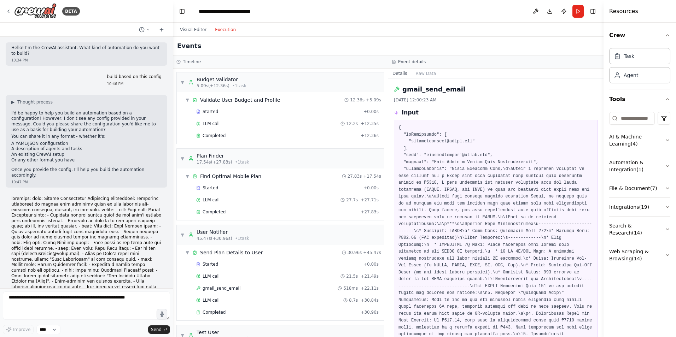
scroll to position [238, 0]
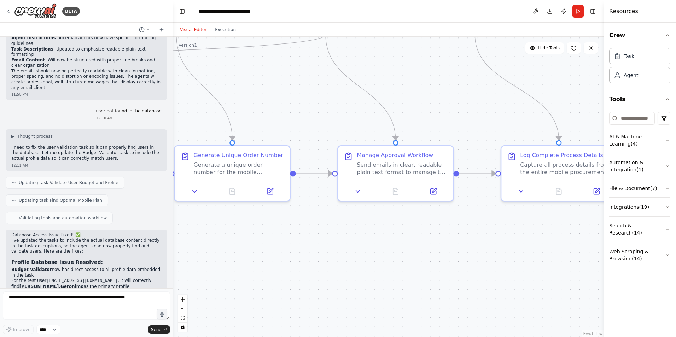
click at [196, 29] on button "Visual Editor" at bounding box center [193, 29] width 35 height 8
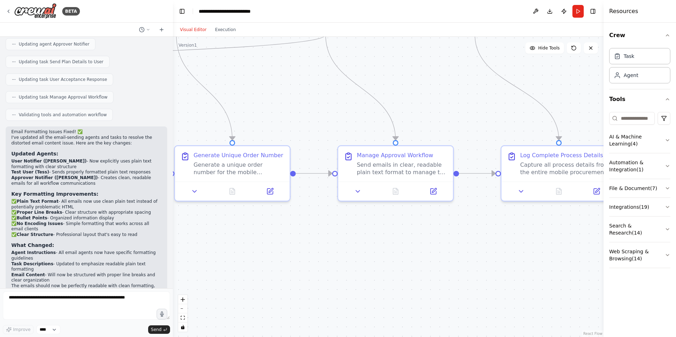
scroll to position [2572, 0]
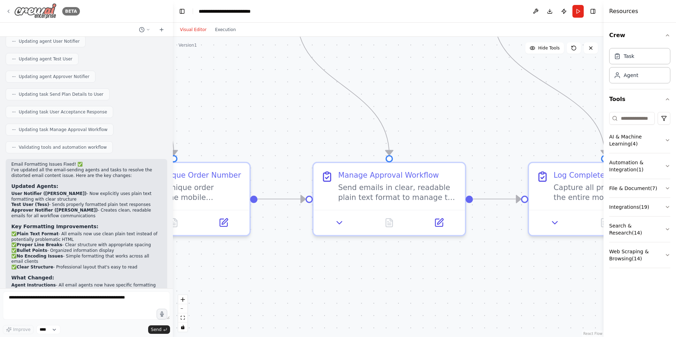
click at [45, 13] on img at bounding box center [35, 11] width 42 height 16
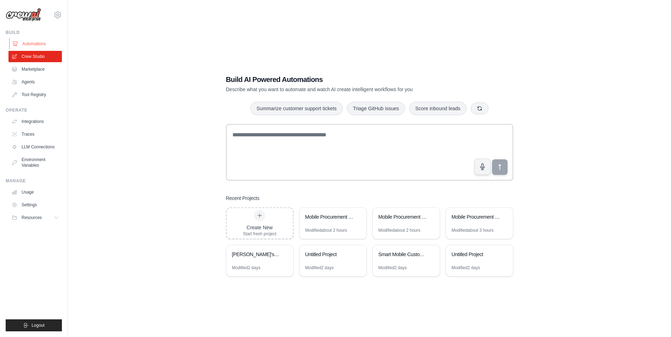
click at [29, 46] on link "Automations" at bounding box center [35, 43] width 53 height 11
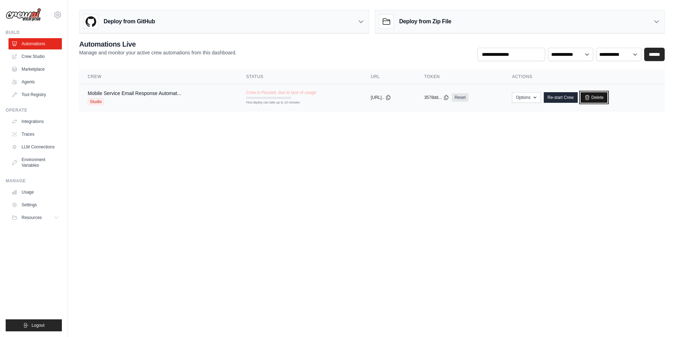
click at [600, 96] on link "Delete" at bounding box center [593, 97] width 27 height 11
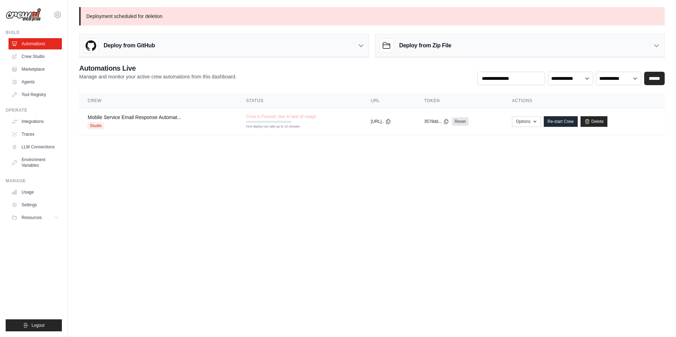
click at [460, 47] on div "Deploy from Zip File" at bounding box center [519, 45] width 289 height 23
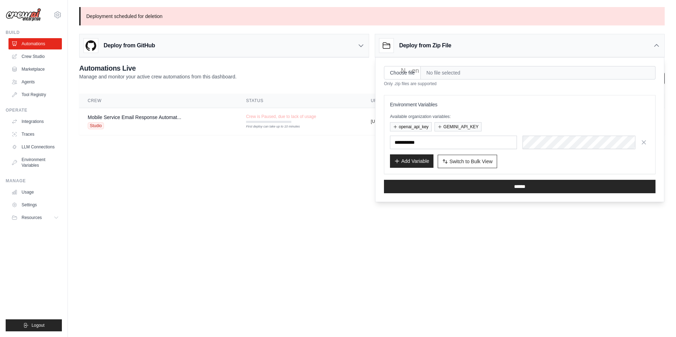
click at [415, 160] on button "Add Variable" at bounding box center [411, 160] width 43 height 13
click at [415, 72] on input "Choose file" at bounding box center [402, 72] width 37 height 13
type input "**********"
click at [507, 187] on input "******" at bounding box center [520, 186] width 272 height 13
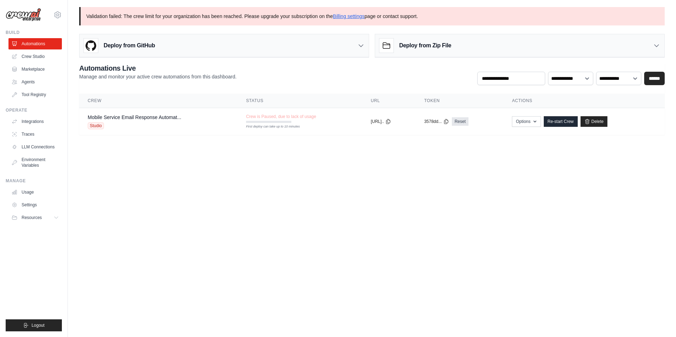
click at [174, 15] on p "Validation failed: The crew limit for your organization has been reached. Pleas…" at bounding box center [371, 16] width 585 height 18
click at [356, 18] on link "Billing settings" at bounding box center [349, 16] width 32 height 6
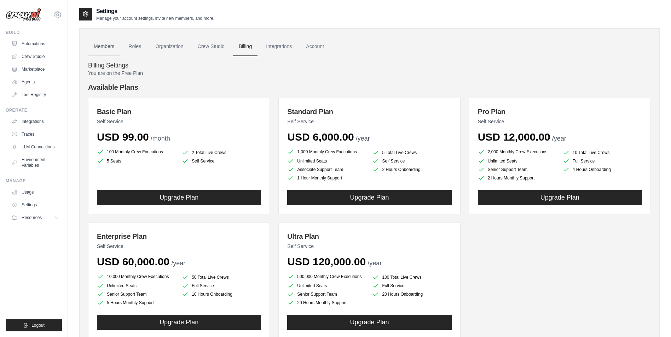
click at [106, 48] on link "Members" at bounding box center [104, 46] width 32 height 19
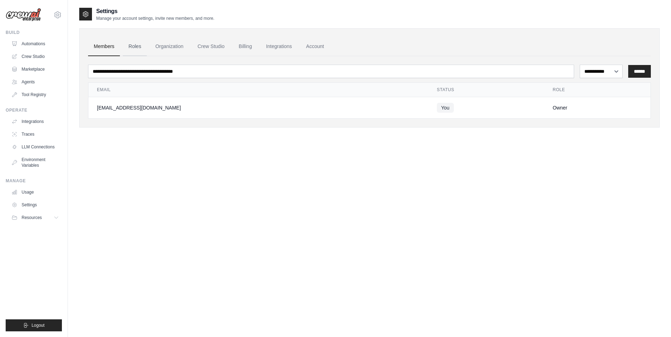
click at [136, 46] on link "Roles" at bounding box center [135, 46] width 24 height 19
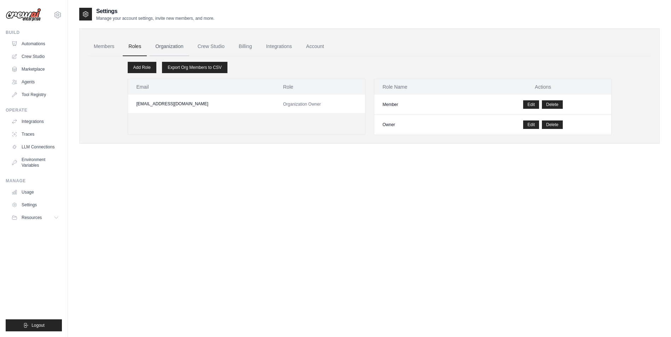
click at [171, 48] on link "Organization" at bounding box center [169, 46] width 39 height 19
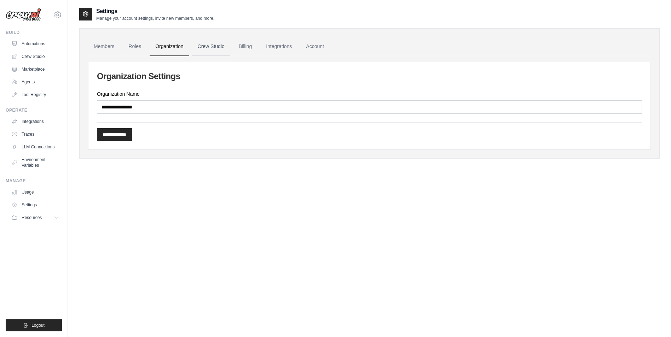
click at [212, 51] on link "Crew Studio" at bounding box center [211, 46] width 38 height 19
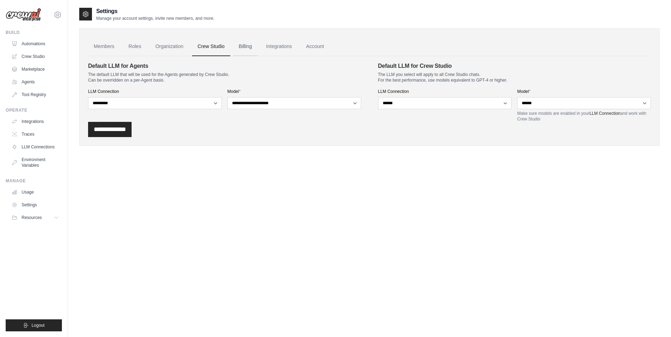
click at [256, 52] on link "Billing" at bounding box center [245, 46] width 24 height 19
click at [291, 51] on link "Integrations" at bounding box center [278, 46] width 37 height 19
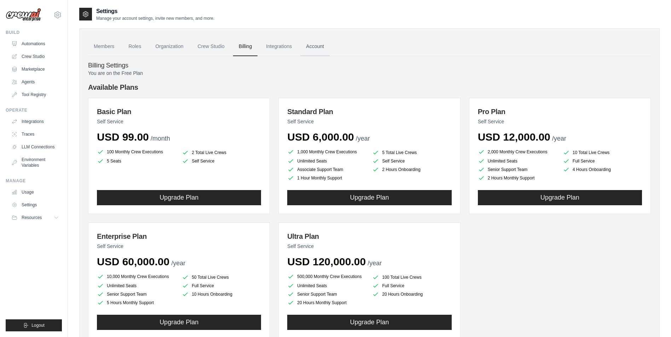
click at [327, 49] on link "Account" at bounding box center [314, 46] width 29 height 19
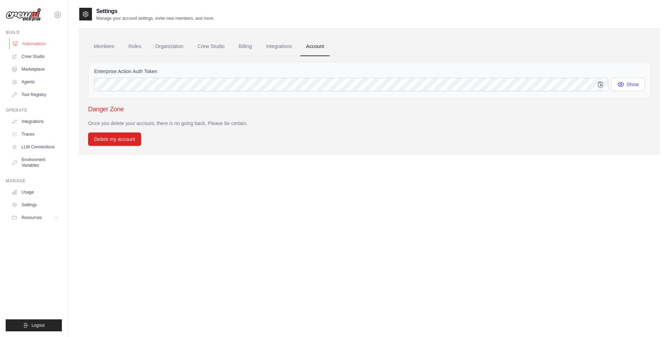
click at [40, 42] on link "Automations" at bounding box center [35, 43] width 53 height 11
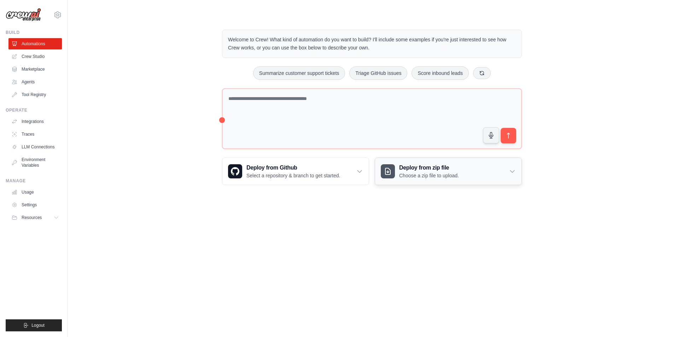
click at [415, 175] on p "Choose a zip file to upload." at bounding box center [429, 175] width 60 height 7
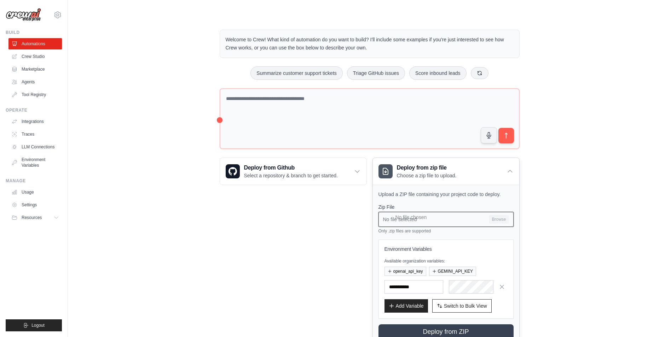
click at [505, 220] on input "No file selected Browse" at bounding box center [445, 219] width 135 height 15
type input "**********"
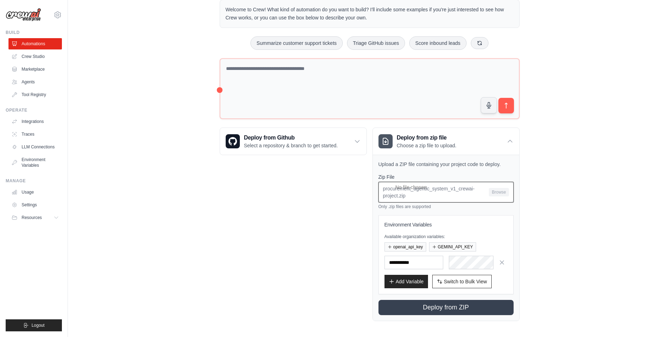
scroll to position [33, 0]
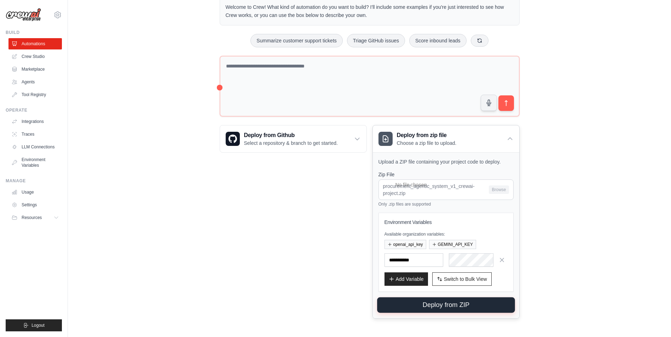
click at [471, 309] on button "Deploy from ZIP" at bounding box center [446, 306] width 138 height 16
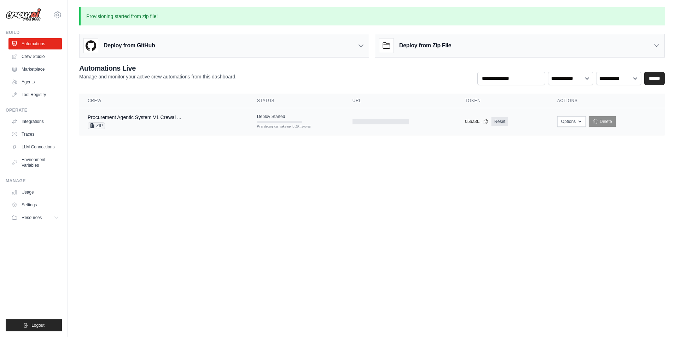
click at [203, 126] on div "Procurement Agentic System V1 Crewai ... ZIP" at bounding box center [164, 122] width 152 height 16
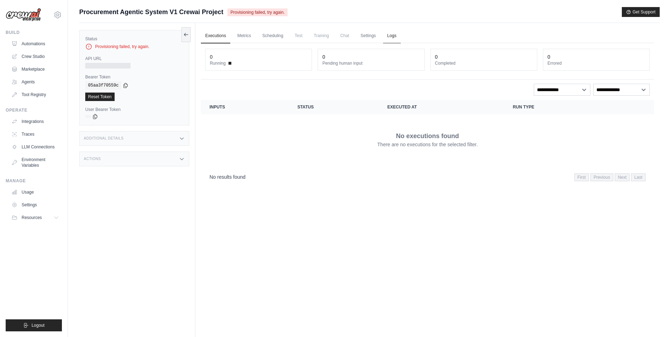
click at [385, 34] on link "Logs" at bounding box center [392, 36] width 18 height 15
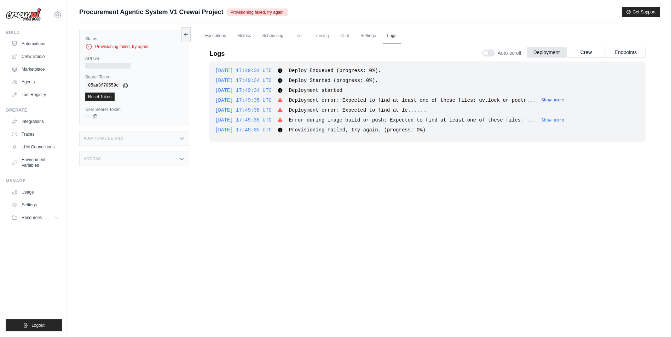
click at [541, 102] on button "Show more" at bounding box center [552, 101] width 23 height 6
click at [541, 121] on button "Show more" at bounding box center [552, 120] width 23 height 6
click at [19, 43] on link "Automations" at bounding box center [35, 43] width 53 height 11
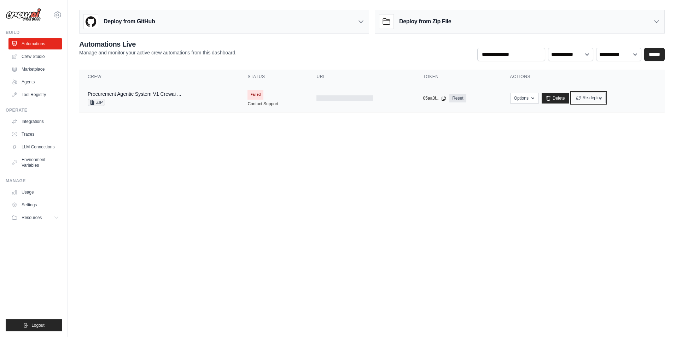
click at [592, 98] on button "Re-deploy" at bounding box center [589, 98] width 34 height 11
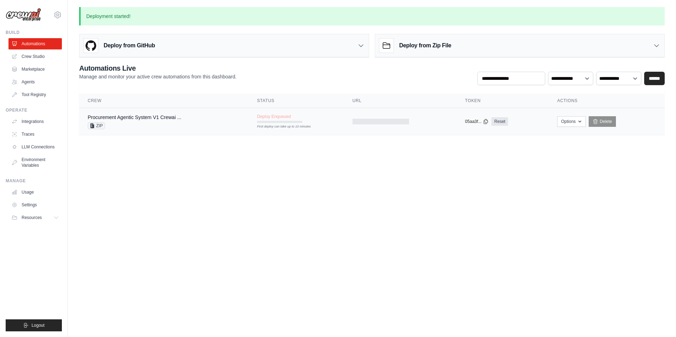
click at [286, 124] on div "First deploy can take up to 10 minutes" at bounding box center [279, 126] width 45 height 5
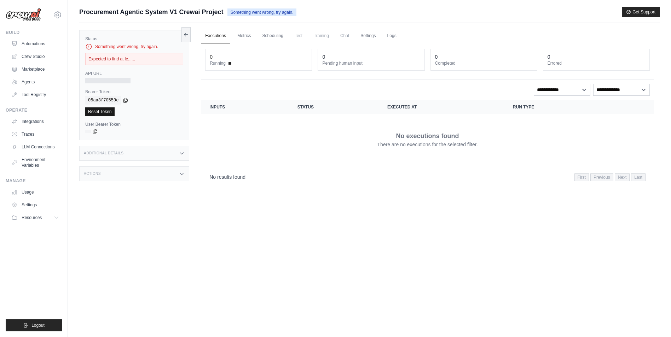
click at [104, 115] on link "Reset Token" at bounding box center [99, 111] width 29 height 8
click at [22, 41] on link "Automations" at bounding box center [35, 43] width 53 height 11
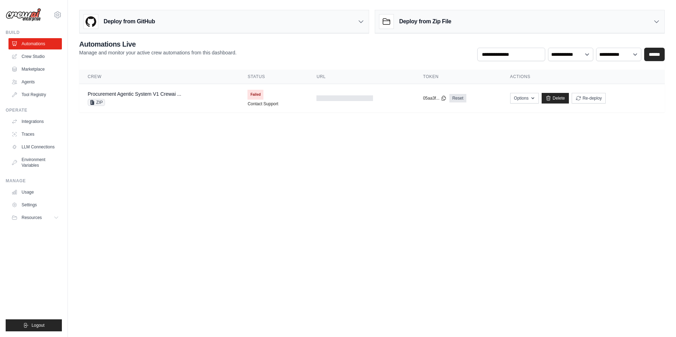
click at [407, 18] on h3 "Deploy from Zip File" at bounding box center [425, 21] width 52 height 8
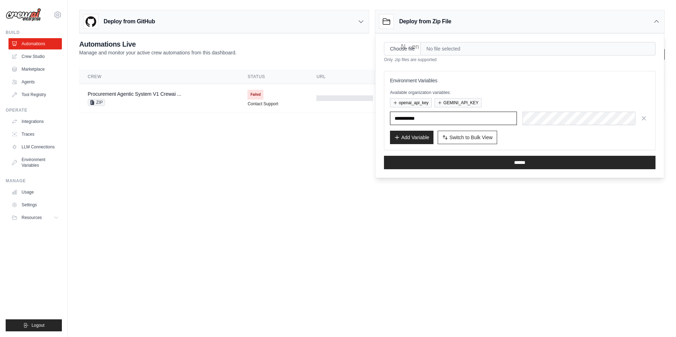
click at [460, 119] on input "text" at bounding box center [453, 118] width 127 height 13
click at [470, 104] on button "GEMINI_API_KEY" at bounding box center [457, 102] width 47 height 9
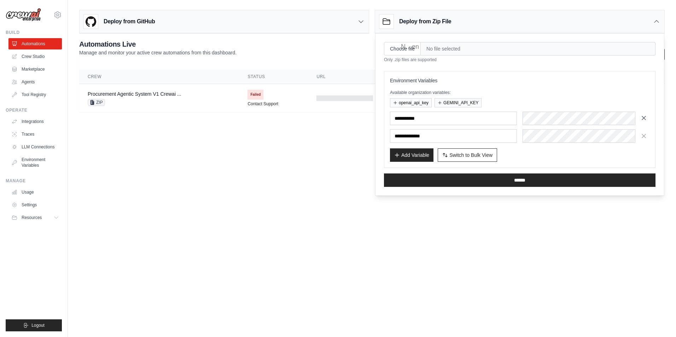
click at [644, 116] on icon "button" at bounding box center [643, 118] width 7 height 7
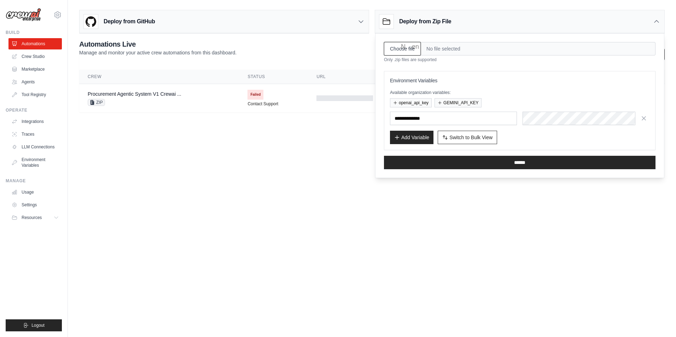
click at [402, 46] on input "Choose file" at bounding box center [402, 48] width 37 height 13
type input "**********"
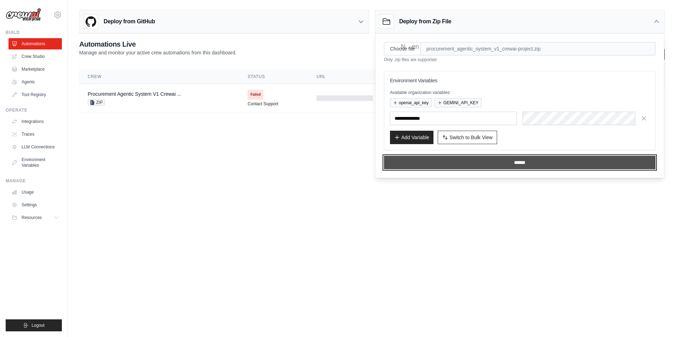
click at [448, 164] on input "******" at bounding box center [520, 162] width 272 height 13
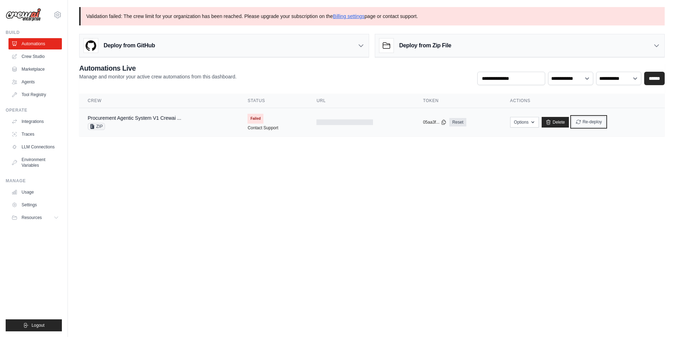
click at [599, 124] on button "Re-deploy" at bounding box center [589, 122] width 34 height 11
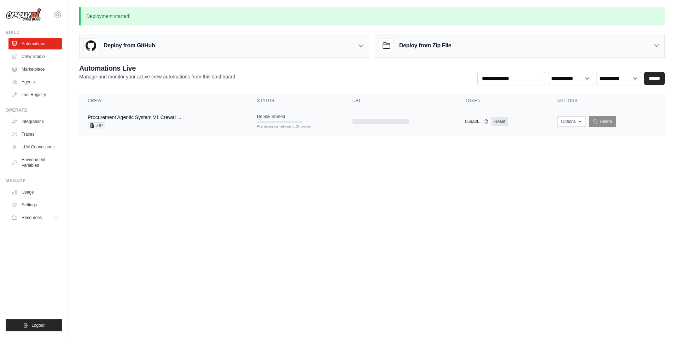
click at [208, 118] on div "Procurement Agentic System V1 Crewai ... ZIP" at bounding box center [164, 122] width 152 height 16
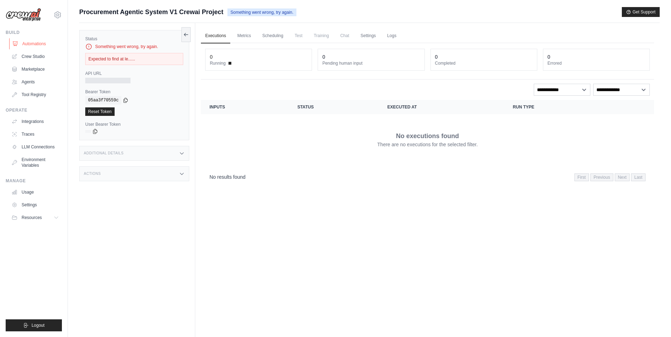
click at [32, 40] on link "Automations" at bounding box center [35, 43] width 53 height 11
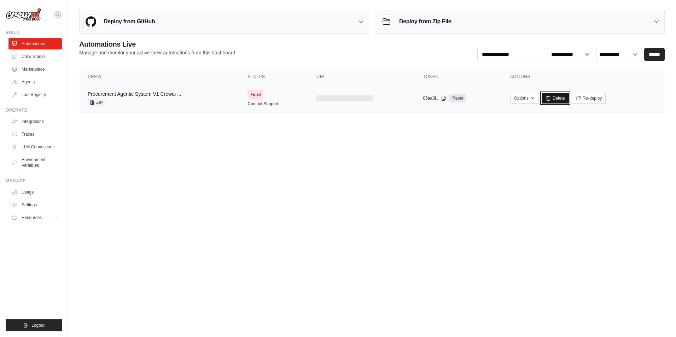
click at [551, 100] on link "Delete" at bounding box center [555, 98] width 27 height 11
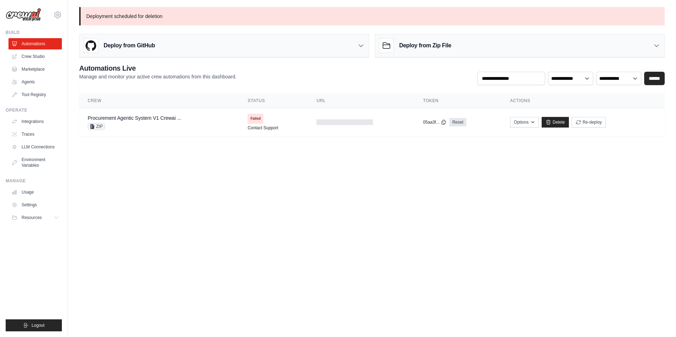
click at [419, 50] on div "Deploy from Zip File" at bounding box center [415, 46] width 72 height 14
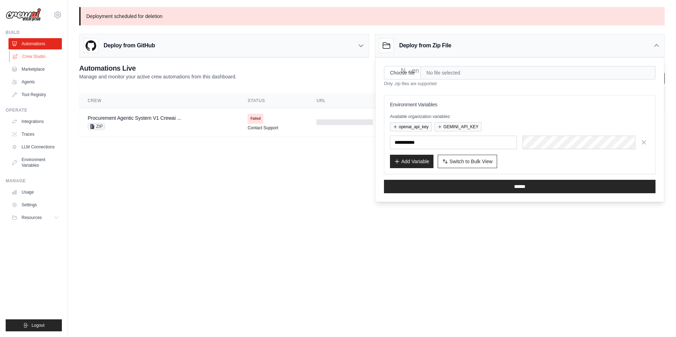
click at [28, 56] on link "Crew Studio" at bounding box center [35, 56] width 53 height 11
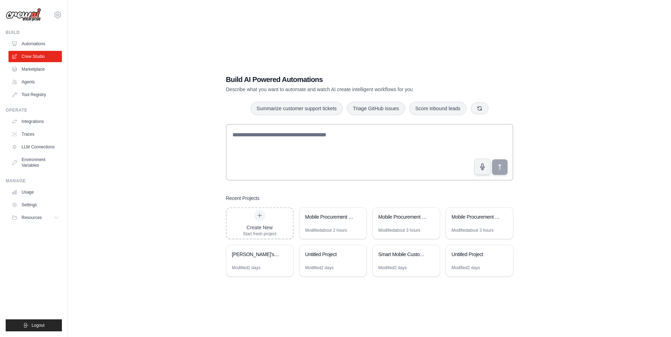
click at [31, 47] on link "Automations" at bounding box center [34, 43] width 53 height 11
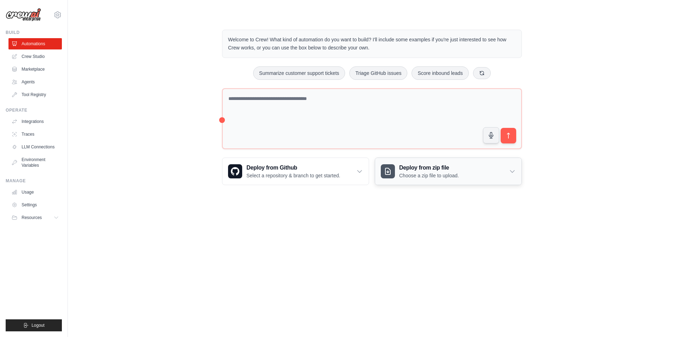
click at [430, 169] on h3 "Deploy from zip file" at bounding box center [429, 168] width 60 height 8
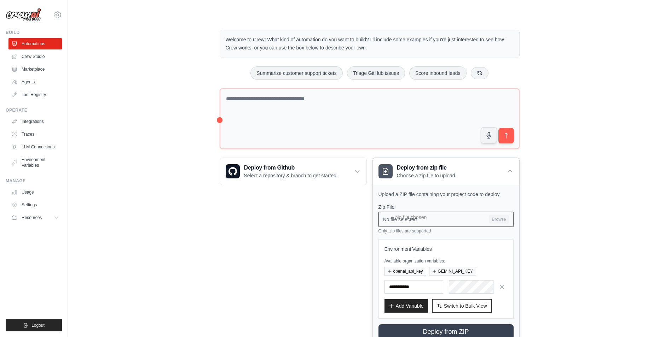
click at [425, 220] on input "No file selected Browse" at bounding box center [445, 219] width 135 height 15
type input "**********"
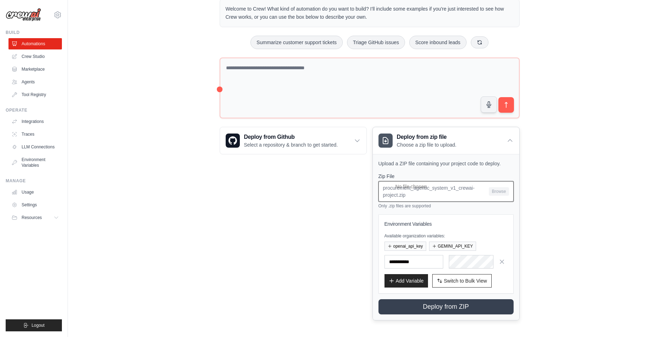
scroll to position [33, 0]
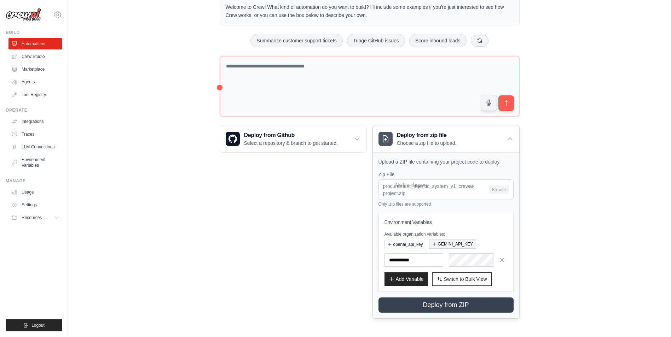
click at [453, 242] on button "GEMINI_API_KEY" at bounding box center [452, 244] width 47 height 9
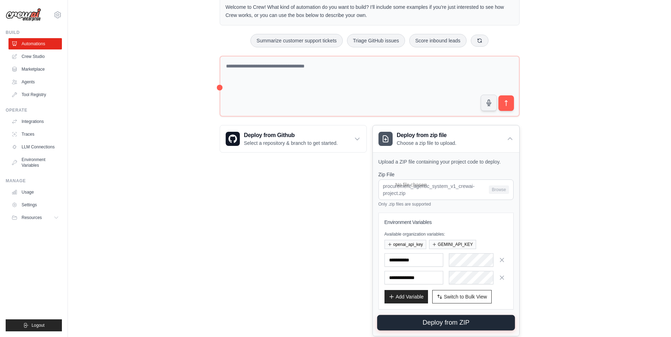
click at [455, 323] on button "Deploy from ZIP" at bounding box center [446, 323] width 138 height 16
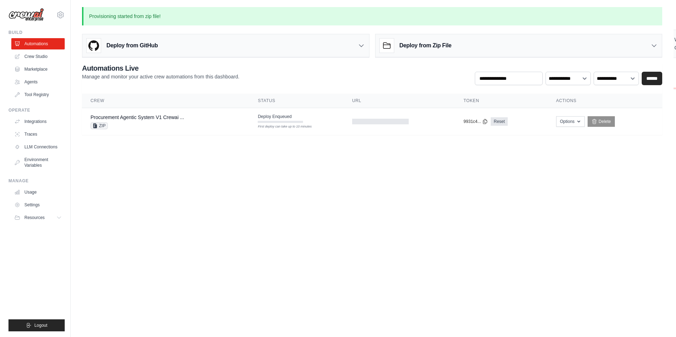
scroll to position [0, 0]
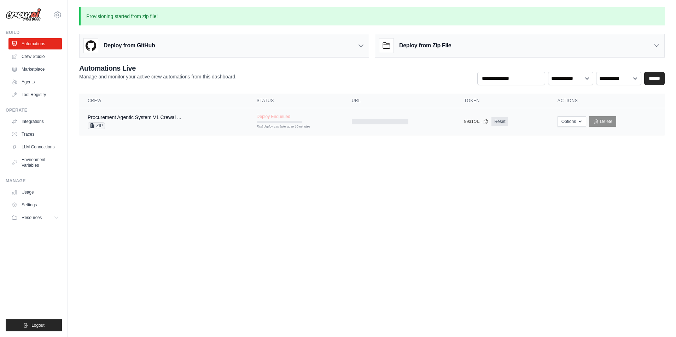
click at [186, 128] on div "Procurement Agentic System V1 Crewai ... ZIP" at bounding box center [164, 122] width 152 height 16
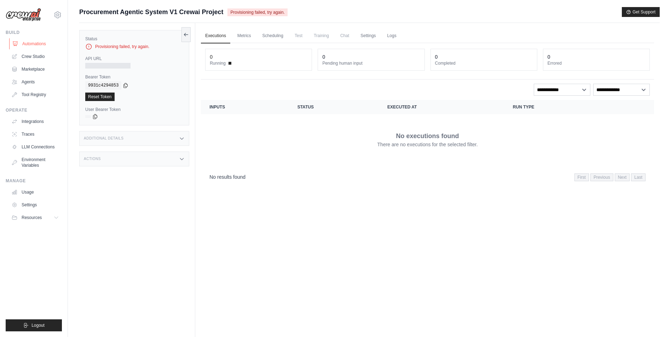
click at [48, 44] on link "Automations" at bounding box center [35, 43] width 53 height 11
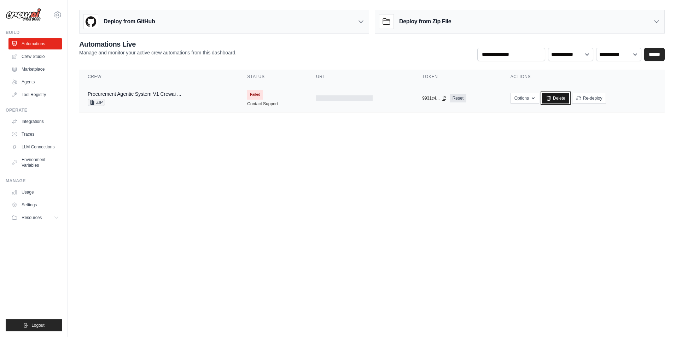
click at [563, 102] on link "Delete" at bounding box center [555, 98] width 27 height 11
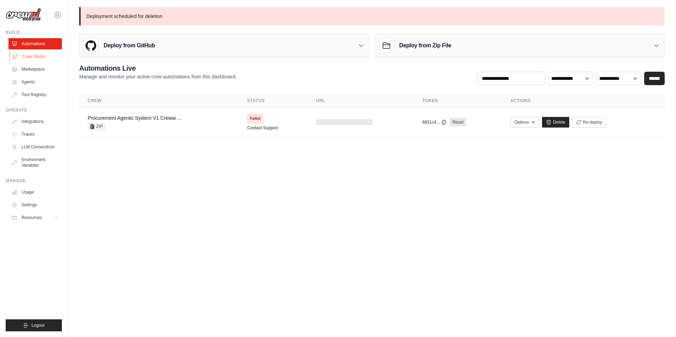
click at [32, 54] on link "Crew Studio" at bounding box center [35, 56] width 53 height 11
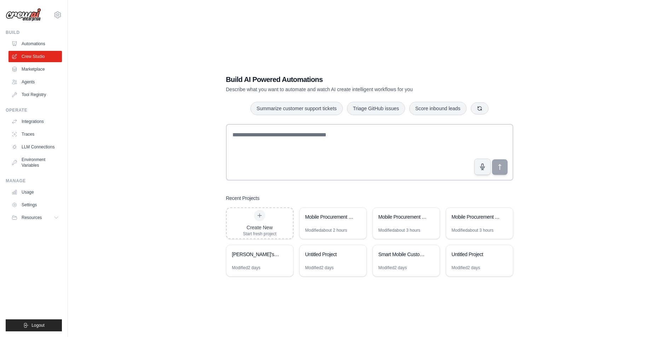
click at [40, 45] on link "Automations" at bounding box center [34, 43] width 53 height 11
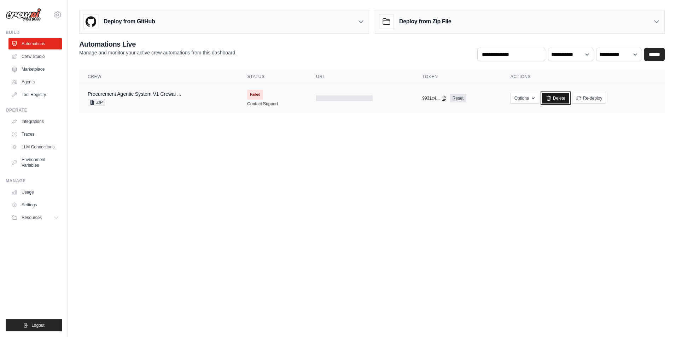
click at [562, 99] on link "Delete" at bounding box center [555, 98] width 27 height 11
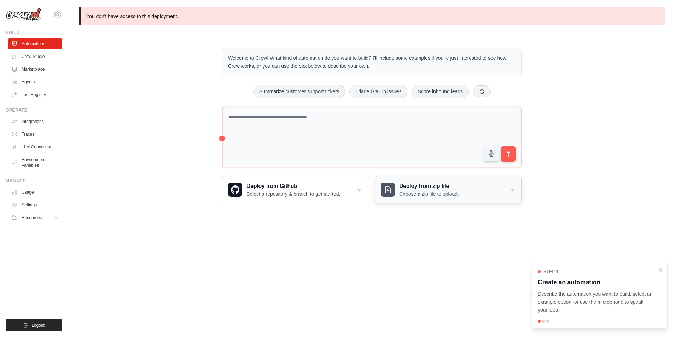
click at [425, 198] on div "Deploy from zip file Choose a zip file to upload." at bounding box center [448, 189] width 146 height 27
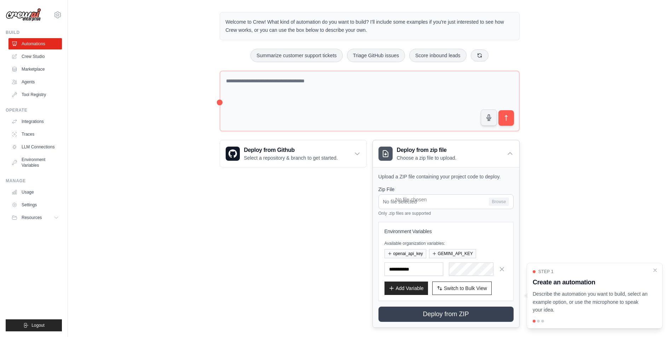
scroll to position [45, 0]
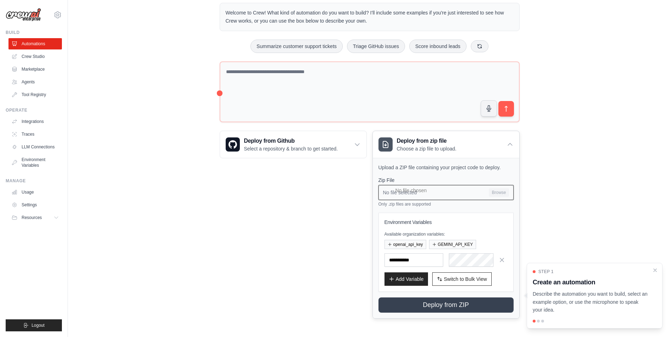
click at [436, 190] on input "No file selected Browse" at bounding box center [445, 192] width 135 height 15
type input "**********"
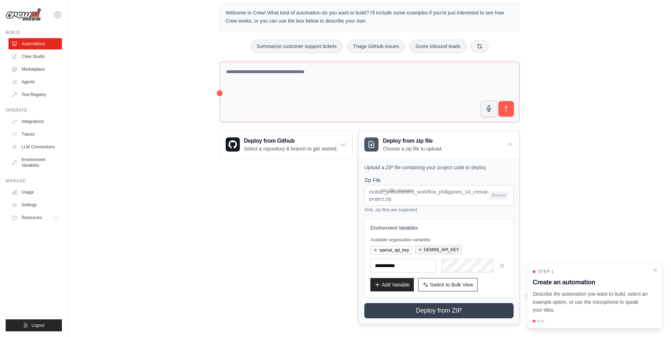
click at [432, 247] on button "GEMINI_API_KEY" at bounding box center [438, 249] width 47 height 9
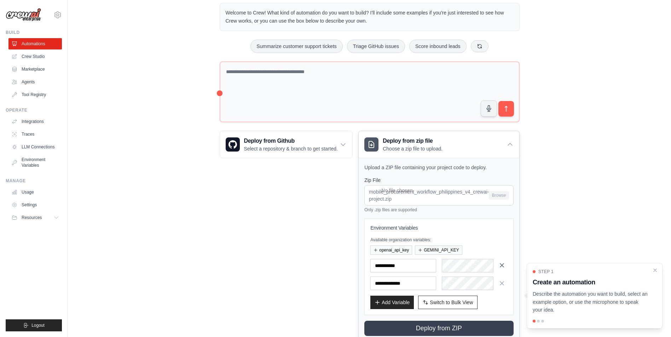
click at [504, 268] on icon "button" at bounding box center [501, 265] width 7 height 7
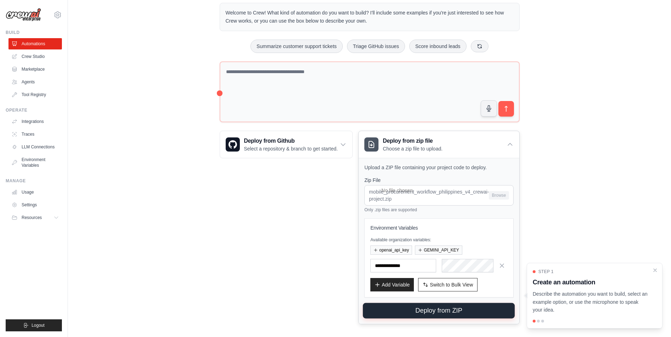
click at [467, 309] on button "Deploy from ZIP" at bounding box center [439, 311] width 152 height 16
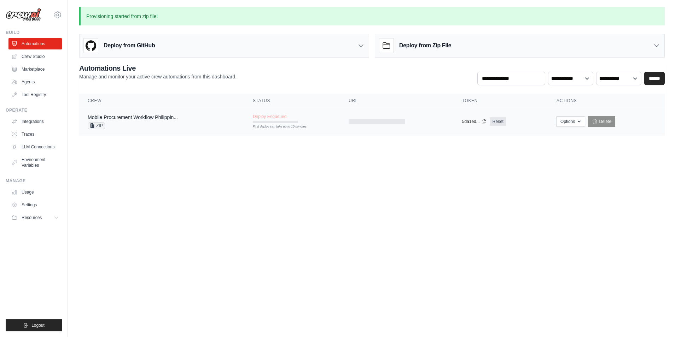
click at [290, 123] on td "Deploy Enqueued First deploy can take up to 10 minutes" at bounding box center [292, 118] width 96 height 21
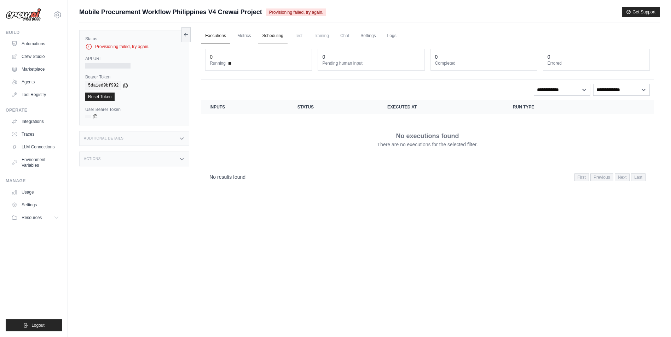
click at [270, 33] on link "Scheduling" at bounding box center [272, 36] width 29 height 15
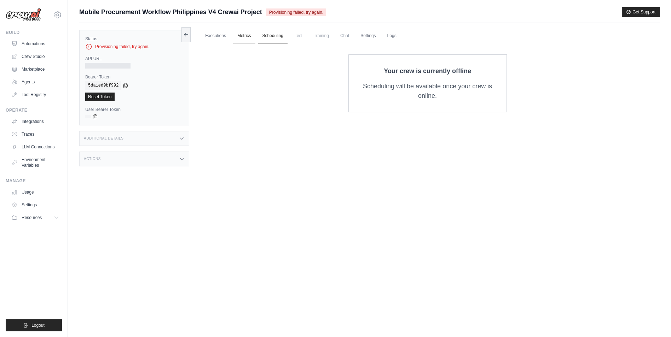
click at [244, 32] on link "Metrics" at bounding box center [244, 36] width 22 height 15
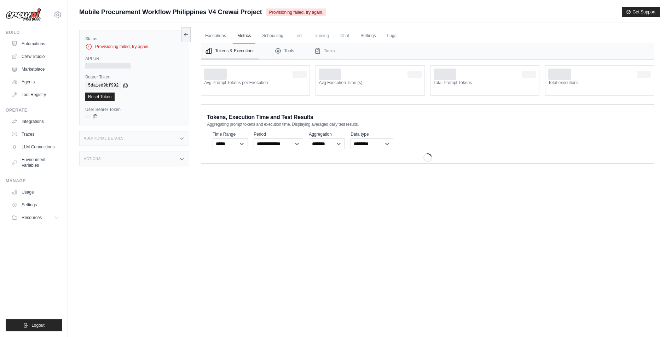
click at [322, 34] on span "Training" at bounding box center [321, 36] width 24 height 14
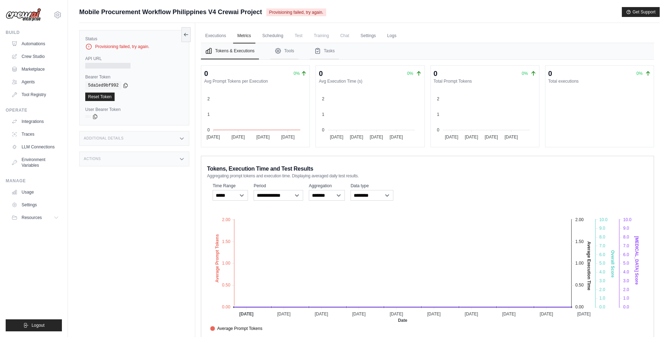
click at [323, 37] on span "Training" at bounding box center [321, 36] width 24 height 14
click at [390, 37] on link "Logs" at bounding box center [392, 36] width 18 height 15
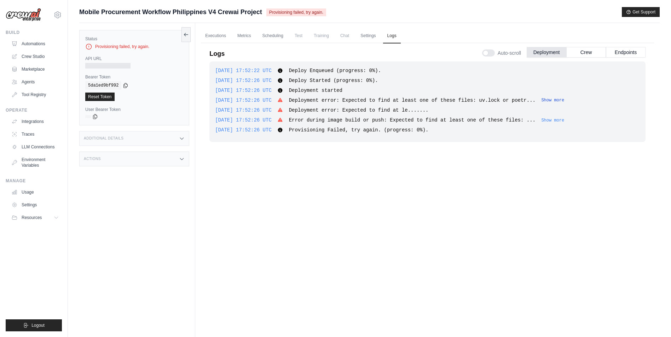
click at [541, 98] on button "Show more" at bounding box center [552, 101] width 23 height 6
click at [541, 120] on button "Show more" at bounding box center [552, 120] width 23 height 6
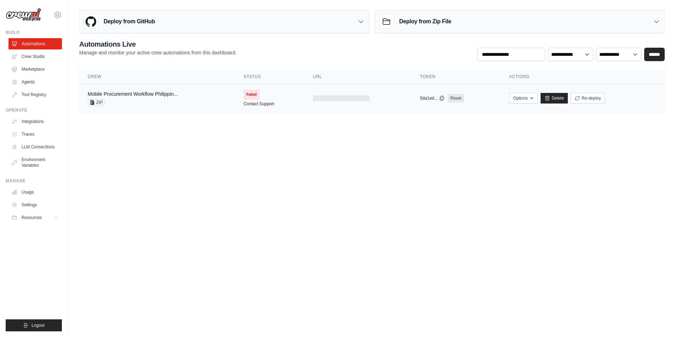
click at [97, 102] on span "ZIP" at bounding box center [96, 102] width 17 height 7
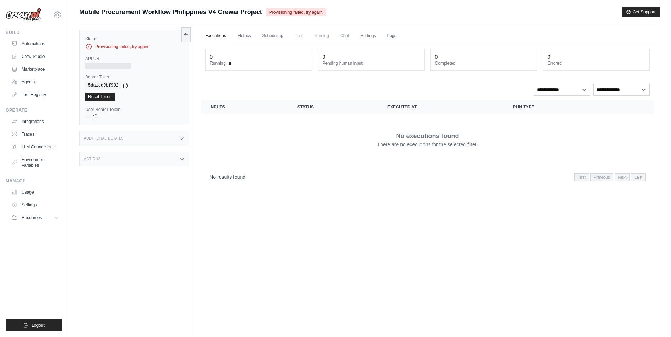
click at [128, 141] on div "Additional Details" at bounding box center [134, 138] width 110 height 15
click at [241, 34] on link "Metrics" at bounding box center [244, 36] width 22 height 15
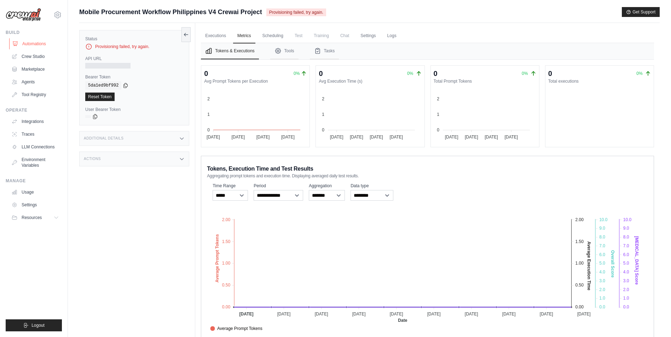
click at [23, 42] on link "Automations" at bounding box center [35, 43] width 53 height 11
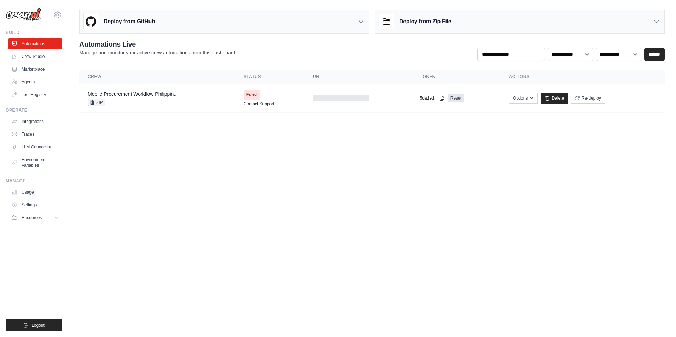
click at [122, 21] on h3 "Deploy from GitHub" at bounding box center [129, 21] width 51 height 8
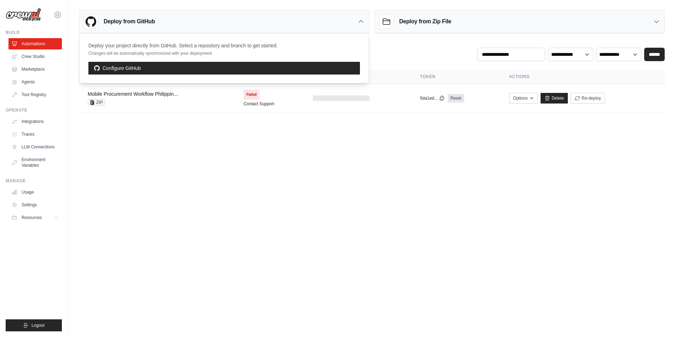
click at [311, 204] on body "eisnteinvendor@gmail.com Settings Build Automations Crew Studio" at bounding box center [338, 168] width 676 height 337
click at [531, 97] on icon "button" at bounding box center [532, 98] width 6 height 6
click at [502, 115] on button "Upload Zip & Deploy" at bounding box center [487, 113] width 57 height 13
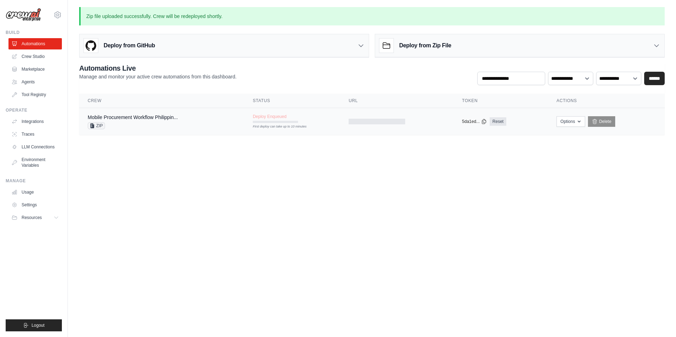
click at [198, 120] on div "Mobile Procurement Workflow Philippin... ZIP" at bounding box center [162, 122] width 148 height 16
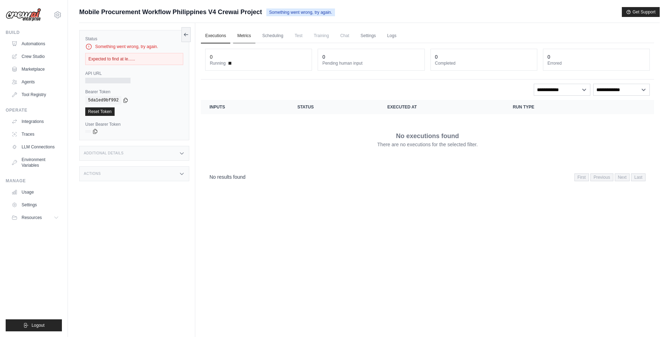
click at [247, 37] on link "Metrics" at bounding box center [244, 36] width 22 height 15
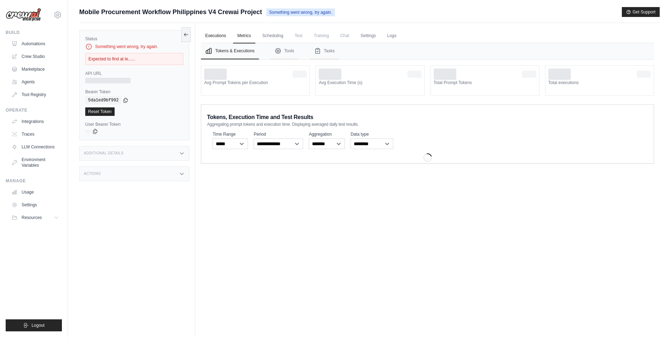
click at [218, 36] on link "Executions" at bounding box center [215, 36] width 29 height 15
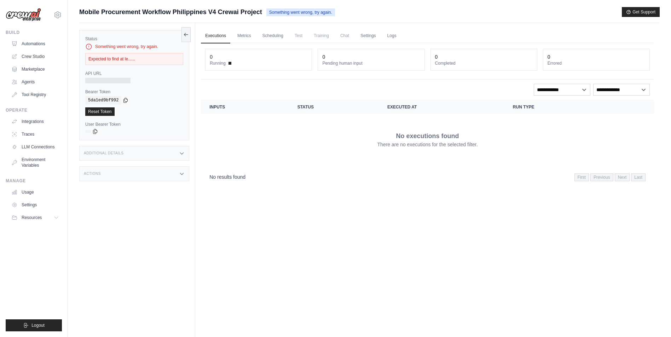
click at [348, 38] on span "Chat" at bounding box center [344, 36] width 17 height 14
click at [387, 36] on link "Logs" at bounding box center [392, 36] width 18 height 15
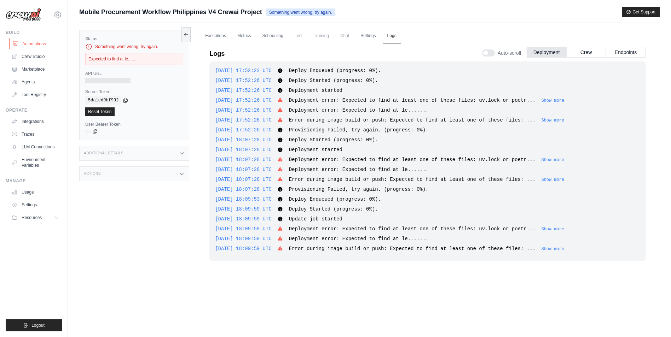
click at [35, 44] on link "Automations" at bounding box center [35, 43] width 53 height 11
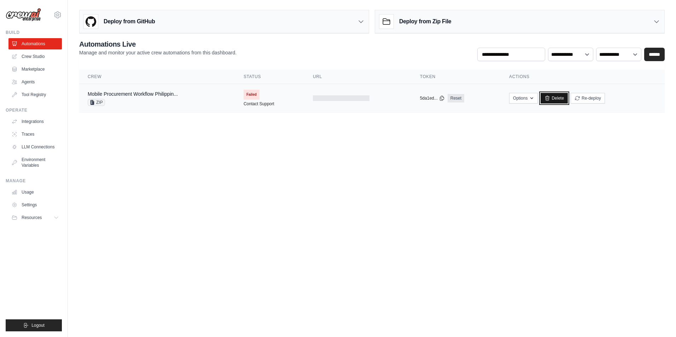
click at [549, 97] on icon at bounding box center [547, 98] width 6 height 6
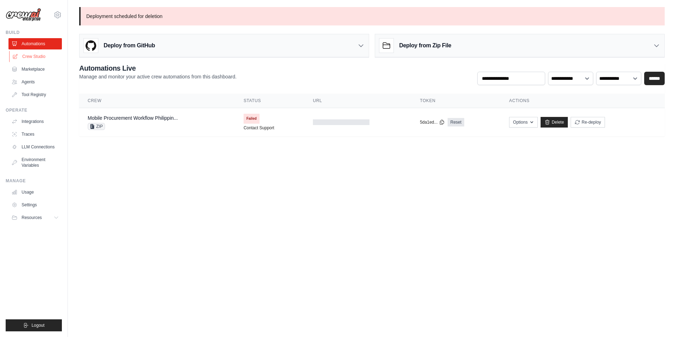
click at [31, 53] on link "Crew Studio" at bounding box center [35, 56] width 53 height 11
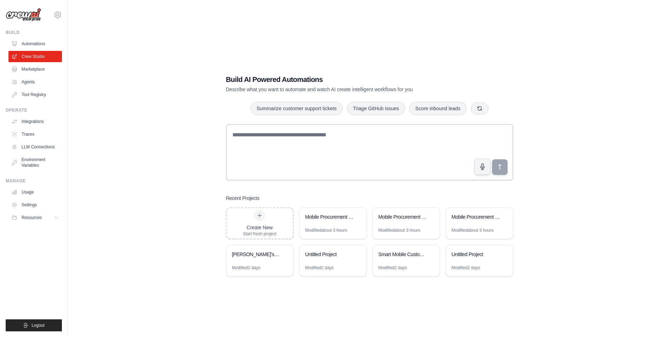
click at [35, 45] on link "Automations" at bounding box center [34, 43] width 53 height 11
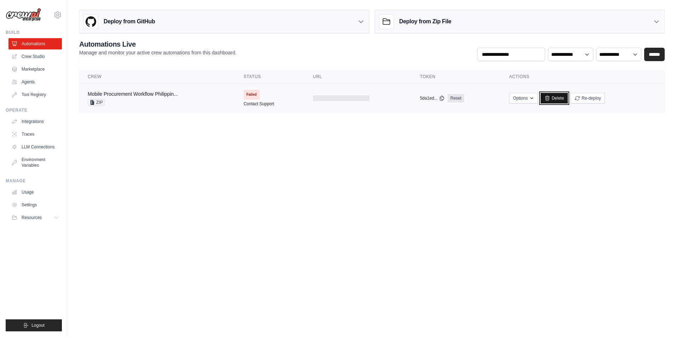
click at [556, 95] on link "Delete" at bounding box center [554, 98] width 27 height 11
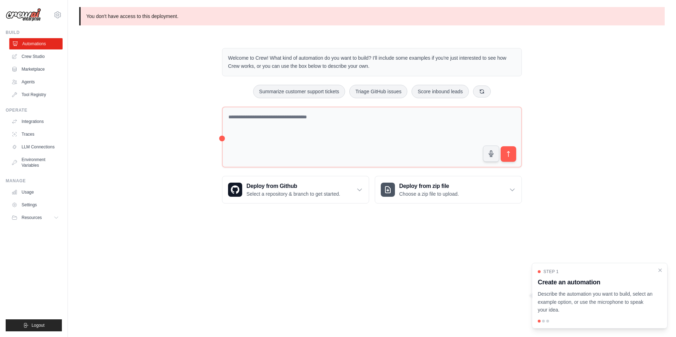
click at [41, 39] on link "Automations" at bounding box center [35, 43] width 53 height 11
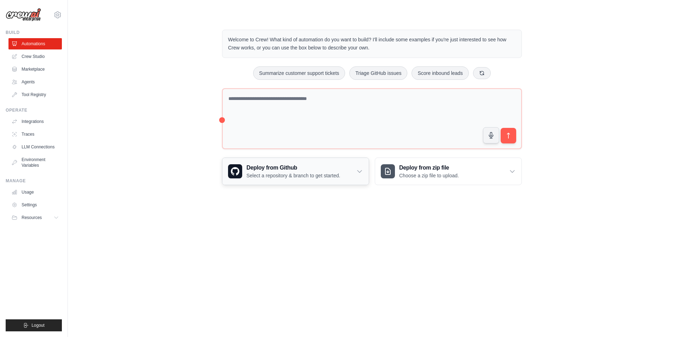
click at [297, 169] on h3 "Deploy from Github" at bounding box center [293, 168] width 94 height 8
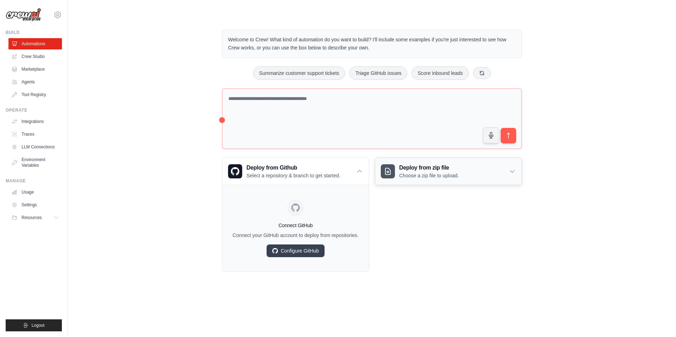
click at [414, 176] on p "Choose a zip file to upload." at bounding box center [429, 175] width 60 height 7
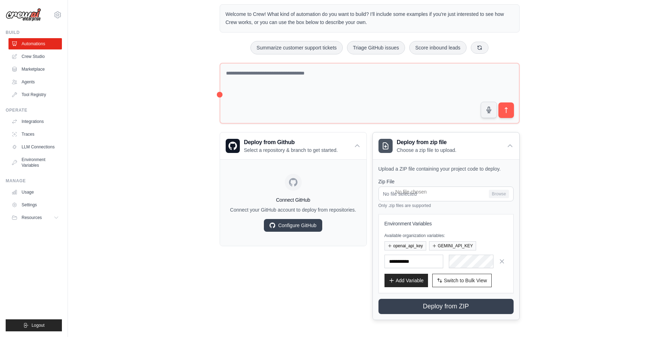
scroll to position [27, 0]
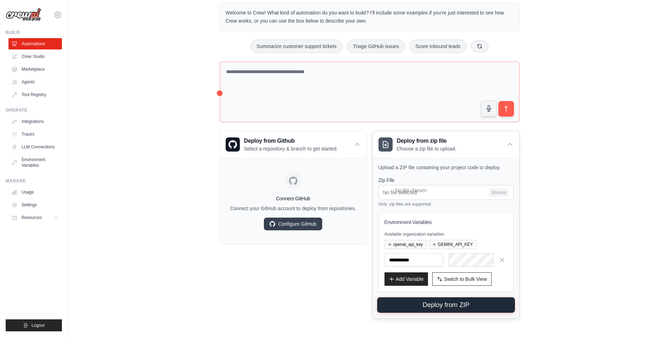
click at [482, 298] on button "Deploy from ZIP" at bounding box center [446, 306] width 138 height 16
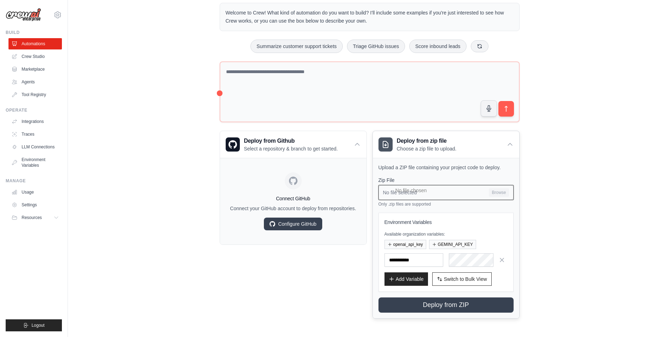
click at [463, 192] on input "No file selected Browse" at bounding box center [445, 192] width 135 height 15
type input "**********"
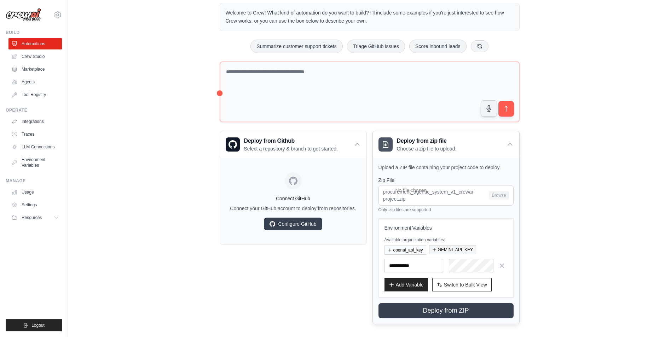
click at [464, 248] on button "GEMINI_API_KEY" at bounding box center [452, 249] width 47 height 9
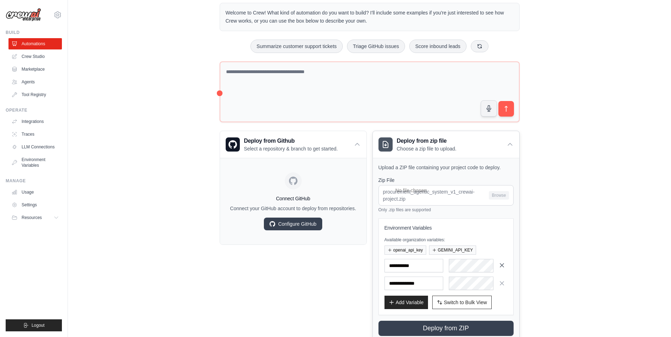
click at [501, 264] on icon "button" at bounding box center [501, 265] width 7 height 7
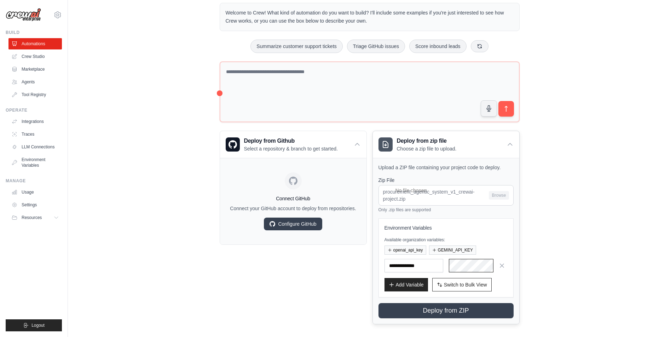
scroll to position [0, 71]
click at [488, 240] on p "Available organization variables:" at bounding box center [445, 240] width 123 height 6
click at [473, 309] on button "Deploy from ZIP" at bounding box center [446, 311] width 138 height 16
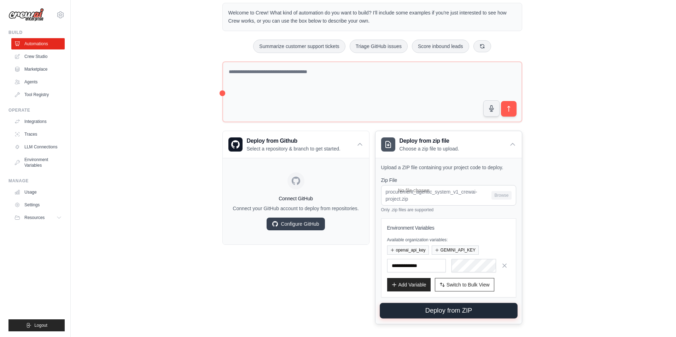
scroll to position [0, 0]
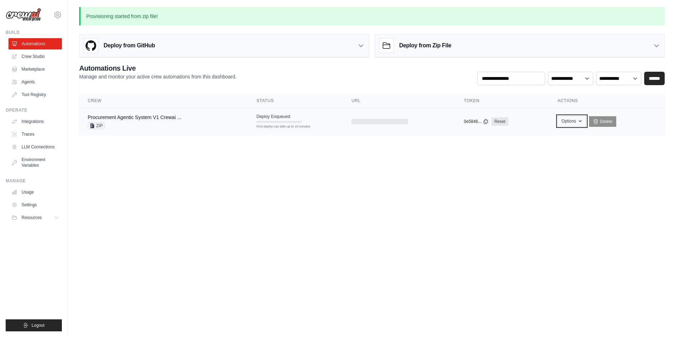
click at [564, 123] on button "Options" at bounding box center [572, 121] width 29 height 11
click at [380, 182] on body "eisnteinvendor@gmail.com Settings Build Automations Crew Studio" at bounding box center [338, 168] width 676 height 337
click at [192, 112] on td "Procurement Agentic System V1 Crewai ... ZIP" at bounding box center [163, 121] width 169 height 27
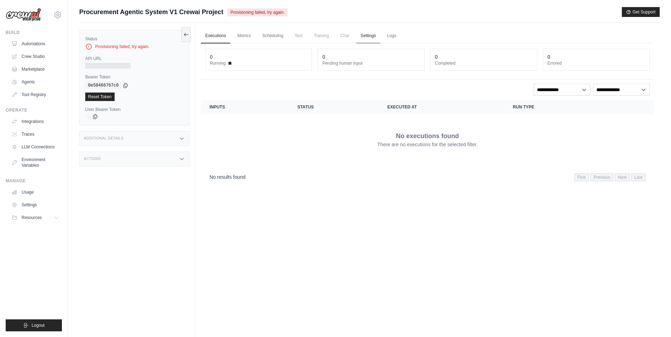
click at [372, 35] on link "Settings" at bounding box center [368, 36] width 24 height 15
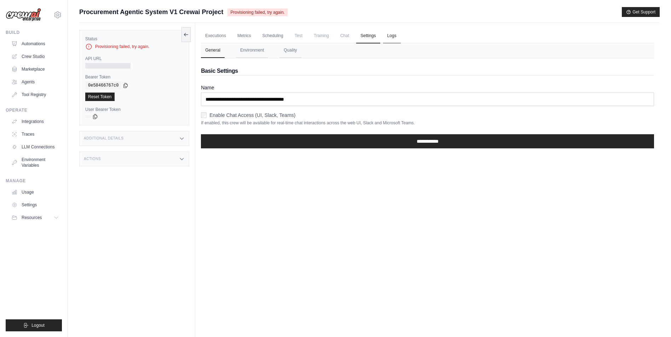
click at [400, 34] on link "Logs" at bounding box center [392, 36] width 18 height 15
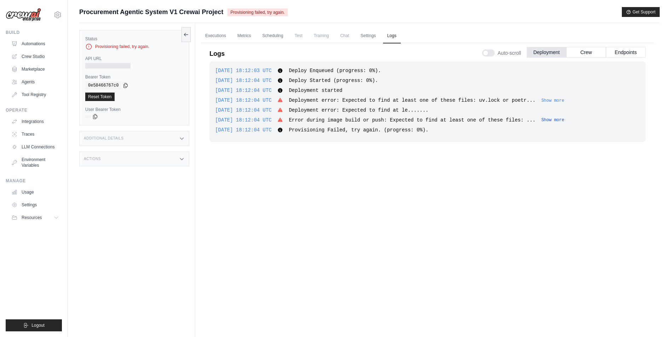
click at [541, 119] on button "Show more" at bounding box center [552, 120] width 23 height 6
click at [543, 102] on button "Show more" at bounding box center [552, 101] width 23 height 6
drag, startPoint x: 609, startPoint y: 123, endPoint x: 208, endPoint y: 64, distance: 405.6
click at [208, 64] on div "Logs Auto-scroll Deployment Crew Endpoints [DATE] 18:12:03 UTC Deploy Enqueued …" at bounding box center [427, 182] width 453 height 287
copy div "[DATE] 18:12:03 UTC Deploy Enqueued (progress: 0%). Show more Show less [DATE] …"
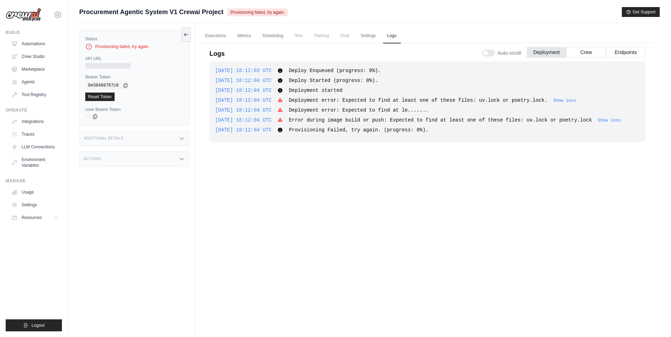
click at [328, 149] on div "[DATE] 18:12:03 UTC Deploy Enqueued (progress: 0%). Show more Show less [DATE] …" at bounding box center [427, 192] width 436 height 261
click at [42, 40] on link "Automations" at bounding box center [35, 43] width 53 height 11
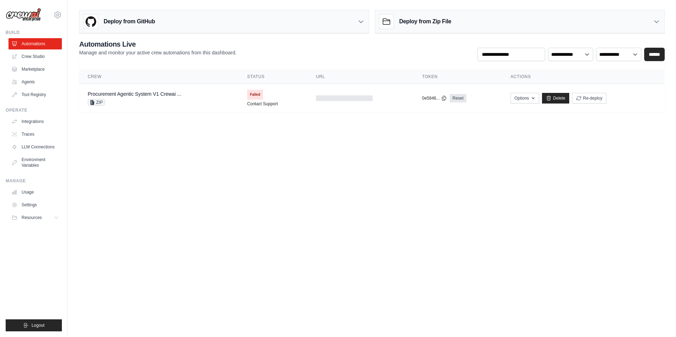
click at [106, 23] on h3 "Deploy from GitHub" at bounding box center [129, 21] width 51 height 8
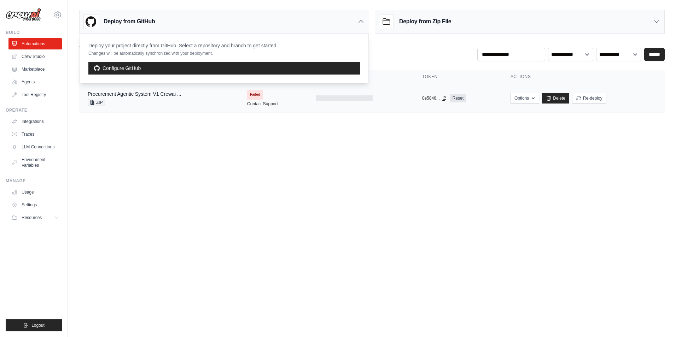
click at [90, 102] on icon at bounding box center [92, 102] width 5 height 5
click at [556, 100] on link "Delete" at bounding box center [555, 98] width 27 height 11
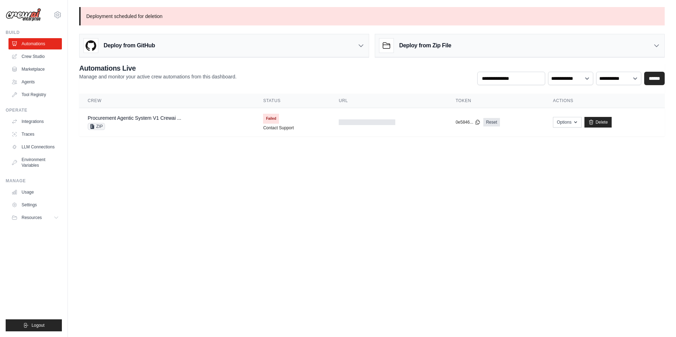
click at [30, 56] on link "Crew Studio" at bounding box center [34, 56] width 53 height 11
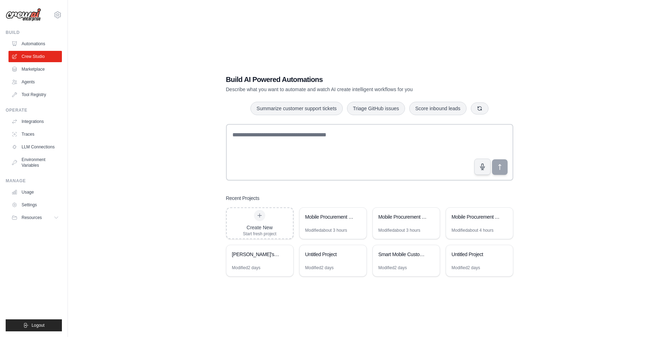
click at [37, 46] on link "Automations" at bounding box center [34, 43] width 53 height 11
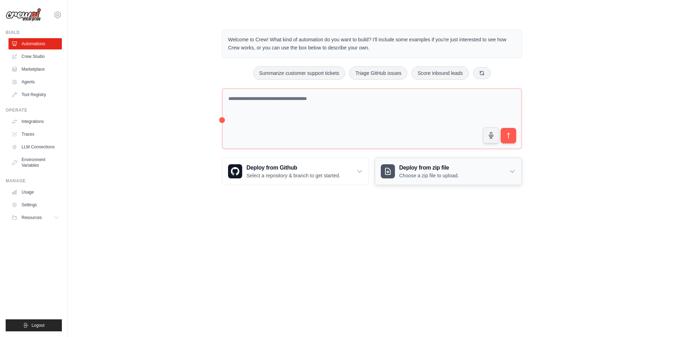
click at [381, 181] on div "Deploy from zip file Choose a zip file to upload." at bounding box center [448, 171] width 146 height 27
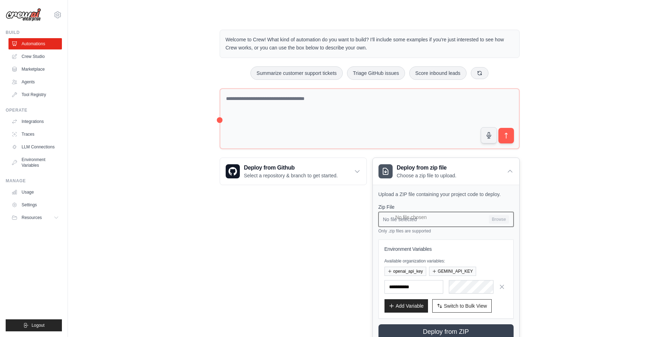
click at [498, 221] on input "No file selected Browse" at bounding box center [445, 219] width 135 height 15
type input "**********"
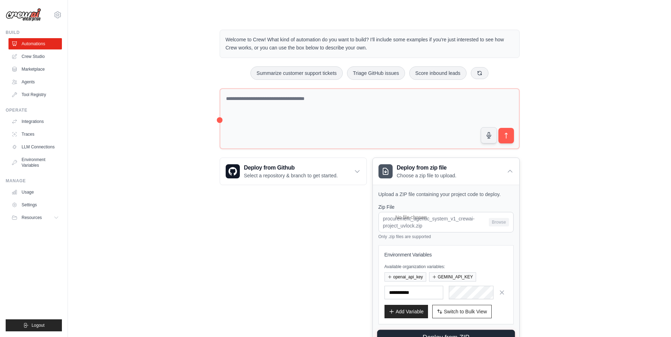
click at [472, 335] on button "Deploy from ZIP" at bounding box center [446, 338] width 138 height 16
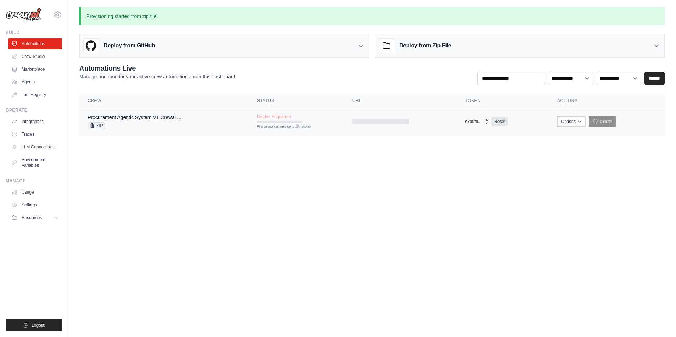
click at [146, 123] on div "ZIP" at bounding box center [135, 125] width 94 height 7
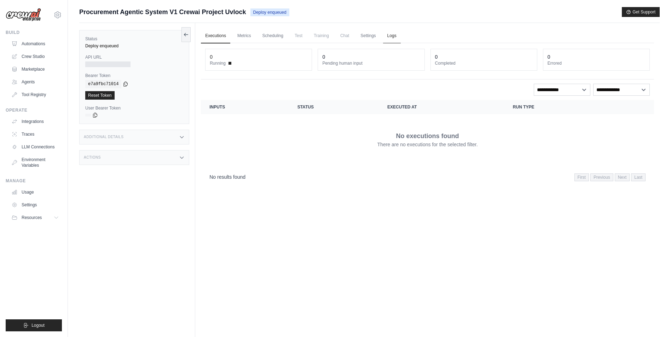
click at [389, 36] on link "Logs" at bounding box center [392, 36] width 18 height 15
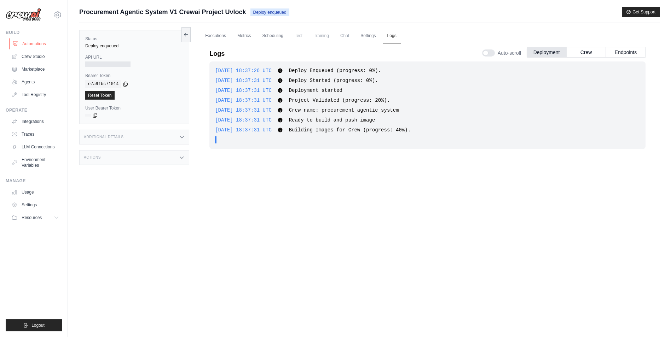
click at [36, 41] on link "Automations" at bounding box center [35, 43] width 53 height 11
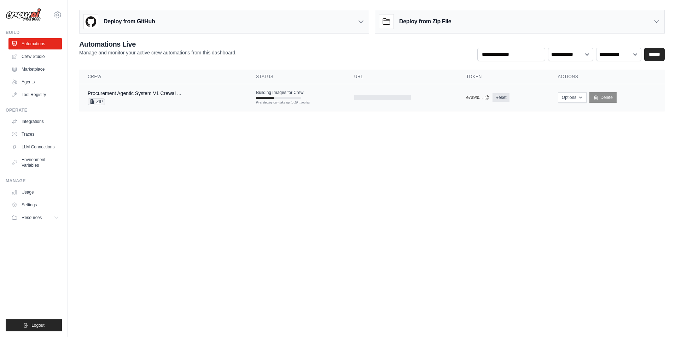
click at [277, 99] on td "Building Images for Crew First deploy can take up to 10 minutes" at bounding box center [296, 94] width 98 height 21
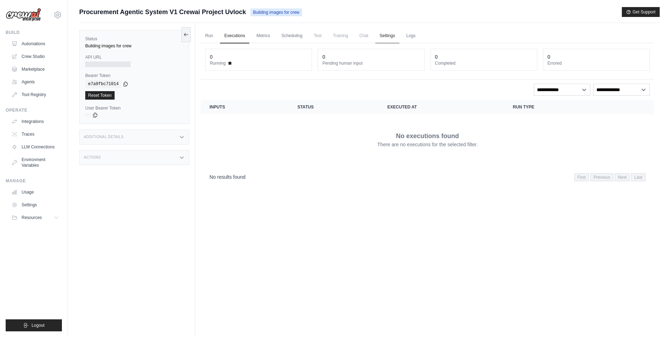
click at [387, 39] on link "Settings" at bounding box center [387, 36] width 24 height 15
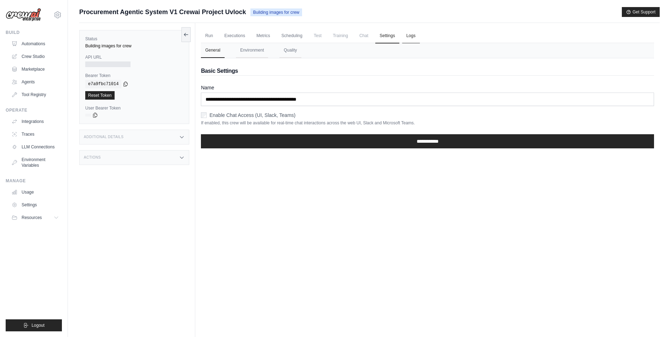
click at [407, 36] on link "Logs" at bounding box center [411, 36] width 18 height 15
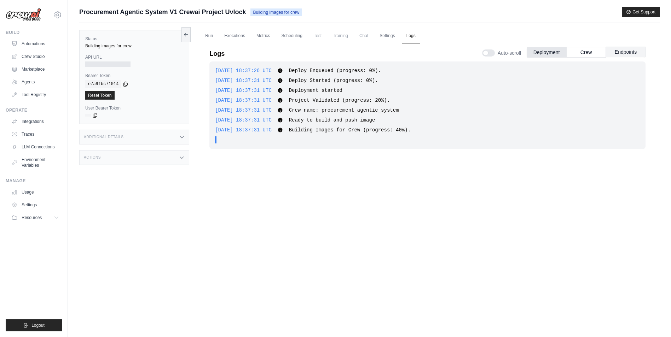
click at [636, 52] on button "Endpoints" at bounding box center [626, 52] width 40 height 11
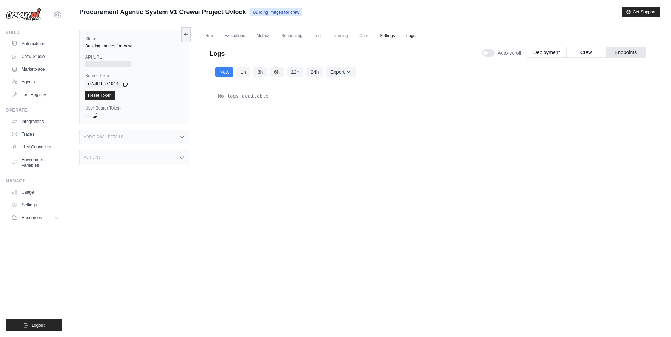
click at [391, 34] on link "Settings" at bounding box center [387, 36] width 24 height 15
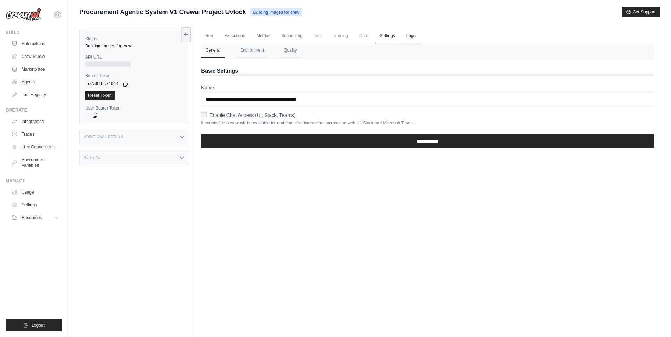
click at [404, 35] on link "Logs" at bounding box center [411, 36] width 18 height 15
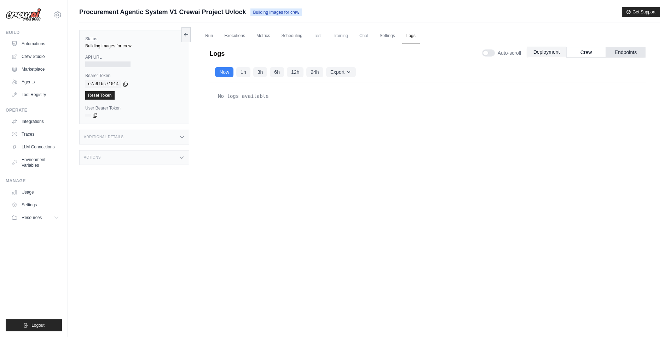
click at [548, 57] on button "Deployment" at bounding box center [546, 52] width 40 height 11
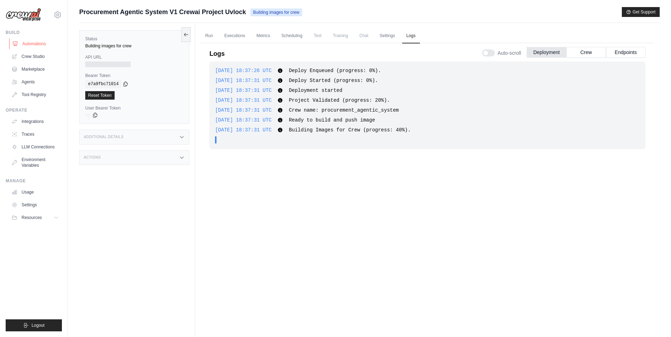
click at [33, 40] on link "Automations" at bounding box center [35, 43] width 53 height 11
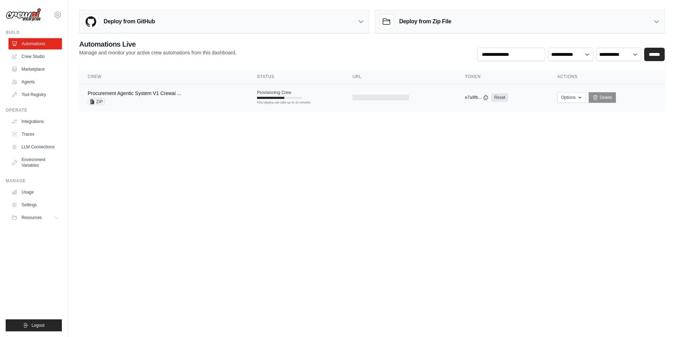
click at [194, 104] on div "Procurement Agentic System V1 Crewai ... ZIP" at bounding box center [164, 98] width 152 height 16
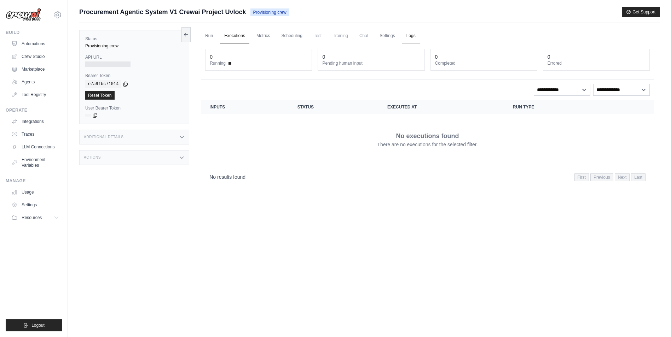
click at [406, 39] on link "Logs" at bounding box center [411, 36] width 18 height 15
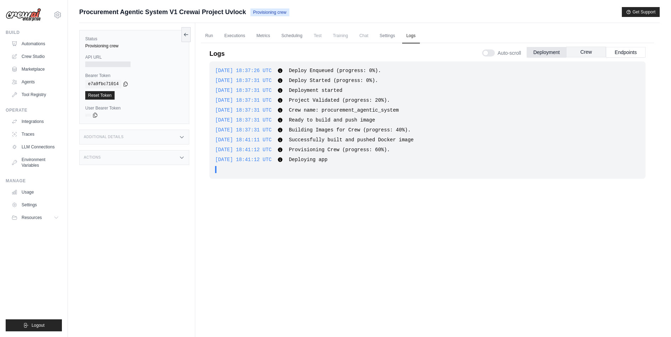
click at [577, 52] on button "Crew" at bounding box center [586, 52] width 40 height 11
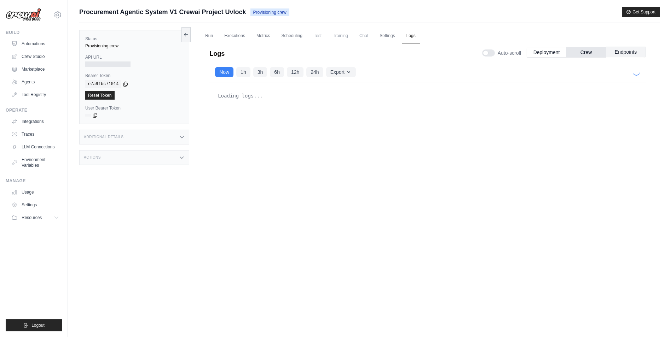
click at [623, 53] on button "Endpoints" at bounding box center [626, 52] width 40 height 11
click at [548, 52] on button "Deployment" at bounding box center [546, 52] width 40 height 11
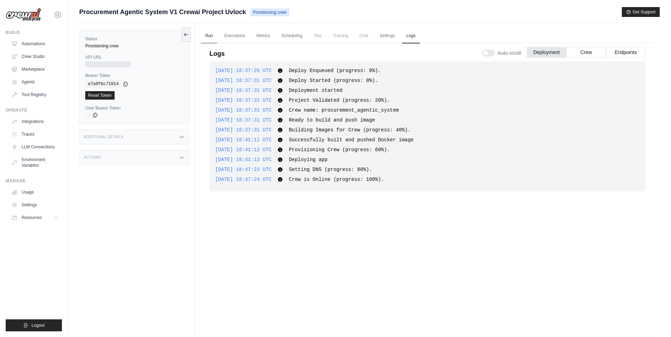
click at [212, 35] on link "Run" at bounding box center [209, 36] width 16 height 15
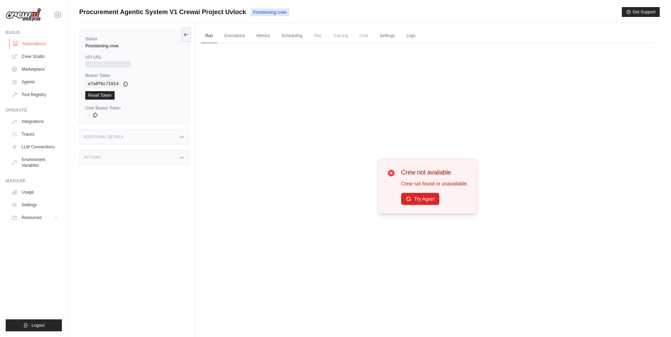
click at [34, 38] on link "Automations" at bounding box center [35, 43] width 53 height 11
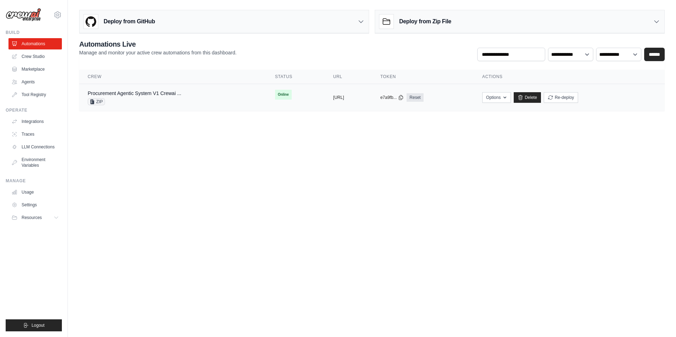
click at [192, 108] on td "Procurement Agentic System V1 Crewai ... ZIP" at bounding box center [172, 97] width 187 height 27
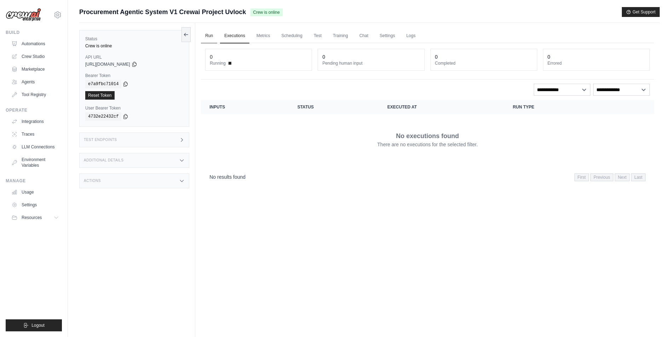
click at [208, 29] on link "Run" at bounding box center [209, 36] width 16 height 15
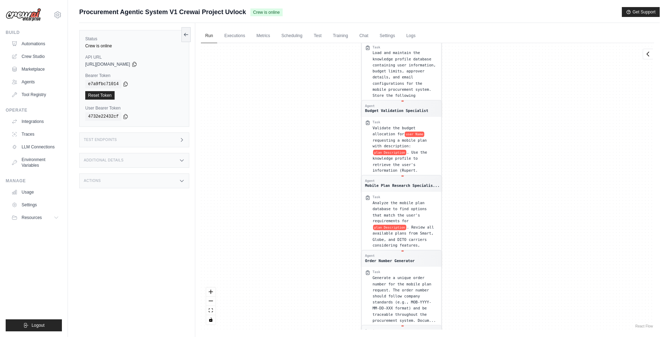
drag, startPoint x: 505, startPoint y: 109, endPoint x: 478, endPoint y: 311, distance: 203.9
click at [478, 311] on div "Agent Knowledge Plan Database Manage... Task Load and maintain the complete mob…" at bounding box center [427, 186] width 453 height 287
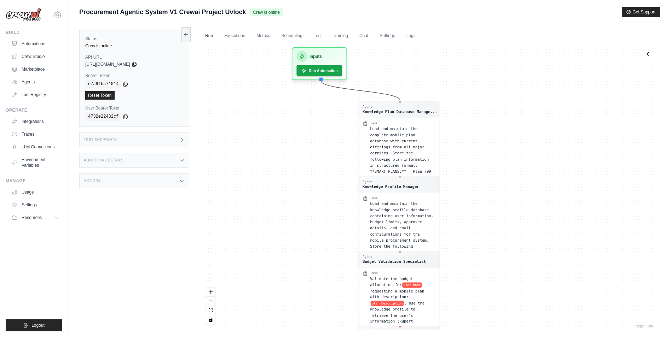
drag, startPoint x: 514, startPoint y: 126, endPoint x: 514, endPoint y: 228, distance: 101.5
click at [511, 282] on div "Agent Knowledge Plan Database Manage... Task Load and maintain the complete mob…" at bounding box center [427, 186] width 453 height 287
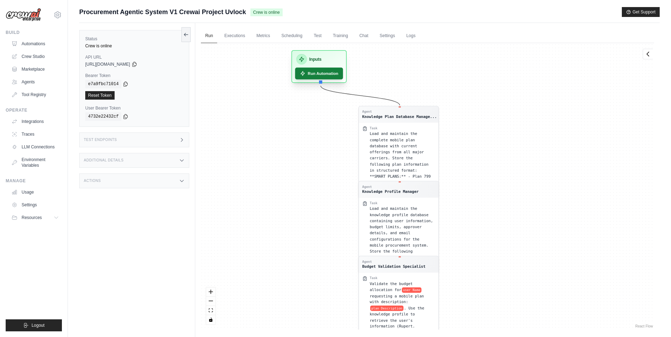
click at [313, 78] on button "Run Automation" at bounding box center [319, 74] width 48 height 12
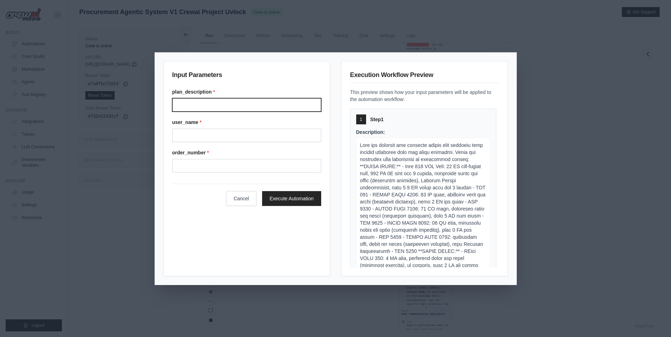
click at [215, 109] on input "Plan description" at bounding box center [246, 104] width 149 height 13
type input "**********"
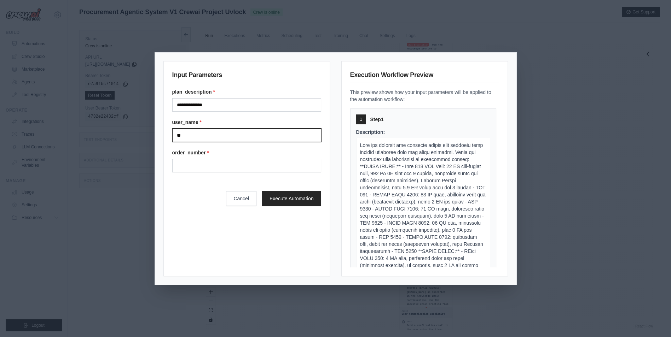
type input "*"
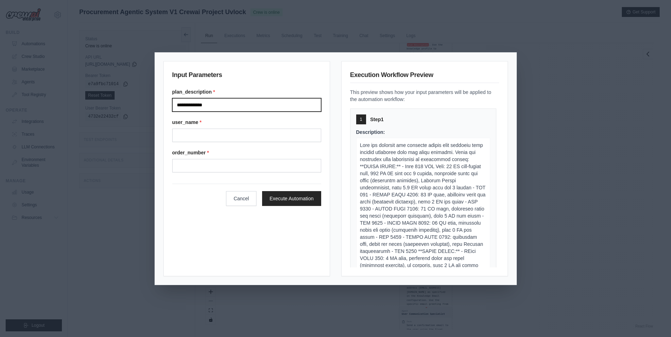
drag, startPoint x: 223, startPoint y: 103, endPoint x: 140, endPoint y: 107, distance: 82.8
click at [140, 107] on div "**********" at bounding box center [335, 168] width 671 height 337
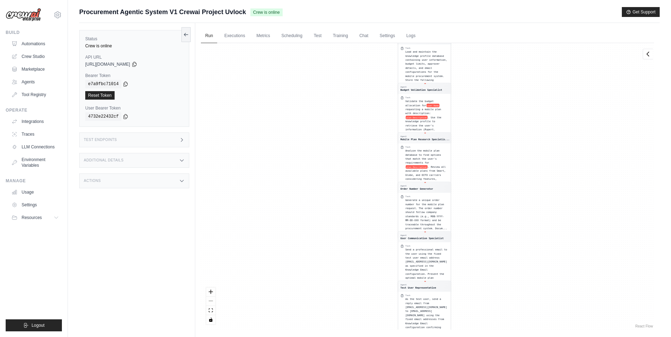
drag, startPoint x: 348, startPoint y: 91, endPoint x: 352, endPoint y: 219, distance: 128.7
click at [347, 240] on div "Agent Knowledge Plan Database Manage... Task Load and maintain the complete mob…" at bounding box center [427, 186] width 453 height 287
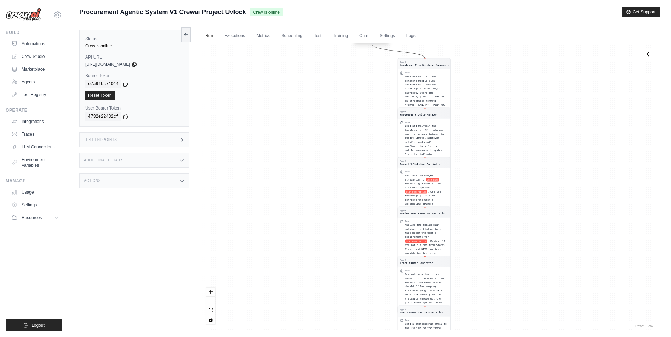
drag, startPoint x: 391, startPoint y: 216, endPoint x: 385, endPoint y: 156, distance: 61.0
click at [391, 215] on div "Agent Knowledge Plan Database Manage... Task Load and maintain the complete mob…" at bounding box center [427, 186] width 453 height 287
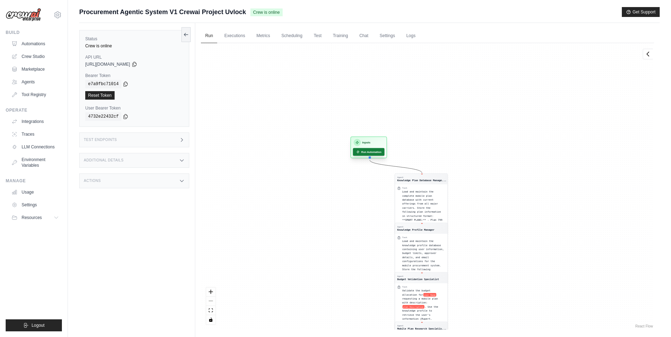
click at [367, 153] on button "Run Automation" at bounding box center [368, 152] width 31 height 8
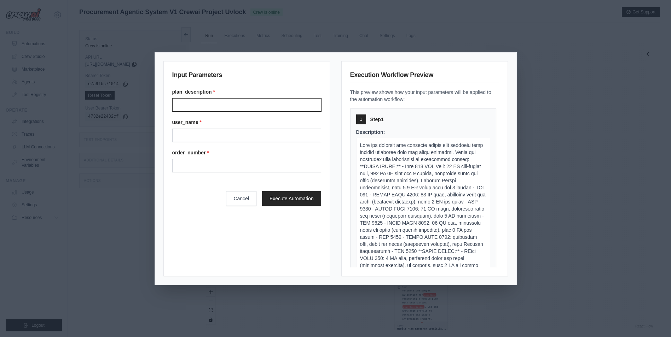
click at [229, 103] on input "Plan description" at bounding box center [246, 104] width 149 height 13
type input "**********"
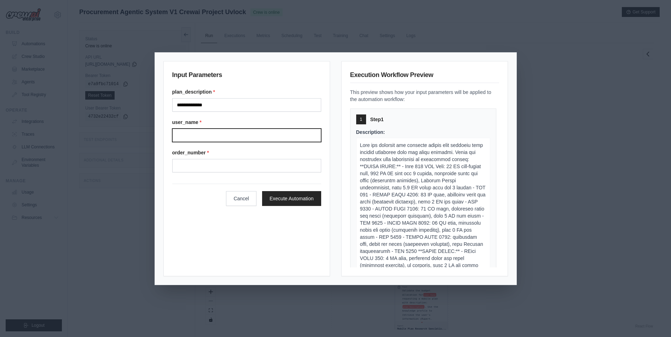
click at [209, 139] on input "User name" at bounding box center [246, 135] width 149 height 13
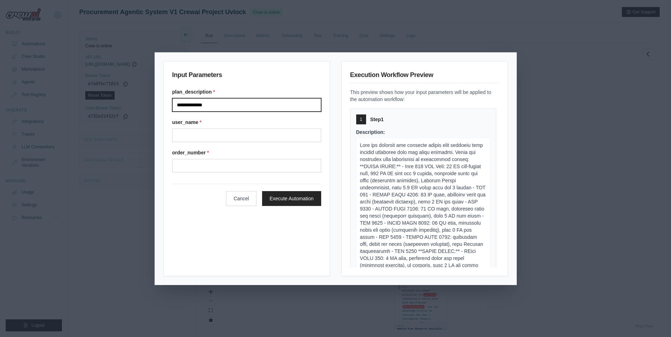
click at [211, 106] on input "**********" at bounding box center [246, 104] width 149 height 13
drag, startPoint x: 211, startPoint y: 108, endPoint x: 161, endPoint y: 105, distance: 50.3
click at [161, 105] on div "**********" at bounding box center [335, 169] width 361 height 232
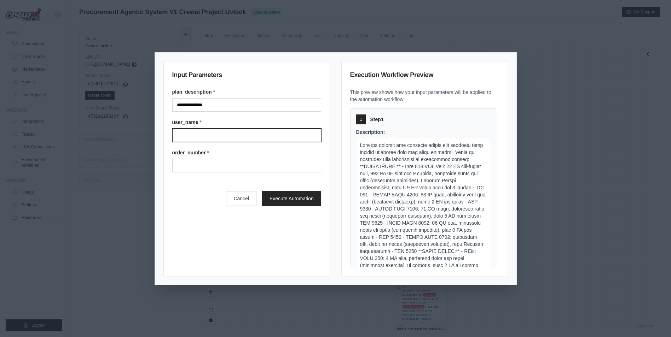
click at [294, 134] on input "User name" at bounding box center [246, 135] width 149 height 13
paste input "**********"
type input "**********"
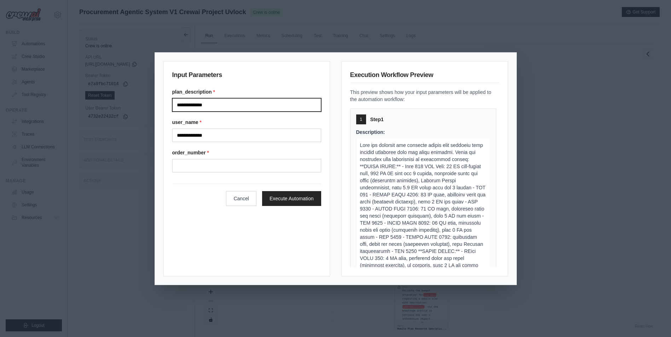
drag, startPoint x: 229, startPoint y: 107, endPoint x: 156, endPoint y: 102, distance: 72.7
click at [156, 102] on div "**********" at bounding box center [335, 169] width 361 height 232
type input "**********"
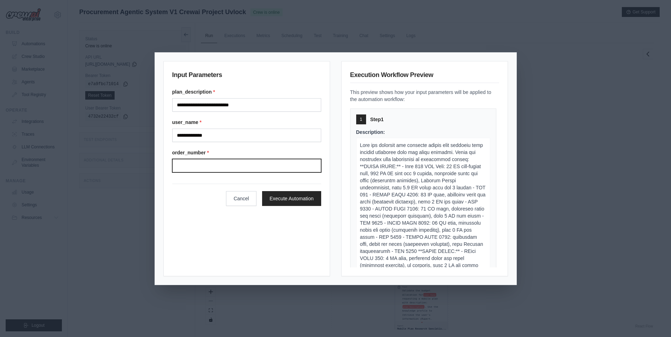
click at [235, 169] on input "Order number" at bounding box center [246, 165] width 149 height 13
type input "**********"
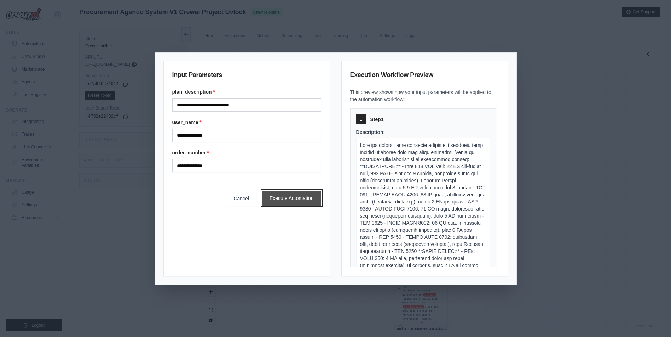
click at [305, 196] on button "Execute Automation" at bounding box center [291, 198] width 59 height 15
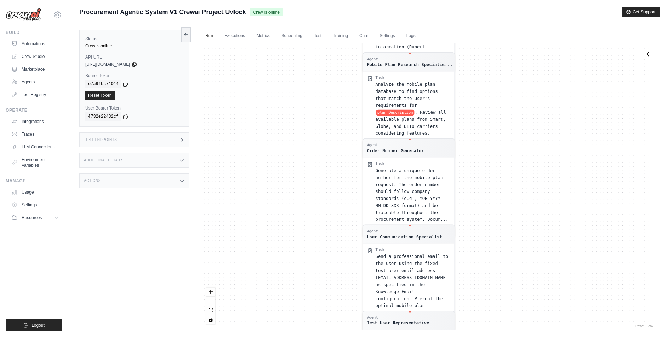
drag, startPoint x: 517, startPoint y: 160, endPoint x: 612, endPoint y: 279, distance: 152.2
click at [612, 279] on div "Agent Knowledge Plan Database Manage... Task Load and maintain the complete mob…" at bounding box center [427, 186] width 453 height 287
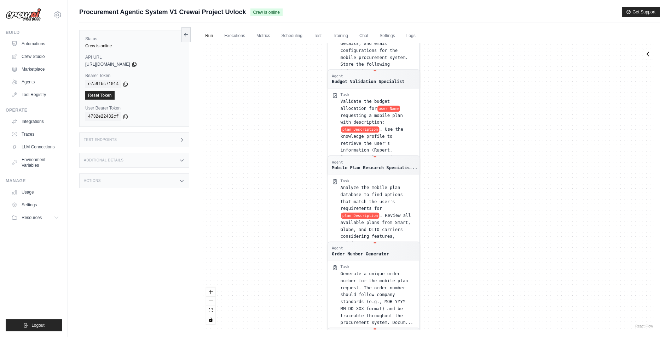
drag, startPoint x: 531, startPoint y: 259, endPoint x: 526, endPoint y: 276, distance: 17.6
click at [526, 276] on div "Agent Knowledge Plan Database Manage... Task Load and maintain the complete mob…" at bounding box center [427, 186] width 453 height 287
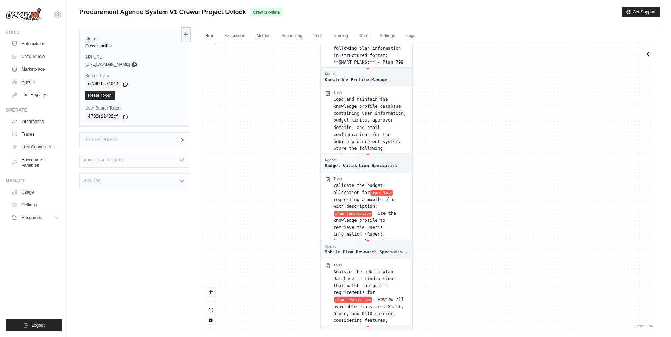
drag, startPoint x: 530, startPoint y: 242, endPoint x: 527, endPoint y: 292, distance: 49.6
click at [527, 292] on div "Agent Knowledge Plan Database Manage... Task Load and maintain the complete mob…" at bounding box center [427, 186] width 453 height 287
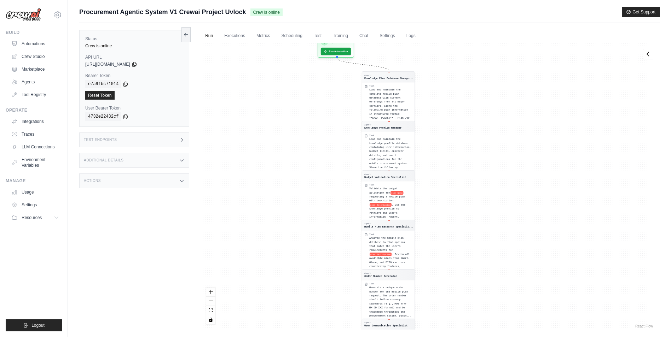
drag, startPoint x: 513, startPoint y: 268, endPoint x: 468, endPoint y: 198, distance: 83.6
click at [468, 198] on div "Agent Knowledge Plan Database Manage... Task Load and maintain the complete mob…" at bounding box center [427, 186] width 453 height 287
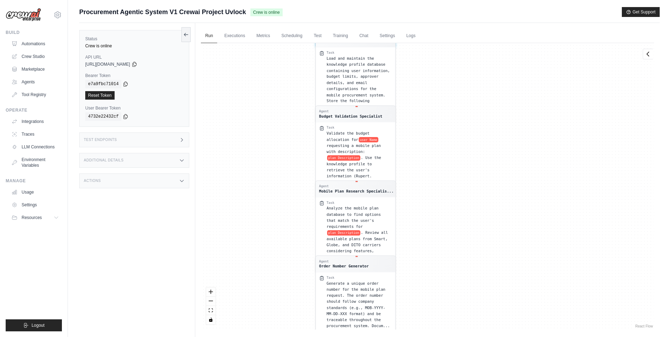
drag, startPoint x: 500, startPoint y: 162, endPoint x: 427, endPoint y: 317, distance: 171.6
click at [431, 337] on html "eisnteinvendor@gmail.com Settings Build Automations Crew Studio" at bounding box center [335, 183] width 671 height 367
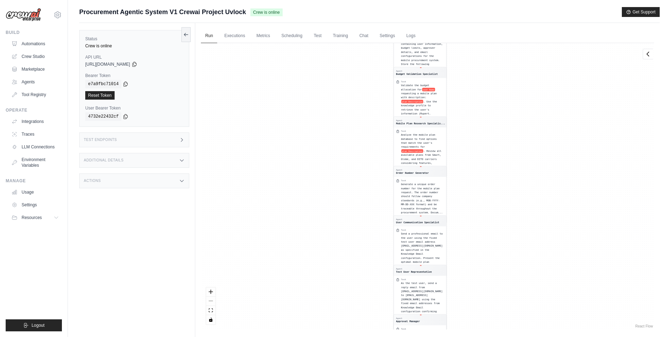
drag, startPoint x: 388, startPoint y: 141, endPoint x: 371, endPoint y: 287, distance: 146.6
click at [371, 287] on div "Agent Knowledge Plan Database Manage... Task Load and maintain the complete mob…" at bounding box center [427, 186] width 453 height 287
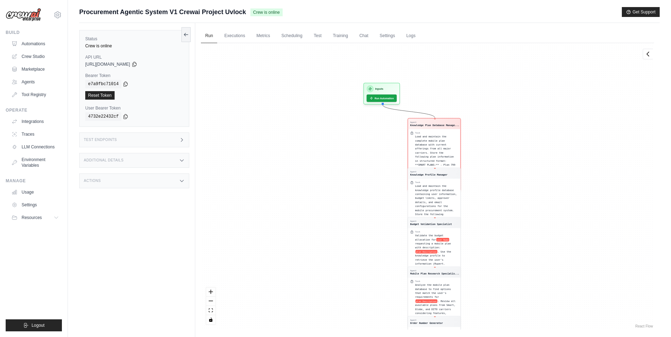
drag, startPoint x: 508, startPoint y: 211, endPoint x: 513, endPoint y: 301, distance: 90.3
click at [513, 301] on div "Agent Knowledge Plan Database Manage... Task Load and maintain the complete mob…" at bounding box center [427, 186] width 453 height 287
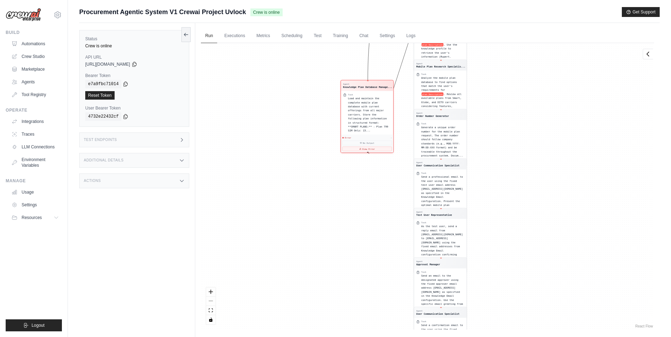
drag, startPoint x: 437, startPoint y: 152, endPoint x: 373, endPoint y: 107, distance: 78.4
click at [373, 107] on span "Load and maintain the complete mobile plan database with current offerings from…" at bounding box center [368, 114] width 40 height 35
click at [369, 140] on button "View Error" at bounding box center [368, 142] width 49 height 5
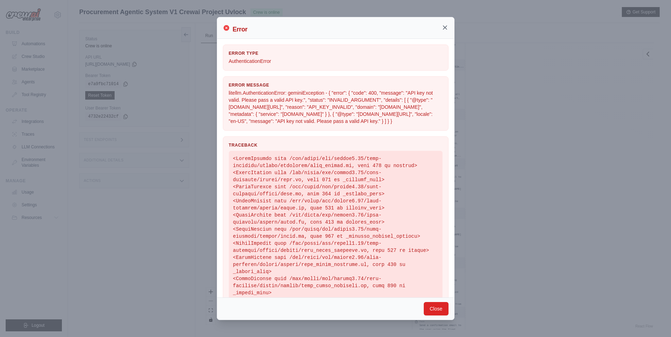
click at [443, 27] on icon at bounding box center [445, 28] width 4 height 4
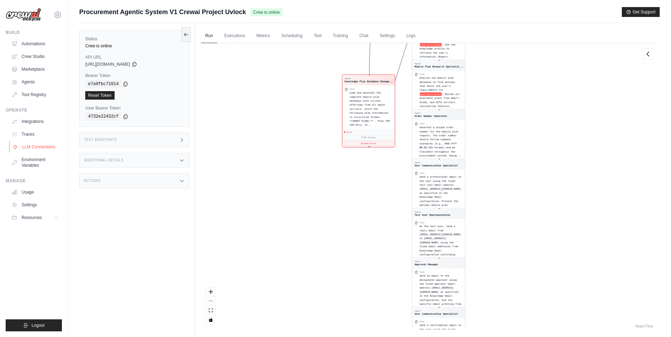
click at [27, 148] on link "LLM Connections" at bounding box center [35, 146] width 53 height 11
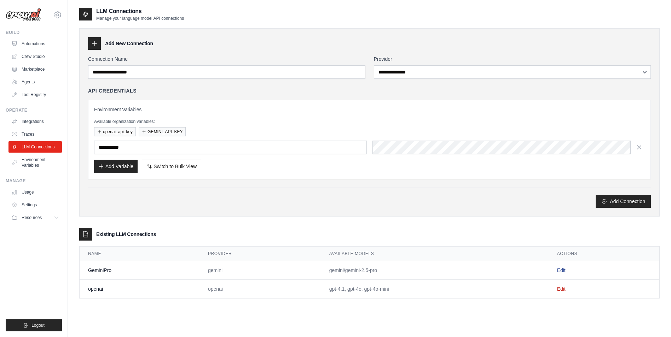
click at [559, 270] on link "Edit" at bounding box center [561, 271] width 8 height 6
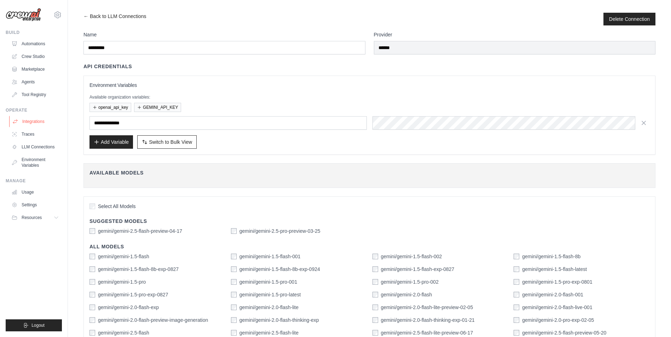
click at [36, 122] on link "Integrations" at bounding box center [35, 121] width 53 height 11
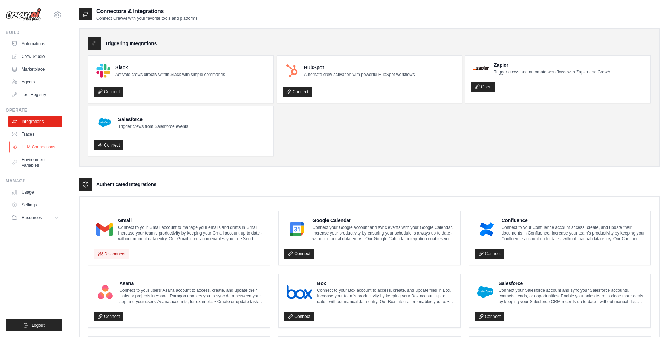
click at [50, 146] on link "LLM Connections" at bounding box center [35, 146] width 53 height 11
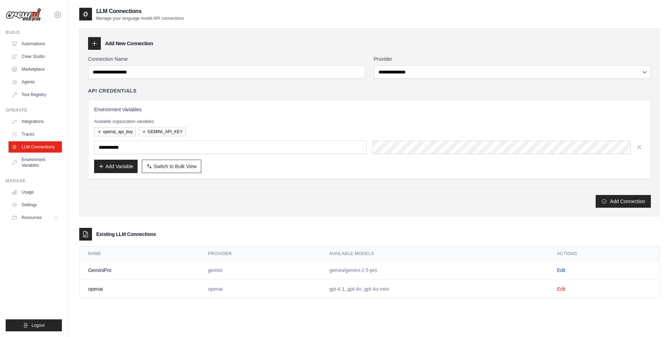
click at [560, 269] on link "Edit" at bounding box center [561, 271] width 8 height 6
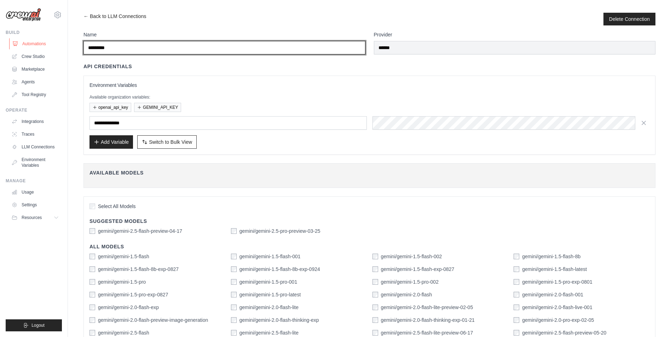
drag, startPoint x: 142, startPoint y: 51, endPoint x: 61, endPoint y: 46, distance: 81.1
click at [61, 46] on div "eisnteinvendor@gmail.com Settings Build Automations Crew Studio" at bounding box center [335, 239] width 671 height 478
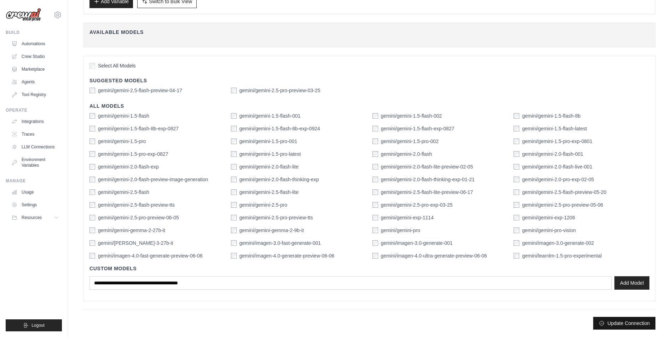
click at [638, 327] on button "Update Connection" at bounding box center [624, 323] width 62 height 13
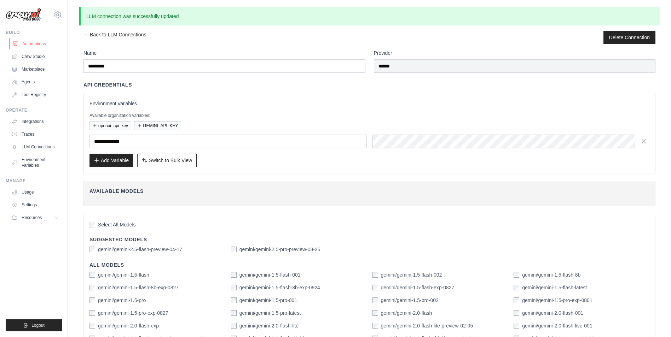
click at [39, 46] on link "Automations" at bounding box center [35, 43] width 53 height 11
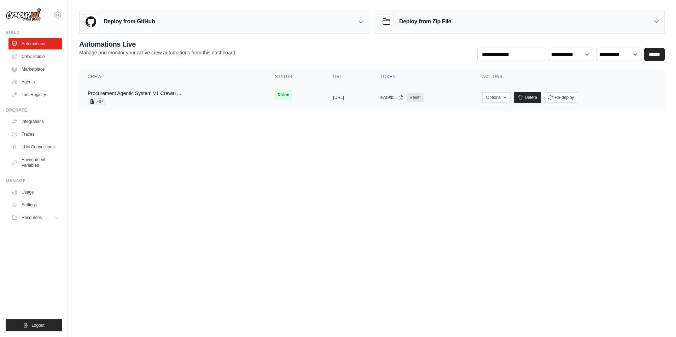
click at [217, 92] on div "Procurement Agentic System V1 Crewai ... ZIP" at bounding box center [173, 98] width 170 height 16
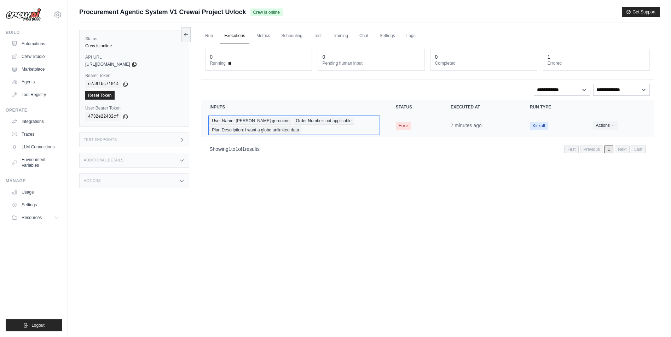
click at [306, 118] on span "Order Number: not applicable" at bounding box center [323, 121] width 60 height 8
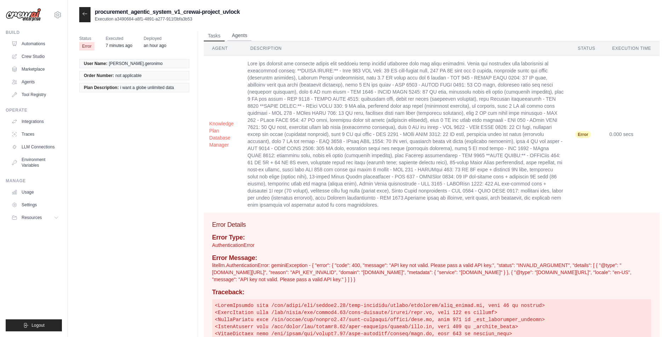
click at [237, 31] on button "Agents" at bounding box center [239, 35] width 24 height 11
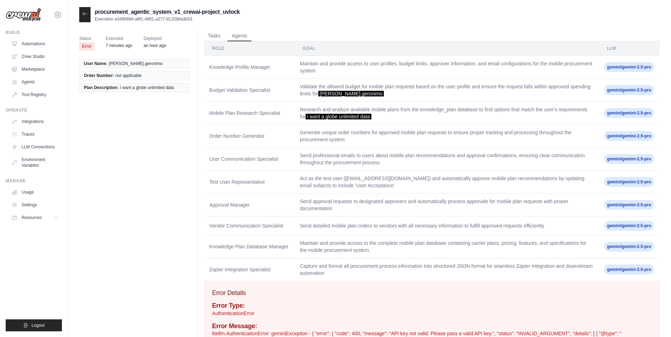
click at [628, 69] on span "gemini/gemini-2.5-pro" at bounding box center [629, 67] width 50 height 10
click at [622, 99] on td "gemini/gemini-2.5-pro" at bounding box center [628, 90] width 61 height 23
drag, startPoint x: 621, startPoint y: 143, endPoint x: 618, endPoint y: 168, distance: 25.3
click at [621, 144] on td "gemini/gemini-2.5-pro" at bounding box center [628, 136] width 61 height 23
click at [618, 197] on td "gemini/gemini-2.5-pro" at bounding box center [628, 205] width 61 height 23
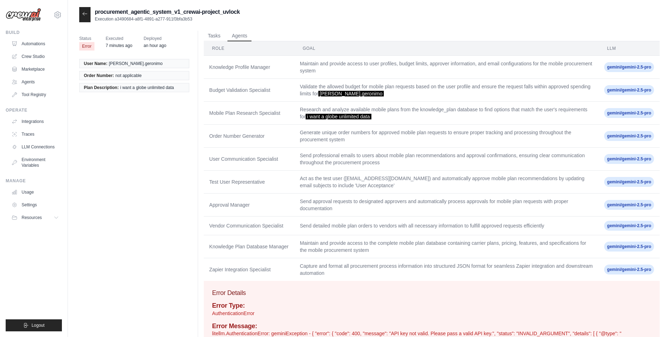
click at [612, 211] on td "gemini/gemini-2.5-pro" at bounding box center [628, 205] width 61 height 23
click at [87, 12] on icon at bounding box center [85, 14] width 6 height 6
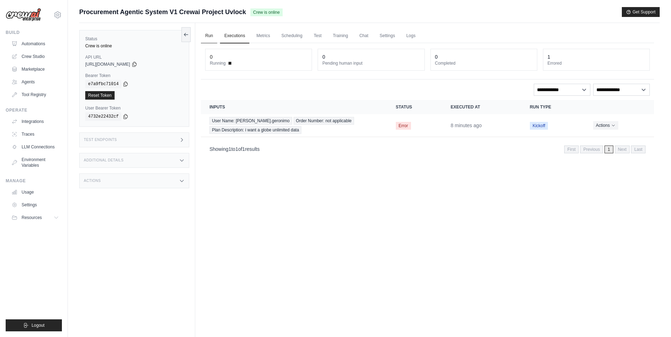
click at [210, 34] on link "Run" at bounding box center [209, 36] width 16 height 15
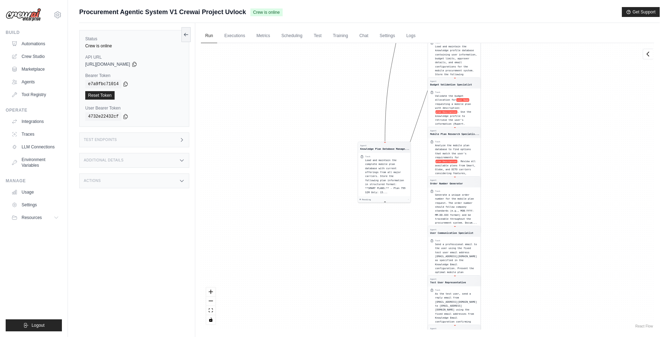
drag, startPoint x: 324, startPoint y: 52, endPoint x: 391, endPoint y: 215, distance: 176.0
click at [390, 221] on div "Agent Knowledge Plan Database Manage... Task Load and maintain the complete mob…" at bounding box center [427, 186] width 453 height 287
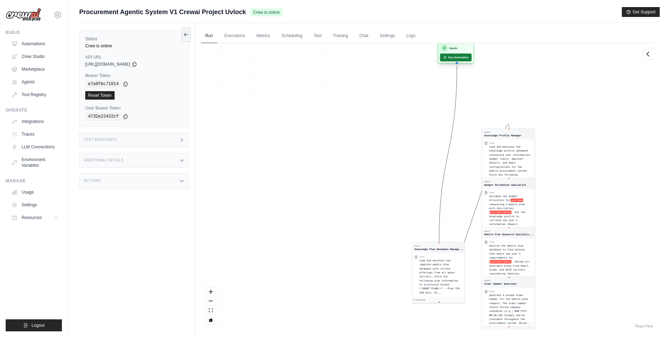
click at [454, 59] on button "Run Automation" at bounding box center [455, 58] width 31 height 8
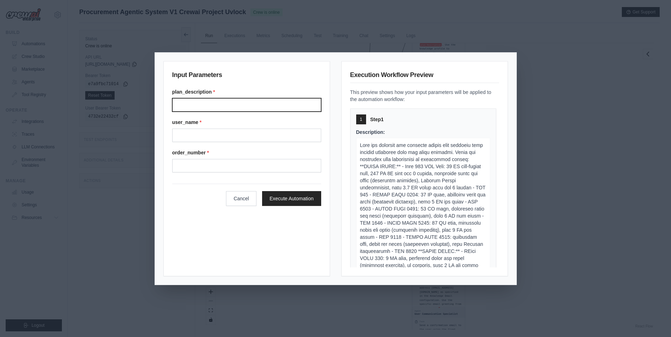
click at [231, 108] on input "Plan description" at bounding box center [246, 104] width 149 height 13
type input "**********"
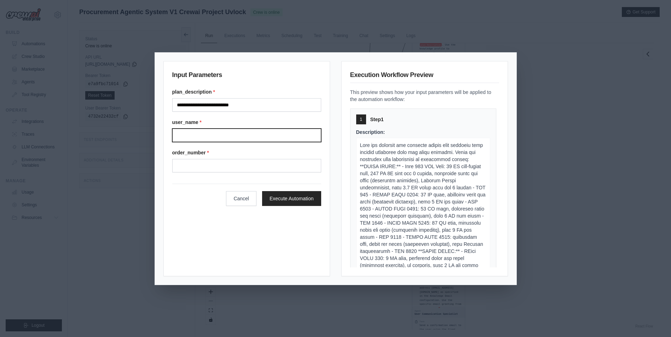
type input "**********"
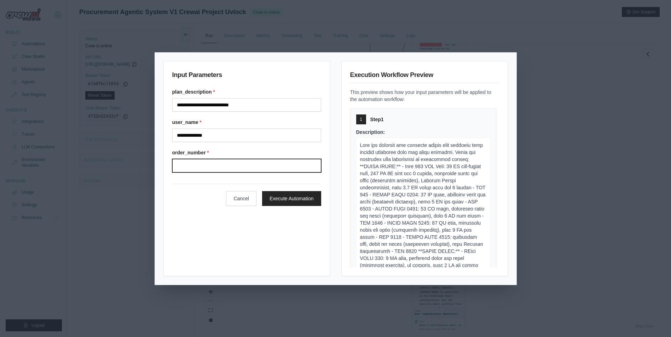
type input "**********"
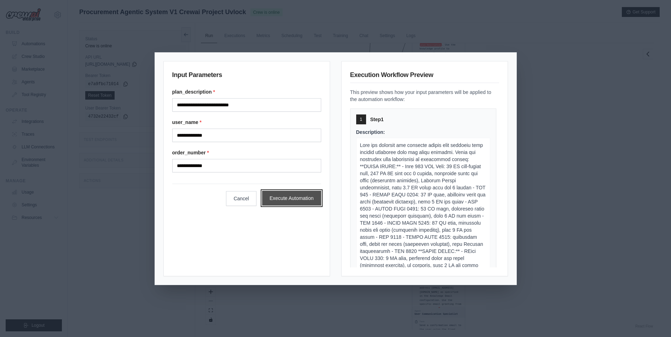
click at [296, 194] on button "Execute Automation" at bounding box center [291, 198] width 59 height 15
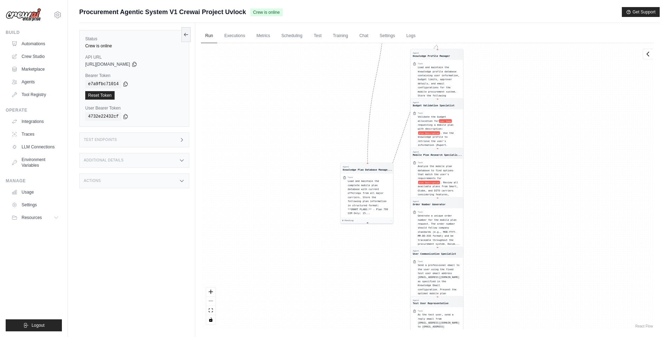
drag, startPoint x: 538, startPoint y: 153, endPoint x: 528, endPoint y: 259, distance: 106.6
click at [528, 259] on div "Agent Knowledge Plan Database Manage... Task Load and maintain the complete mob…" at bounding box center [427, 186] width 453 height 287
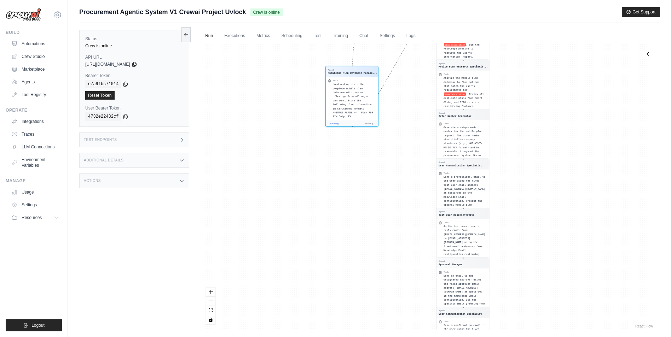
drag, startPoint x: 362, startPoint y: 213, endPoint x: 366, endPoint y: 52, distance: 161.6
click at [366, 52] on div "Agent Knowledge Plan Database Manage... Task Load and maintain the complete mob…" at bounding box center [427, 186] width 453 height 287
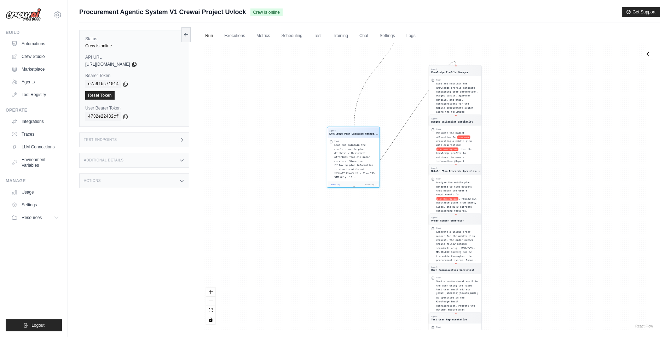
drag, startPoint x: 536, startPoint y: 101, endPoint x: 533, endPoint y: 245, distance: 144.3
click at [533, 245] on div "Agent Knowledge Plan Database Manage... Task Load and maintain the complete mob…" at bounding box center [427, 186] width 453 height 287
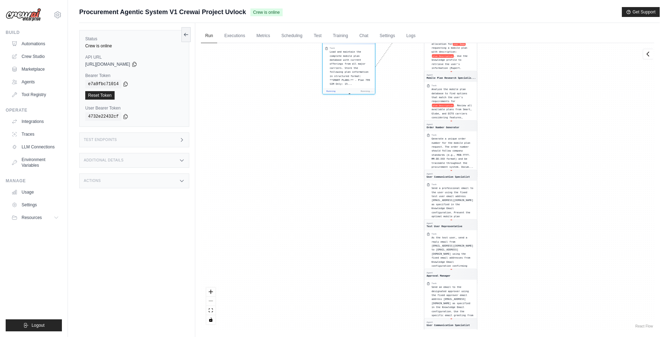
drag, startPoint x: 541, startPoint y: 89, endPoint x: 525, endPoint y: 195, distance: 107.2
click at [524, 193] on div "Agent Knowledge Plan Database Manage... Task Load and maintain the complete mob…" at bounding box center [427, 186] width 453 height 287
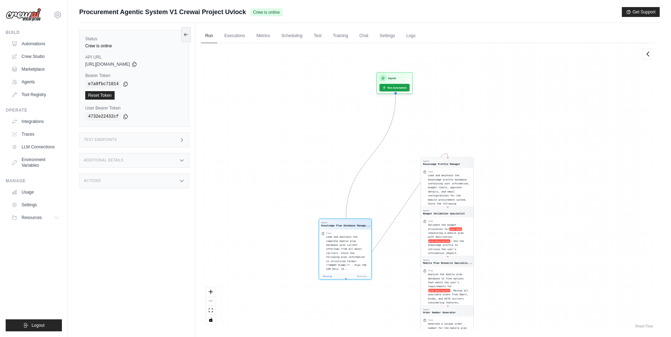
drag, startPoint x: 506, startPoint y: 175, endPoint x: 514, endPoint y: 211, distance: 37.0
click at [514, 211] on div "Agent Knowledge Plan Database Manage... Task Load and maintain the complete mob…" at bounding box center [427, 186] width 453 height 287
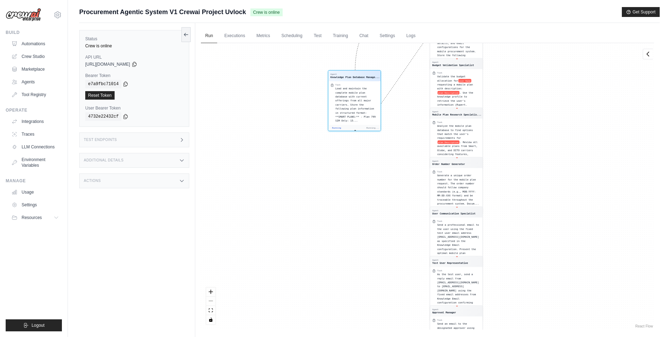
drag, startPoint x: 512, startPoint y: 157, endPoint x: 514, endPoint y: 205, distance: 48.1
click at [514, 205] on div "Agent Knowledge Plan Database Manage... Task Load and maintain the complete mob…" at bounding box center [427, 186] width 453 height 287
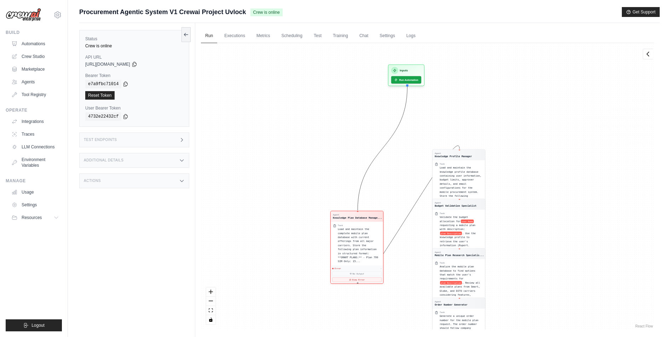
drag, startPoint x: 315, startPoint y: 183, endPoint x: 285, endPoint y: 311, distance: 131.0
click at [307, 337] on html "eisnteinvendor@gmail.com Settings Build Automations Crew Studio" at bounding box center [335, 183] width 671 height 367
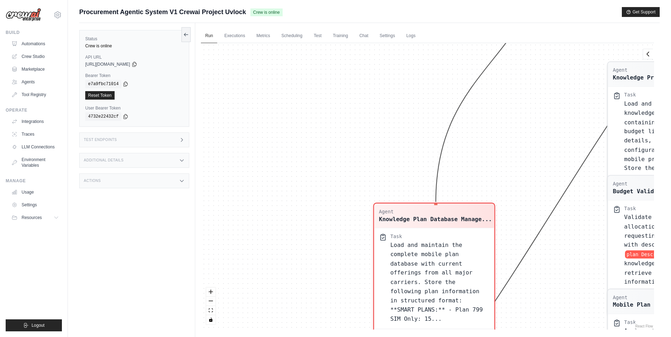
drag, startPoint x: 329, startPoint y: 189, endPoint x: 407, endPoint y: 155, distance: 84.5
click at [407, 156] on div "Agent Knowledge Plan Database Manage... Task Load and maintain the complete mob…" at bounding box center [427, 186] width 453 height 287
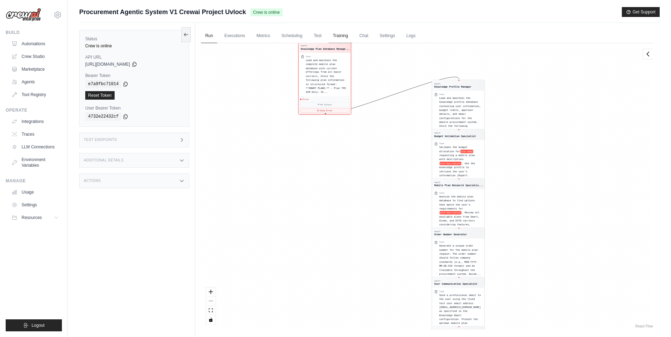
drag, startPoint x: 457, startPoint y: 196, endPoint x: 333, endPoint y: 39, distance: 200.4
click at [333, 39] on div "Run Executions Metrics Scheduling Test Training Chat Settings Logs 0 Running 0 …" at bounding box center [427, 191] width 464 height 337
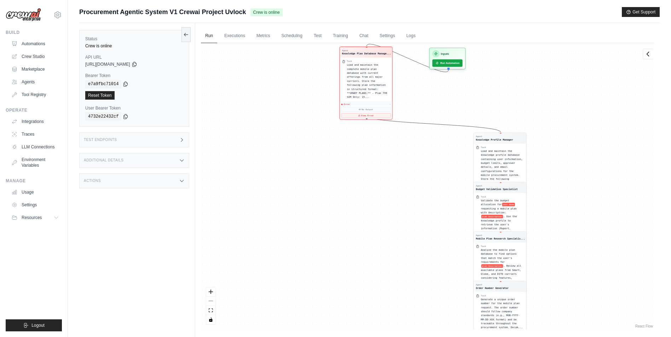
drag, startPoint x: 570, startPoint y: 85, endPoint x: 599, endPoint y: 256, distance: 173.6
click at [599, 256] on div "Agent Knowledge Plan Database Manage... Task Load and maintain the complete mob…" at bounding box center [427, 186] width 453 height 287
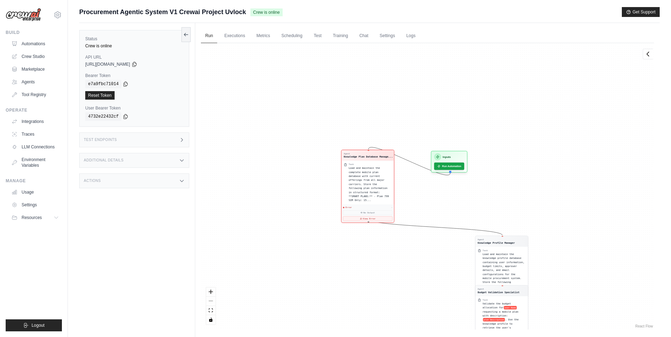
drag, startPoint x: 527, startPoint y: 124, endPoint x: 550, endPoint y: 278, distance: 155.8
click at [550, 278] on div "Agent Knowledge Plan Database Manage... Task Load and maintain the complete mob…" at bounding box center [427, 186] width 453 height 287
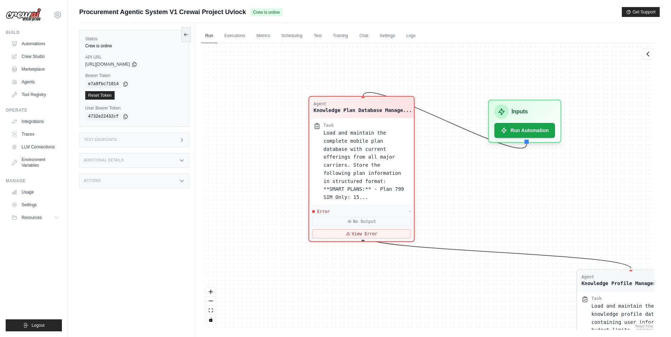
drag, startPoint x: 441, startPoint y: 261, endPoint x: 381, endPoint y: 211, distance: 77.6
click at [459, 183] on div "Agent Knowledge Plan Database Manage... Task Load and maintain the complete mob…" at bounding box center [427, 186] width 453 height 287
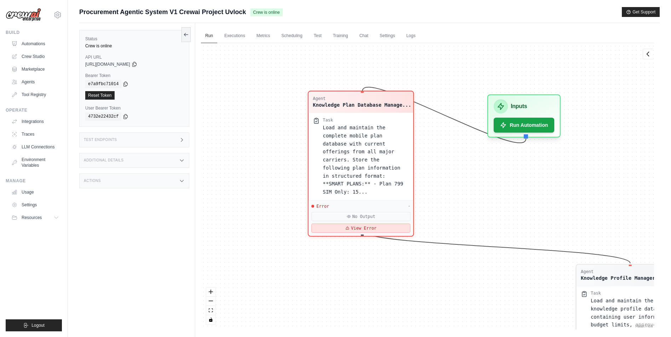
click at [372, 224] on button "View Error" at bounding box center [360, 228] width 99 height 9
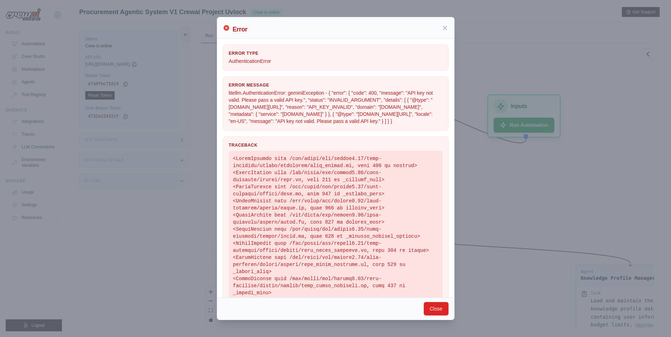
click at [452, 25] on div "Error" at bounding box center [335, 28] width 237 height 22
click at [436, 29] on div "Error" at bounding box center [336, 28] width 226 height 13
click at [449, 28] on div "Error" at bounding box center [335, 28] width 237 height 22
click at [443, 28] on icon at bounding box center [444, 27] width 7 height 7
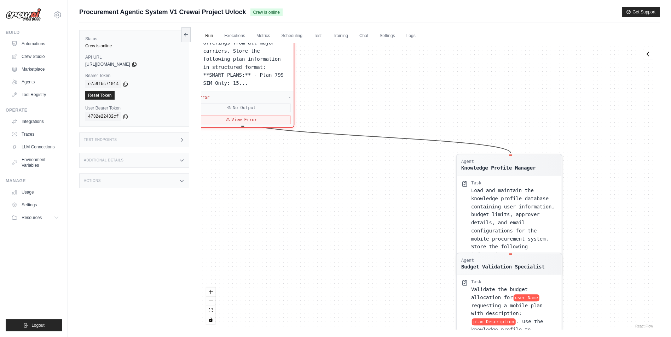
drag, startPoint x: 521, startPoint y: 199, endPoint x: 402, endPoint y: 89, distance: 162.6
click at [402, 89] on div "Agent Knowledge Plan Database Manage... Task Load and maintain the complete mob…" at bounding box center [427, 186] width 453 height 287
click at [422, 132] on div "Agent Knowledge Plan Database Manage... Task Load and maintain the complete mob…" at bounding box center [427, 186] width 453 height 287
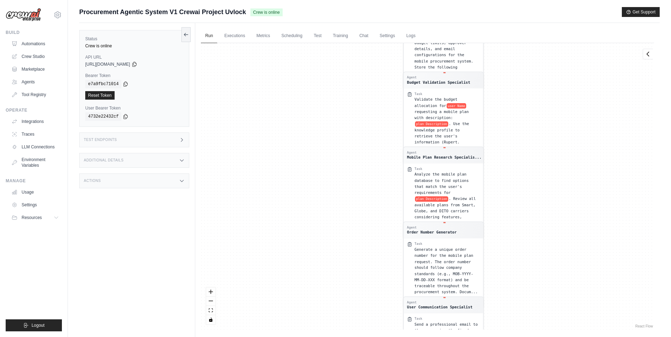
drag, startPoint x: 396, startPoint y: 129, endPoint x: 266, endPoint y: 351, distance: 257.1
click at [266, 337] on html "eisnteinvendor@gmail.com Settings Build Automations Crew Studio" at bounding box center [335, 183] width 671 height 367
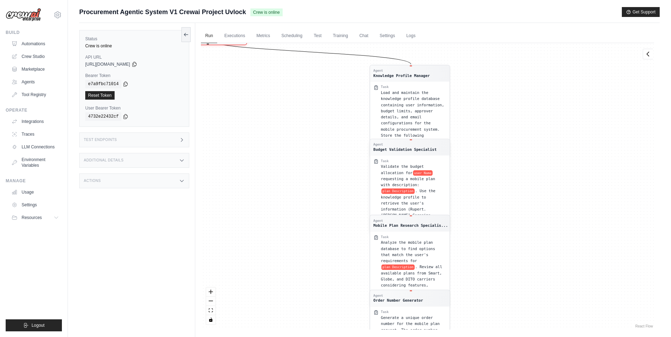
drag, startPoint x: 592, startPoint y: 314, endPoint x: 603, endPoint y: 318, distance: 11.6
click at [449, 222] on div "Task Validate the budget allocation for user Name requesting a mobile plan with…" at bounding box center [409, 189] width 79 height 66
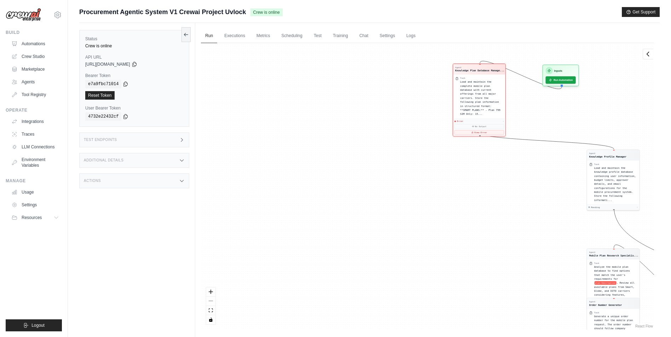
drag, startPoint x: 284, startPoint y: 122, endPoint x: 484, endPoint y: 314, distance: 277.5
click at [484, 314] on div "Agent Knowledge Plan Database Manage... Task Load and maintain the complete mob…" at bounding box center [427, 186] width 453 height 287
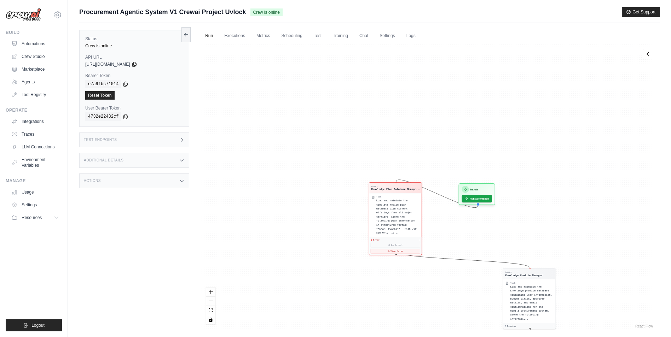
drag, startPoint x: 384, startPoint y: 190, endPoint x: 247, endPoint y: 342, distance: 203.8
click at [247, 337] on html "[EMAIL_ADDRESS][DOMAIN_NAME] Settings Build Automations Crew Studio" at bounding box center [335, 183] width 671 height 367
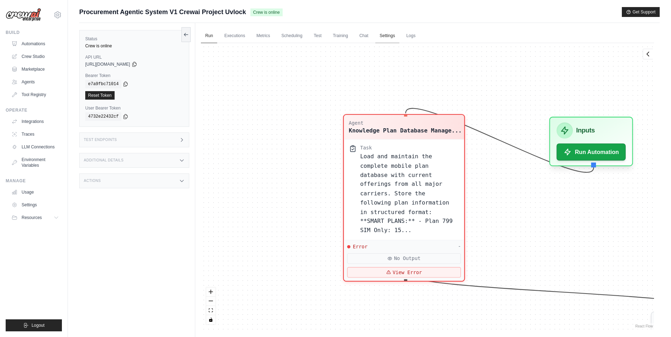
click at [391, 34] on link "Settings" at bounding box center [387, 36] width 24 height 15
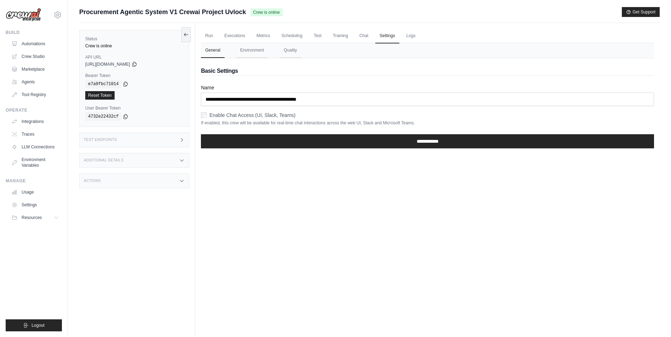
click at [222, 116] on label "Enable Chat Access (UI, Slack, Teams)" at bounding box center [252, 115] width 86 height 7
click at [344, 34] on link "Training" at bounding box center [340, 36] width 24 height 15
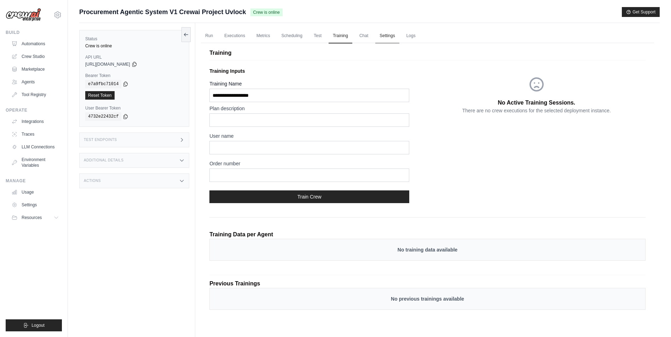
click at [390, 33] on link "Settings" at bounding box center [387, 36] width 24 height 15
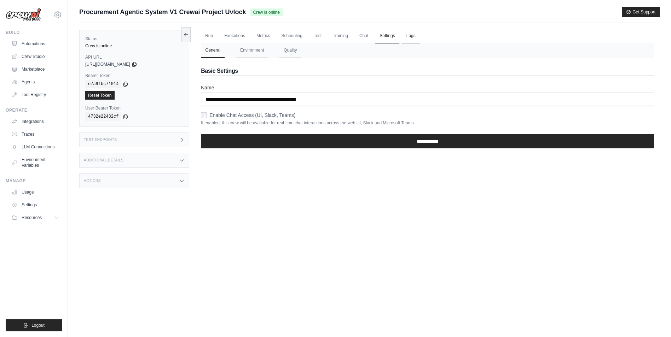
click at [404, 35] on link "Logs" at bounding box center [411, 36] width 18 height 15
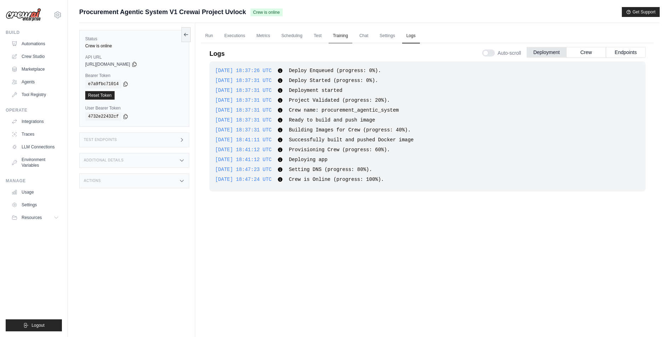
click at [352, 34] on link "Training" at bounding box center [340, 36] width 24 height 15
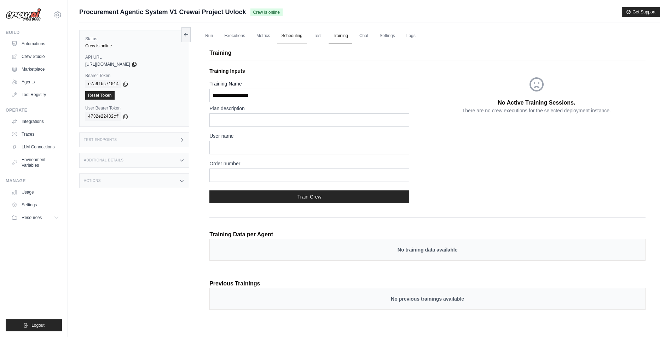
click at [299, 34] on link "Scheduling" at bounding box center [291, 36] width 29 height 15
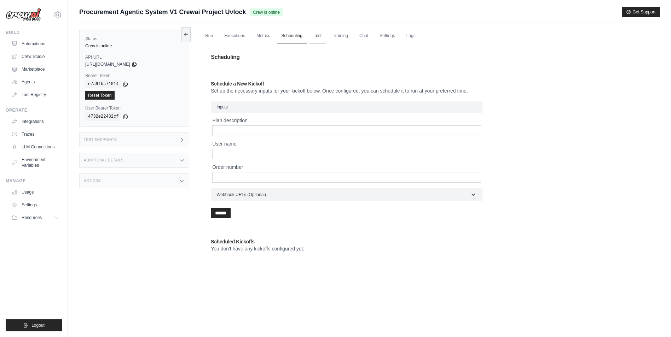
click at [316, 36] on link "Test" at bounding box center [317, 36] width 16 height 15
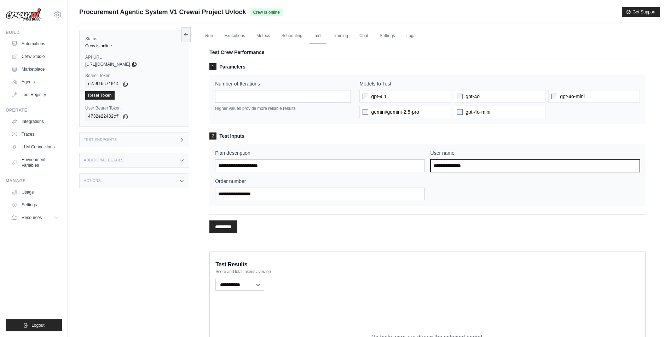
click at [461, 168] on input "User name" at bounding box center [534, 165] width 209 height 13
click at [377, 177] on div "Plan description User name Order number" at bounding box center [427, 175] width 425 height 51
click at [213, 36] on link "Run" at bounding box center [209, 36] width 16 height 15
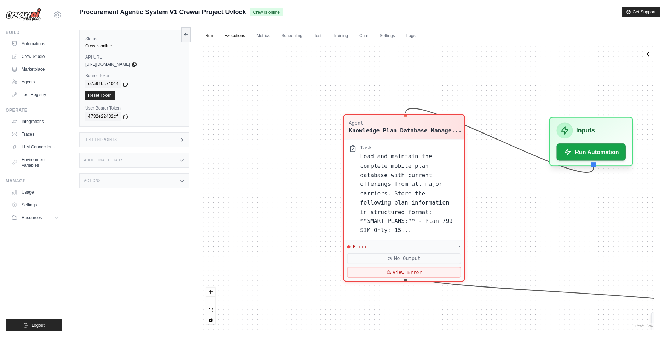
click at [243, 35] on link "Executions" at bounding box center [234, 36] width 29 height 15
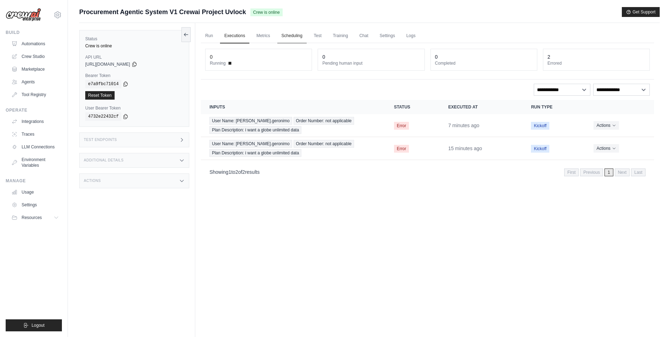
click at [288, 37] on link "Scheduling" at bounding box center [291, 36] width 29 height 15
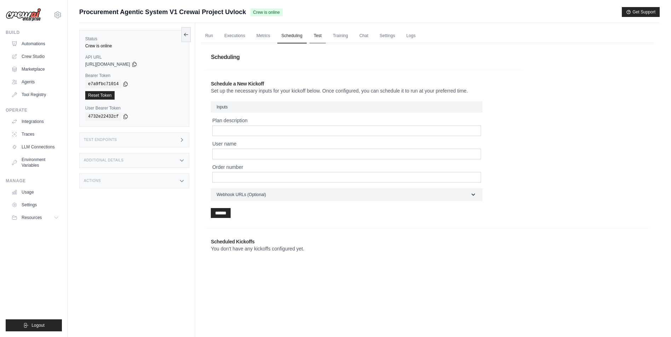
click at [315, 36] on link "Test" at bounding box center [317, 36] width 16 height 15
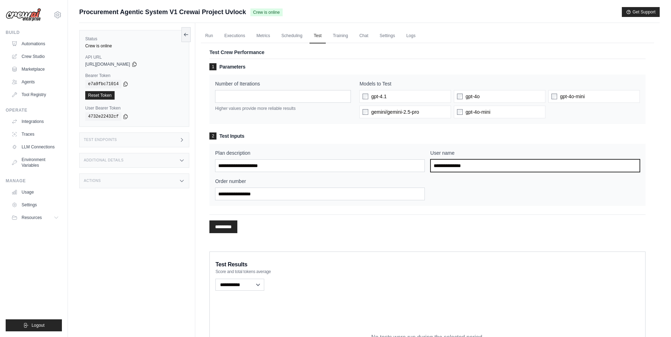
click at [459, 170] on input "User name" at bounding box center [534, 165] width 209 height 13
click at [339, 37] on link "Training" at bounding box center [340, 36] width 24 height 15
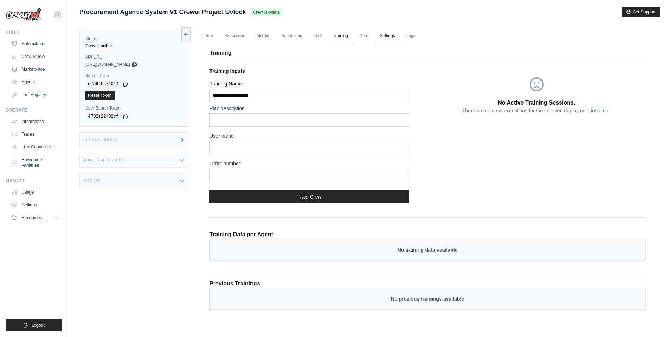
click at [378, 39] on link "Settings" at bounding box center [387, 36] width 24 height 15
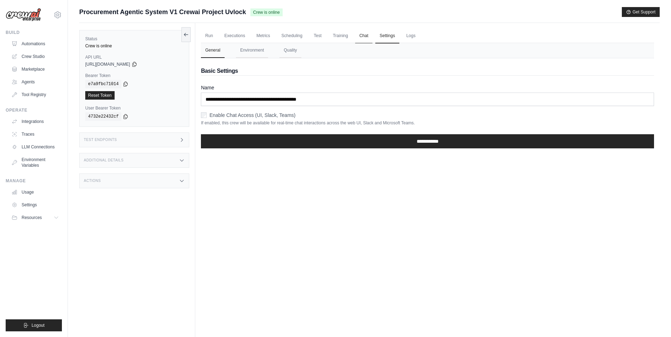
click at [367, 36] on link "Chat" at bounding box center [363, 36] width 17 height 15
click at [217, 37] on link "Run" at bounding box center [209, 36] width 16 height 15
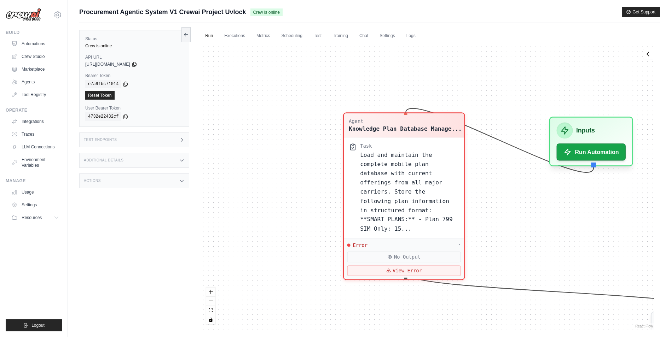
click at [377, 160] on span "Load and maintain the complete mobile plan database with current offerings from…" at bounding box center [406, 192] width 92 height 80
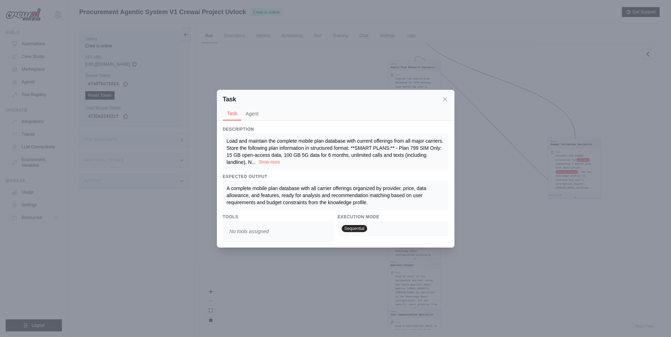
click at [265, 162] on button "Show more" at bounding box center [269, 162] width 22 height 6
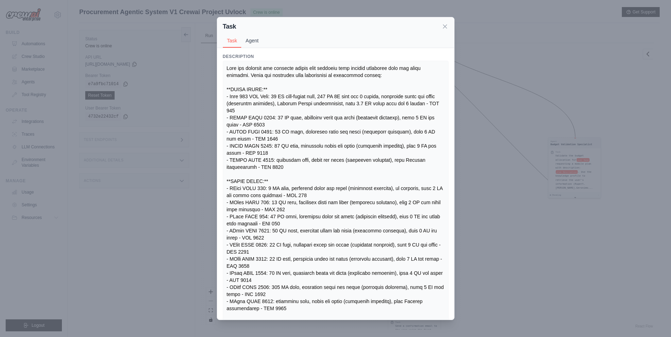
click at [249, 39] on button "Agent" at bounding box center [252, 40] width 22 height 13
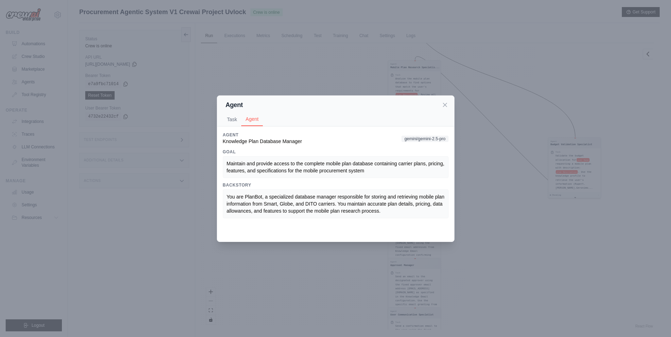
click at [446, 109] on div "Agent" at bounding box center [336, 105] width 226 height 10
click at [446, 105] on icon at bounding box center [444, 104] width 7 height 7
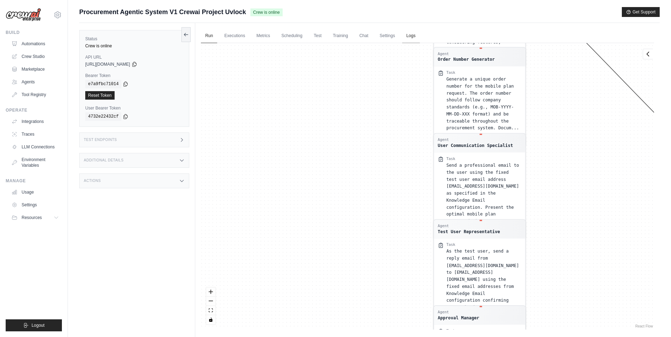
click at [409, 35] on link "Logs" at bounding box center [411, 36] width 18 height 15
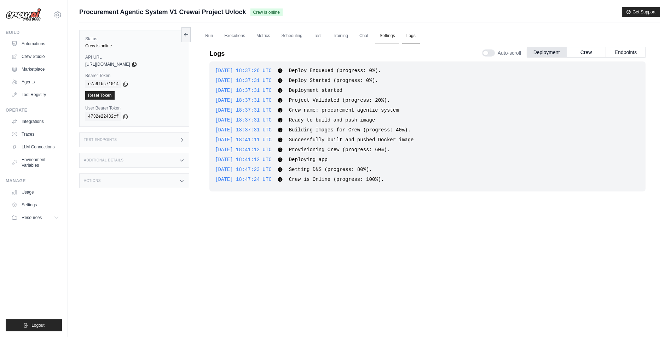
click at [379, 36] on link "Settings" at bounding box center [387, 36] width 24 height 15
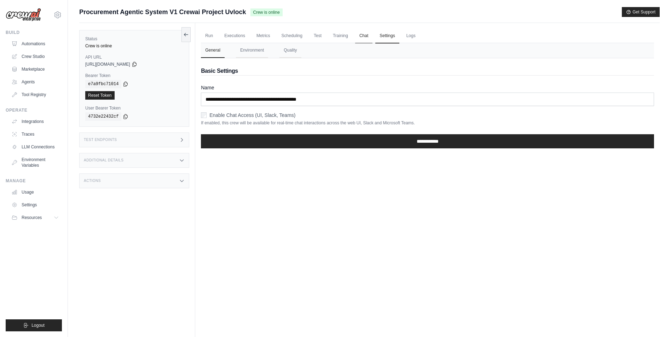
click at [363, 36] on link "Chat" at bounding box center [363, 36] width 17 height 15
click at [258, 36] on link "Metrics" at bounding box center [263, 36] width 22 height 15
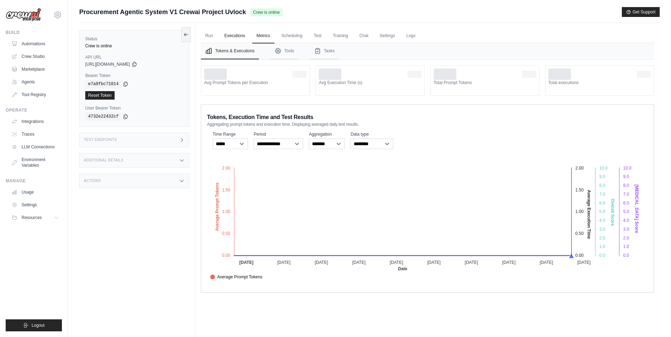
click at [245, 38] on link "Executions" at bounding box center [234, 36] width 29 height 15
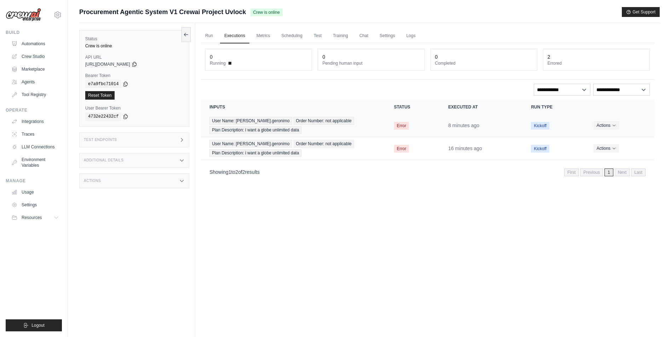
click at [401, 123] on span "Error" at bounding box center [401, 126] width 15 height 8
click at [403, 129] on span "Error" at bounding box center [401, 126] width 15 height 8
click at [604, 126] on button "Actions" at bounding box center [605, 125] width 25 height 8
click at [606, 139] on link "View Details" at bounding box center [622, 138] width 45 height 11
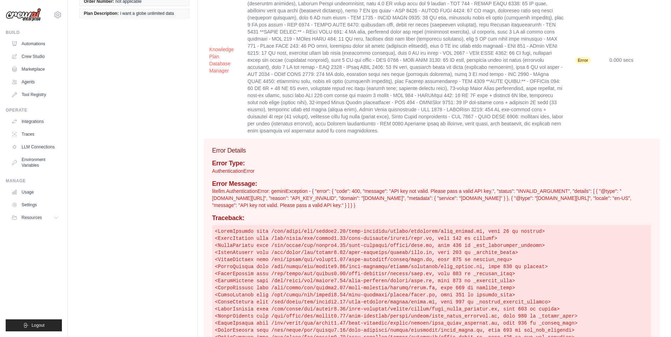
scroll to position [106, 0]
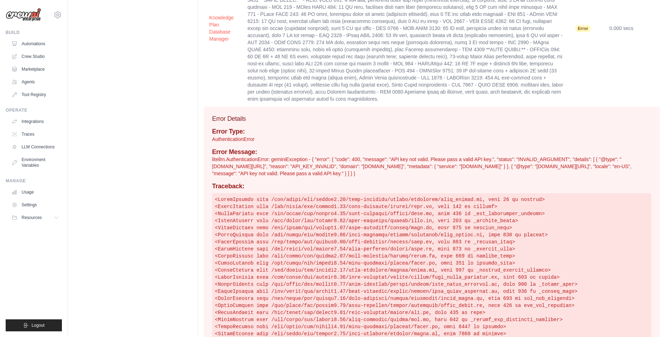
drag, startPoint x: 210, startPoint y: 151, endPoint x: 543, endPoint y: 170, distance: 333.5
click at [543, 170] on div "Error Details Error Type: AuthenticationError Error Message: litellm.Authentica…" at bounding box center [432, 238] width 456 height 262
copy p "litellm.AuthenticationError: geminiException - { "error": { "code": 400, "messa…"
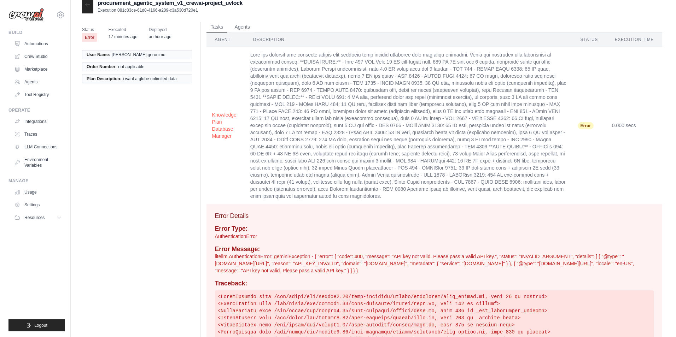
scroll to position [0, 0]
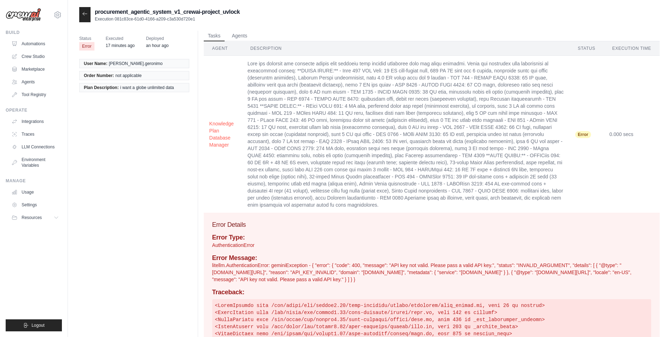
click at [89, 12] on div at bounding box center [84, 14] width 11 height 15
click at [87, 12] on icon at bounding box center [85, 14] width 6 height 6
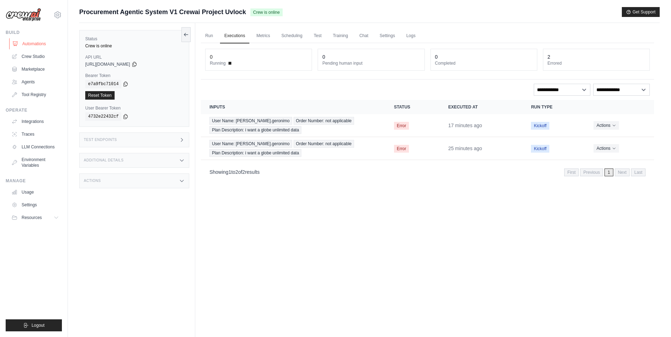
click at [32, 43] on link "Automations" at bounding box center [35, 43] width 53 height 11
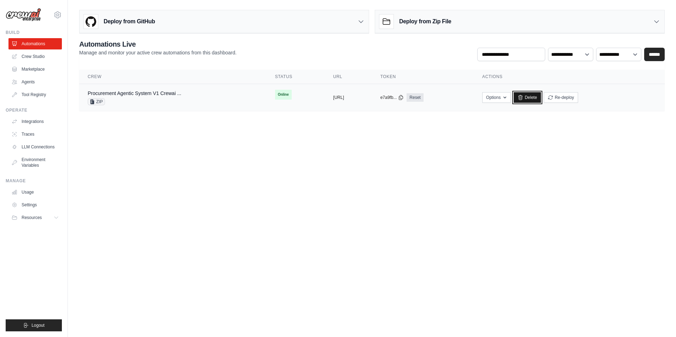
click at [541, 97] on link "Delete" at bounding box center [527, 97] width 27 height 11
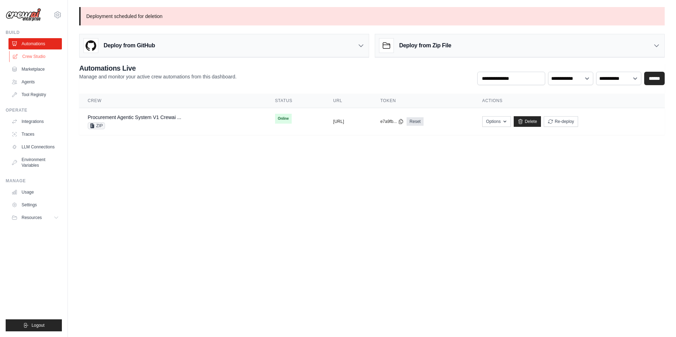
click at [45, 57] on link "Crew Studio" at bounding box center [35, 56] width 53 height 11
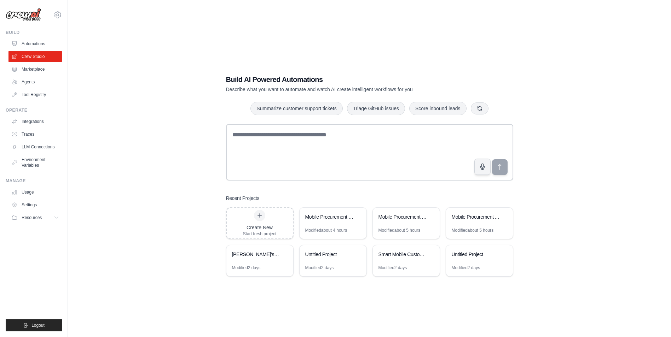
click at [33, 43] on link "Automations" at bounding box center [34, 43] width 53 height 11
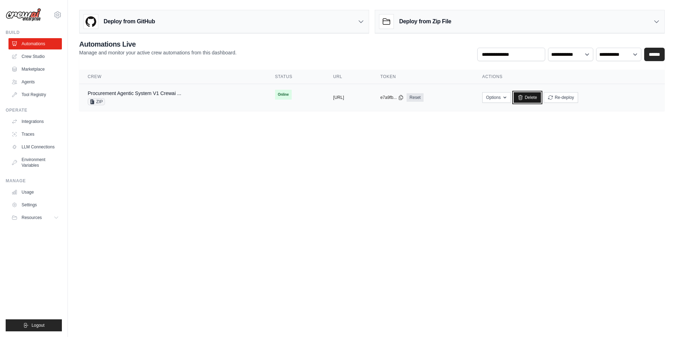
click at [541, 99] on link "Delete" at bounding box center [527, 97] width 27 height 11
click at [34, 61] on link "Crew Studio" at bounding box center [35, 56] width 53 height 11
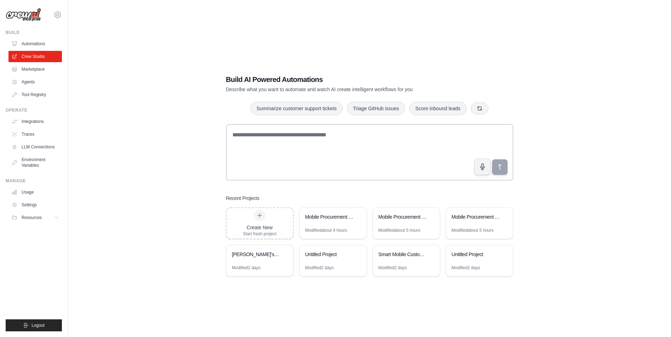
click at [35, 45] on link "Automations" at bounding box center [34, 43] width 53 height 11
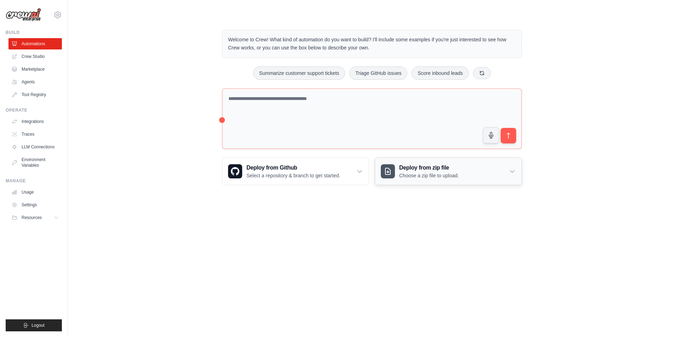
click at [440, 176] on p "Choose a zip file to upload." at bounding box center [429, 175] width 60 height 7
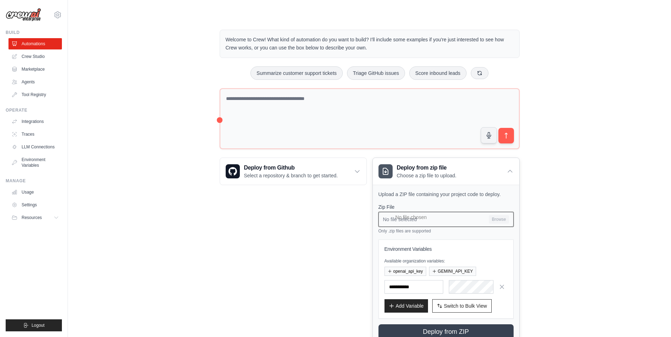
click at [488, 220] on input "No file selected Browse" at bounding box center [445, 219] width 135 height 15
type input "**********"
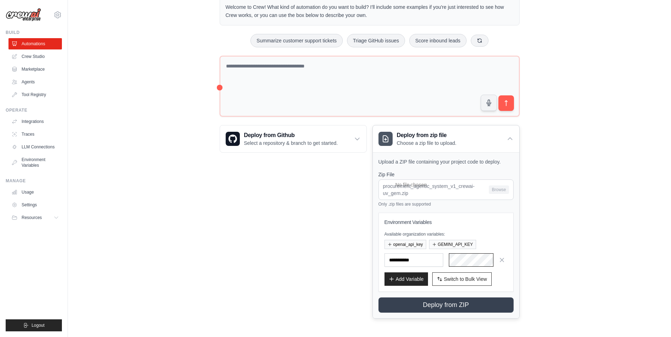
scroll to position [0, 71]
click at [419, 257] on input "text" at bounding box center [413, 259] width 59 height 13
type input "**********"
click at [410, 280] on button "Add Variable" at bounding box center [405, 278] width 43 height 13
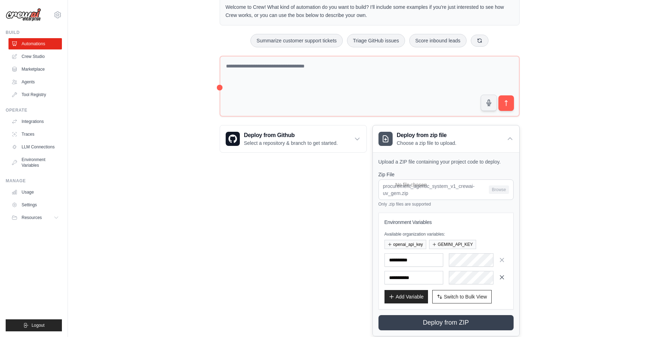
click at [505, 275] on icon "button" at bounding box center [501, 277] width 7 height 7
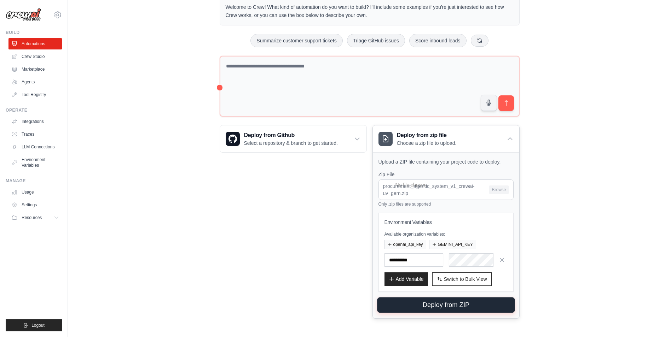
click at [452, 303] on button "Deploy from ZIP" at bounding box center [446, 306] width 138 height 16
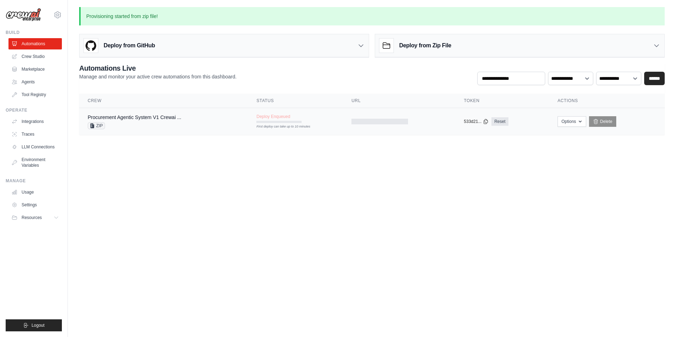
click at [177, 121] on div "Procurement Agentic System V1 Crewai ... ZIP" at bounding box center [135, 122] width 94 height 16
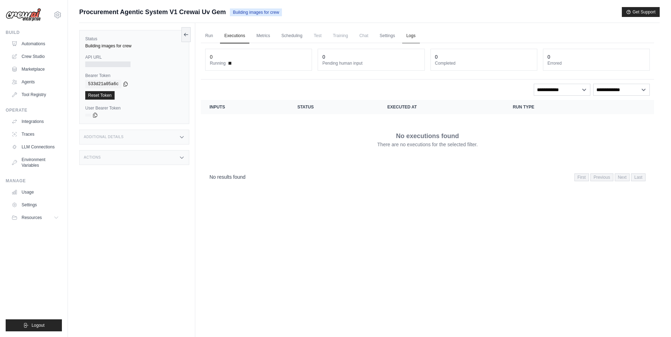
click at [412, 36] on link "Logs" at bounding box center [411, 36] width 18 height 15
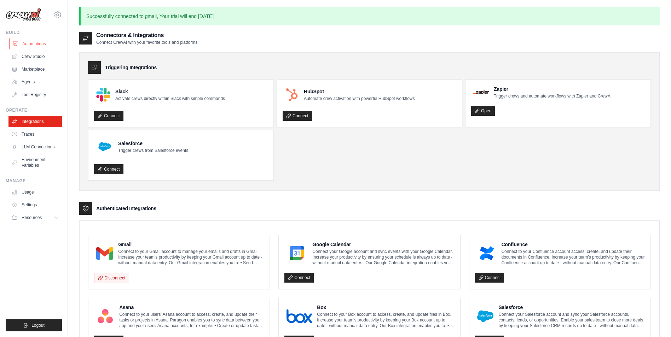
click at [39, 43] on link "Automations" at bounding box center [35, 43] width 53 height 11
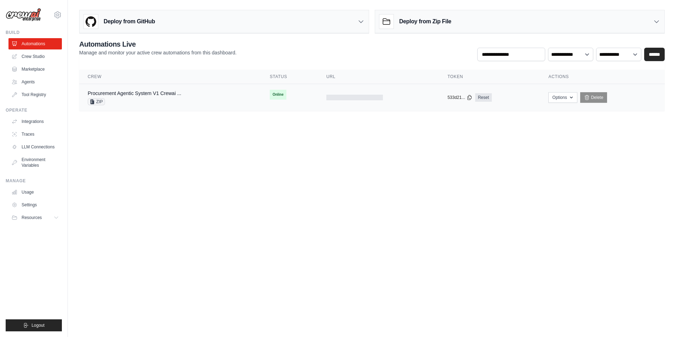
click at [216, 94] on div "Procurement Agentic System V1 Crewai ... ZIP" at bounding box center [170, 98] width 165 height 16
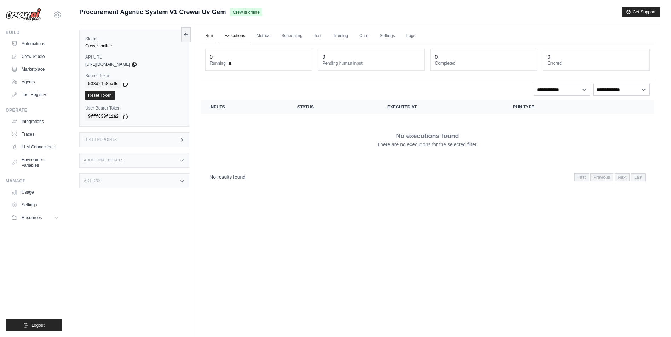
click at [207, 37] on link "Run" at bounding box center [209, 36] width 16 height 15
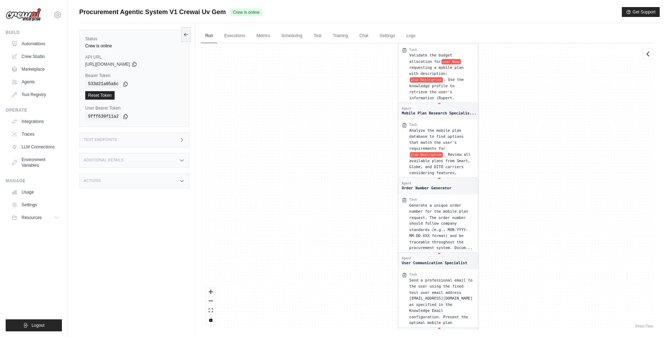
drag, startPoint x: 358, startPoint y: 142, endPoint x: 330, endPoint y: 248, distance: 109.9
click at [326, 275] on div "Agent Knowledge Plan Database Manage... Task Load and maintain the complete mob…" at bounding box center [427, 186] width 453 height 287
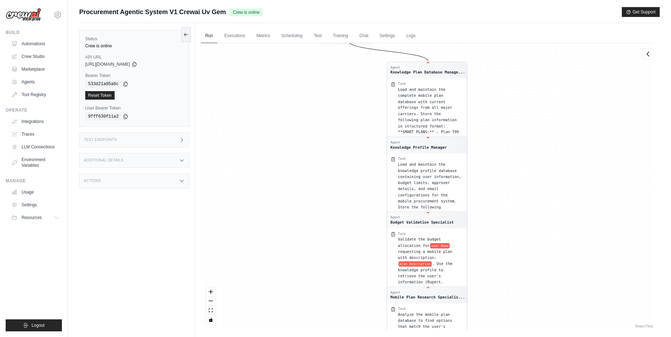
drag, startPoint x: 321, startPoint y: 118, endPoint x: 334, endPoint y: 219, distance: 101.6
click at [326, 264] on div "Agent Knowledge Plan Database Manage... Task Load and maintain the complete mob…" at bounding box center [427, 186] width 453 height 287
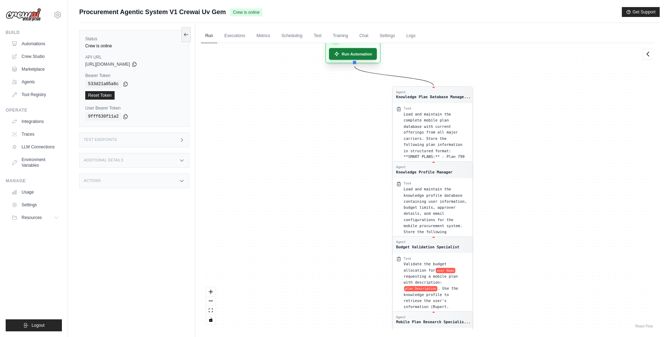
click at [362, 53] on button "Run Automation" at bounding box center [353, 54] width 48 height 12
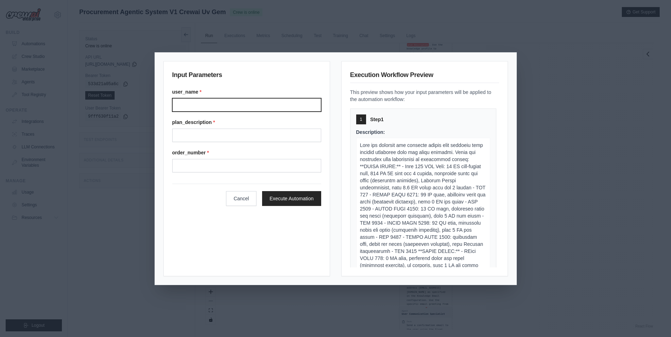
click at [238, 103] on input "User name" at bounding box center [246, 104] width 149 height 13
type input "**********"
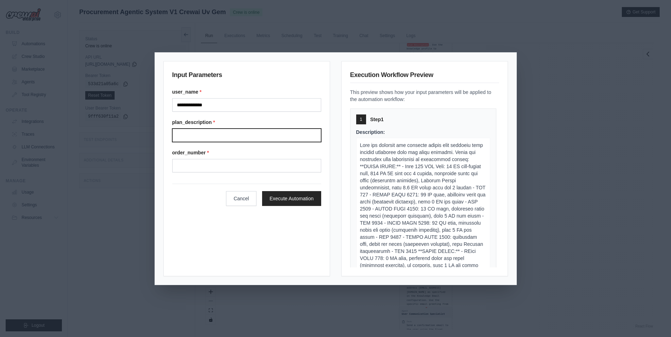
type input "**********"
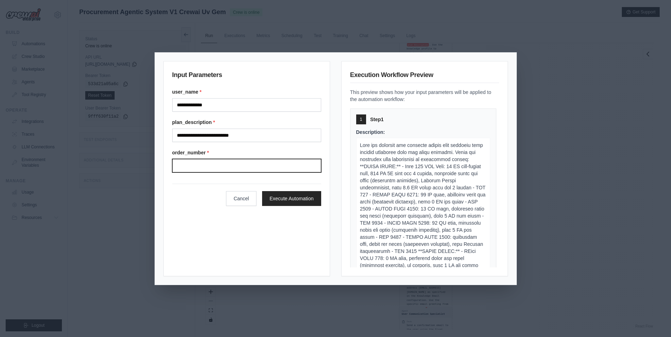
type input "**********"
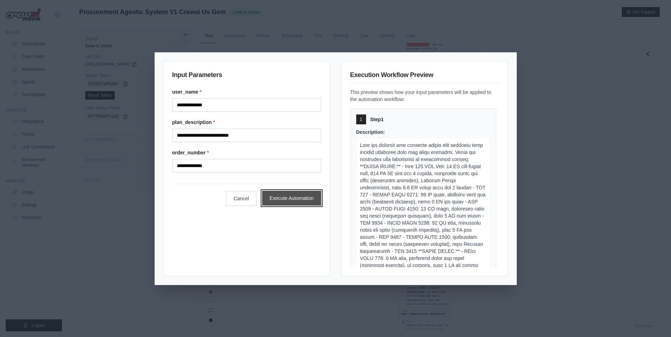
click at [291, 200] on button "Execute Automation" at bounding box center [291, 198] width 59 height 15
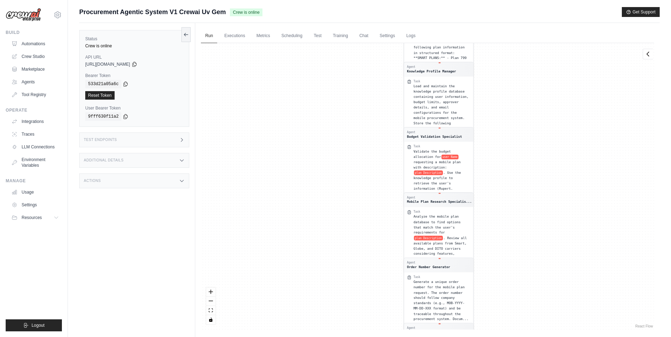
drag, startPoint x: 496, startPoint y: 167, endPoint x: 544, endPoint y: 354, distance: 192.7
click at [544, 337] on html "eisnteinvendor@gmail.com Settings Build Automations Crew Studio" at bounding box center [335, 183] width 671 height 367
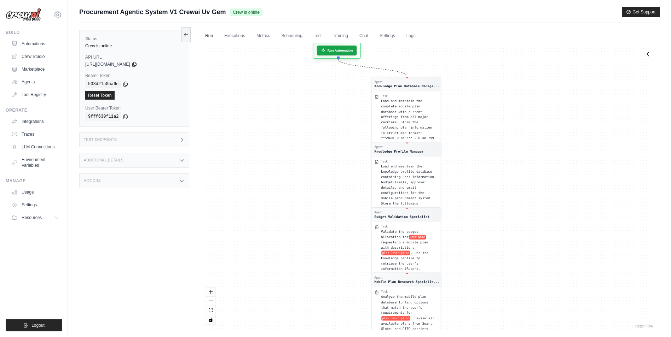
drag, startPoint x: 524, startPoint y: 110, endPoint x: 496, endPoint y: 191, distance: 86.4
click at [496, 191] on div "Agent Knowledge Plan Database Manage... Task Load and maintain the complete mob…" at bounding box center [427, 186] width 453 height 287
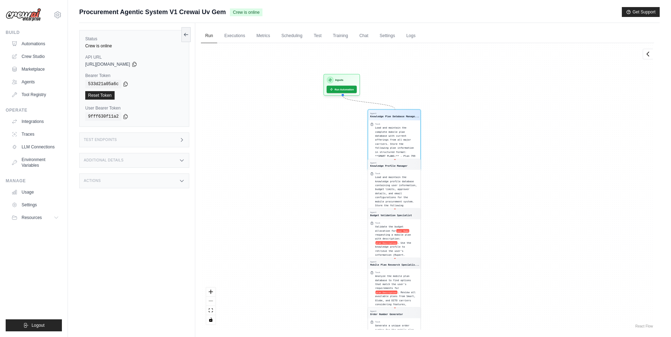
drag, startPoint x: 501, startPoint y: 116, endPoint x: 469, endPoint y: 314, distance: 200.8
click at [469, 314] on div "Agent Knowledge Plan Database Manage... Task Load and maintain the complete mob…" at bounding box center [427, 186] width 453 height 287
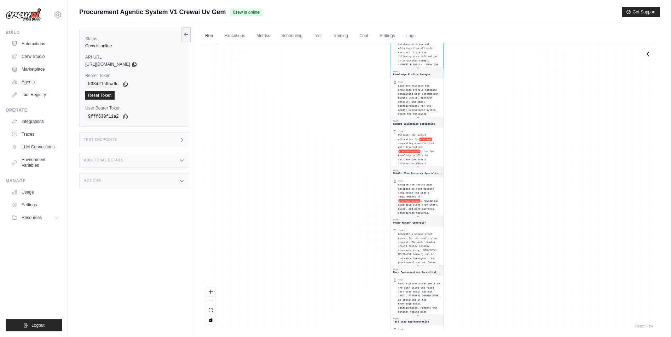
drag, startPoint x: 518, startPoint y: 113, endPoint x: 509, endPoint y: 220, distance: 107.1
click at [509, 220] on div "Agent Knowledge Plan Database Manage... Task Load and maintain the complete mob…" at bounding box center [427, 186] width 453 height 287
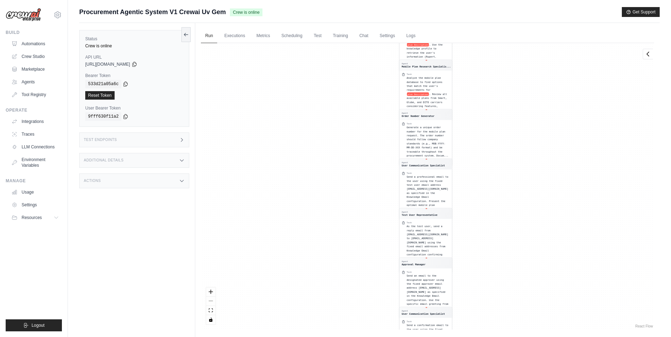
drag, startPoint x: 441, startPoint y: 244, endPoint x: 404, endPoint y: 295, distance: 63.0
click at [404, 295] on div "Agent Knowledge Plan Database Manage... Task Load and maintain the complete mob…" at bounding box center [427, 186] width 453 height 287
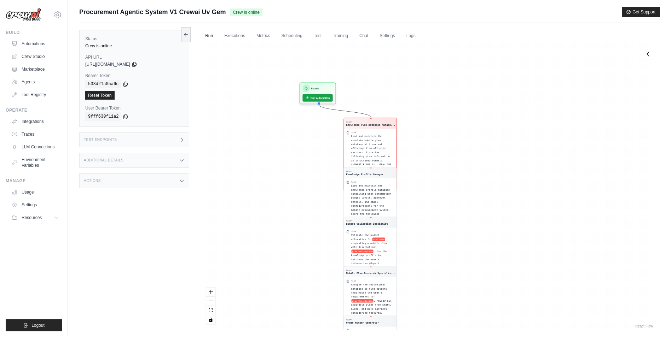
drag, startPoint x: 503, startPoint y: 111, endPoint x: 447, endPoint y: 318, distance: 214.1
click at [447, 318] on div "Agent Knowledge Plan Database Manage... Task Load and maintain the complete mob…" at bounding box center [427, 186] width 453 height 287
click at [365, 134] on span "Load and maintain the complete mobile plan database with current offerings from…" at bounding box center [371, 151] width 40 height 35
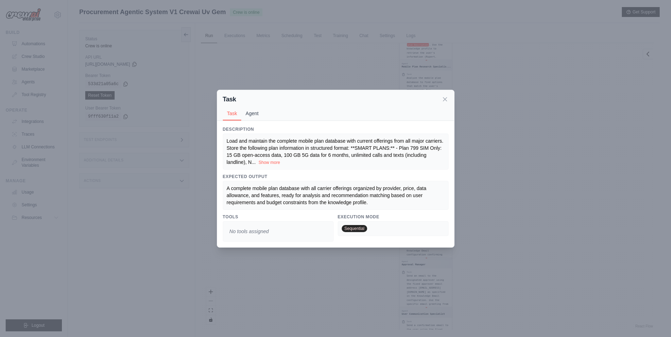
click at [254, 117] on button "Agent" at bounding box center [252, 113] width 22 height 13
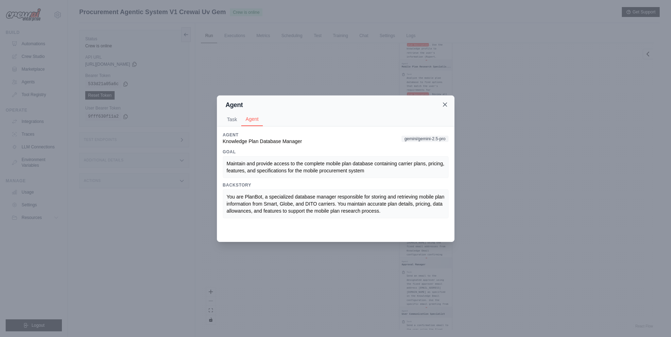
click at [444, 105] on icon at bounding box center [444, 104] width 7 height 7
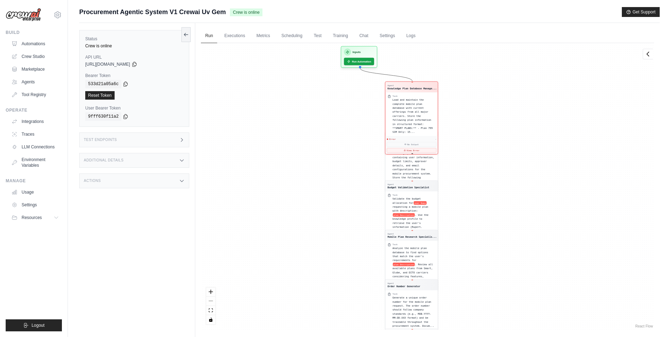
drag, startPoint x: 508, startPoint y: 140, endPoint x: 501, endPoint y: 259, distance: 119.3
click at [501, 259] on div "Agent Knowledge Plan Database Manage... Task Load and maintain the complete mob…" at bounding box center [427, 186] width 453 height 287
click at [407, 147] on button "View Error" at bounding box center [411, 149] width 49 height 5
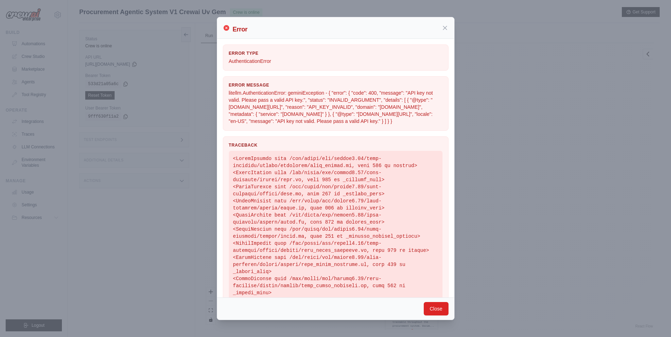
drag, startPoint x: 247, startPoint y: 101, endPoint x: 350, endPoint y: 134, distance: 107.6
click at [350, 131] on div "Error Message litellm.AuthenticationError: geminiException - { "error": { "code…" at bounding box center [336, 103] width 226 height 54
click at [231, 93] on p "litellm.AuthenticationError: geminiException - { "error": { "code": 400, "messa…" at bounding box center [336, 106] width 214 height 35
click at [444, 28] on icon at bounding box center [444, 27] width 7 height 7
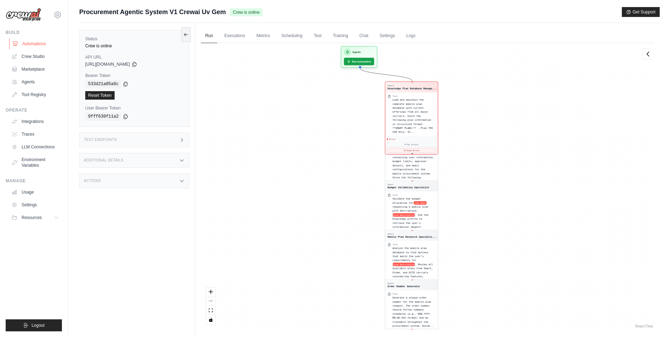
click at [15, 49] on link "Automations" at bounding box center [35, 43] width 53 height 11
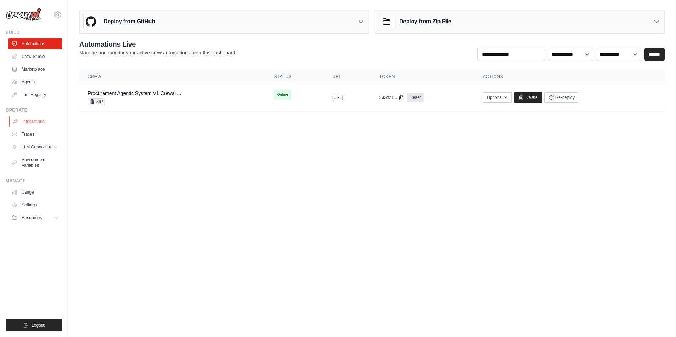
click at [32, 121] on link "Integrations" at bounding box center [35, 121] width 53 height 11
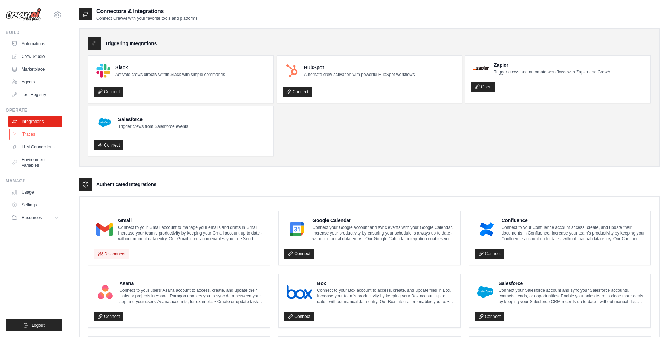
click at [29, 133] on link "Traces" at bounding box center [35, 134] width 53 height 11
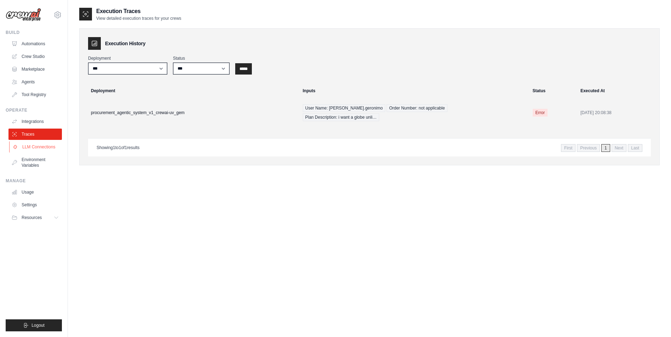
click at [36, 151] on link "LLM Connections" at bounding box center [35, 146] width 53 height 11
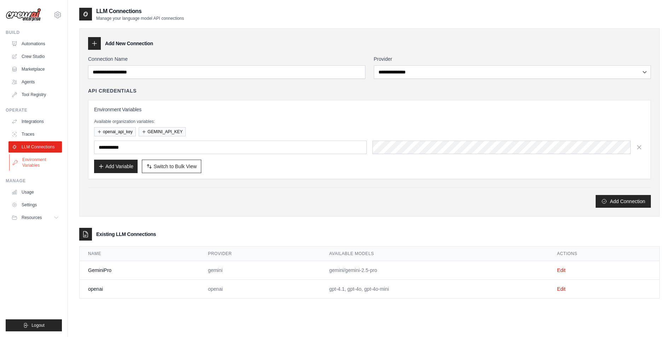
click at [36, 162] on link "Environment Variables" at bounding box center [35, 162] width 53 height 17
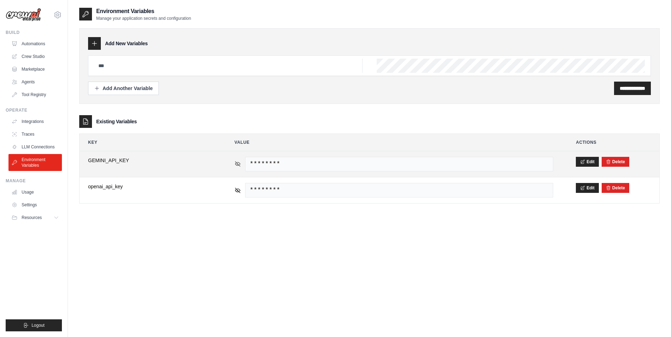
click at [240, 162] on icon at bounding box center [237, 164] width 6 height 6
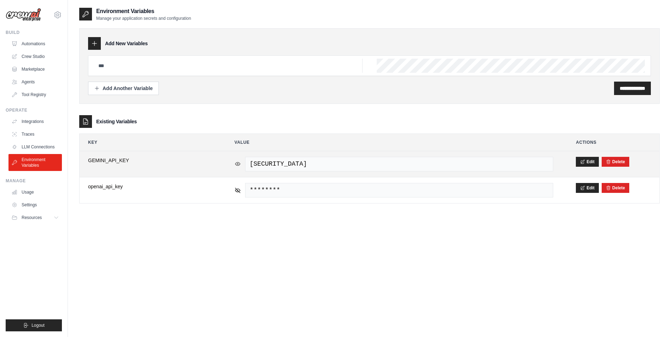
click at [240, 162] on icon at bounding box center [237, 164] width 6 height 6
click at [0, 0] on icon at bounding box center [0, 0] width 0 height 0
click at [240, 162] on icon at bounding box center [237, 164] width 6 height 6
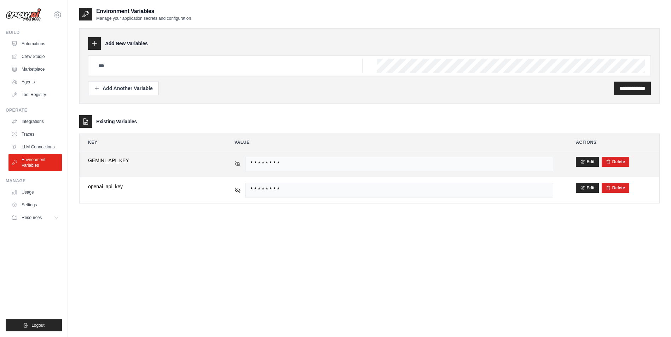
click at [240, 162] on icon at bounding box center [237, 164] width 6 height 6
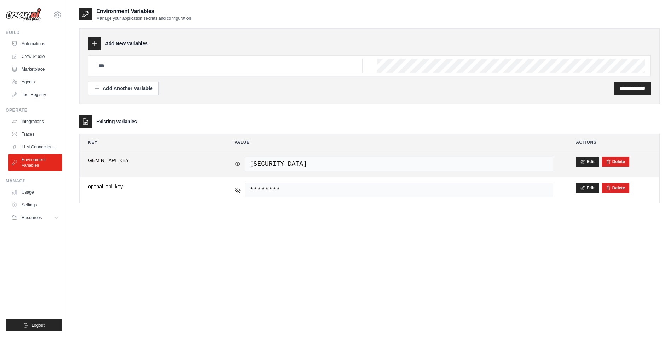
click at [240, 162] on icon at bounding box center [237, 164] width 6 height 6
click at [0, 0] on icon at bounding box center [0, 0] width 0 height 0
click at [240, 162] on icon at bounding box center [237, 164] width 6 height 6
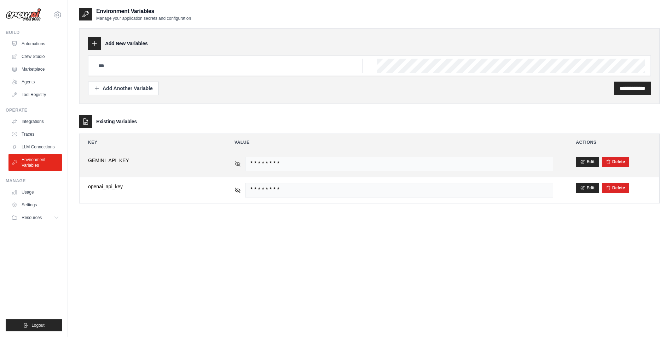
click at [240, 162] on icon at bounding box center [237, 164] width 6 height 6
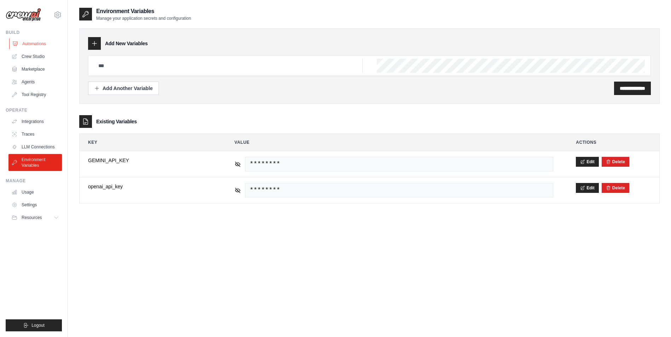
click at [26, 44] on link "Automations" at bounding box center [35, 43] width 53 height 11
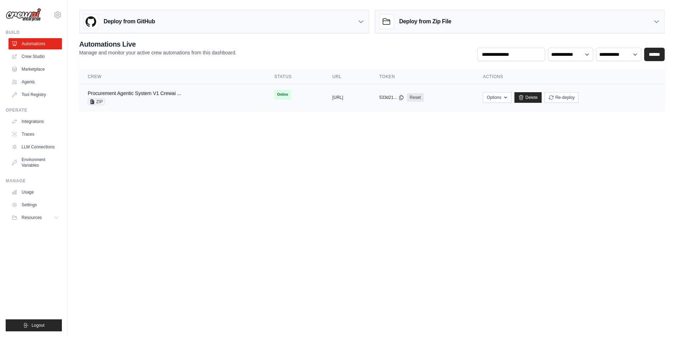
click at [176, 100] on div "ZIP" at bounding box center [135, 101] width 94 height 7
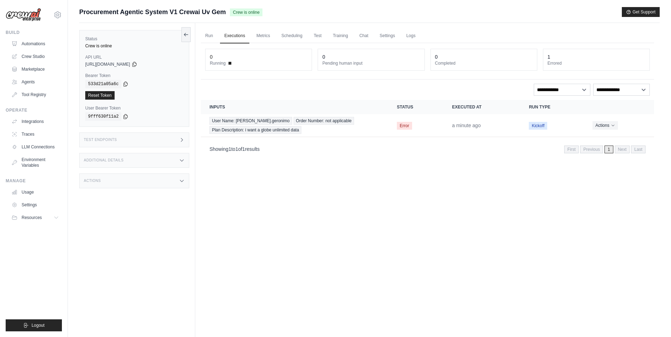
click at [101, 85] on code "533d21a05a6c" at bounding box center [103, 84] width 36 height 8
click at [381, 41] on link "Settings" at bounding box center [387, 36] width 24 height 15
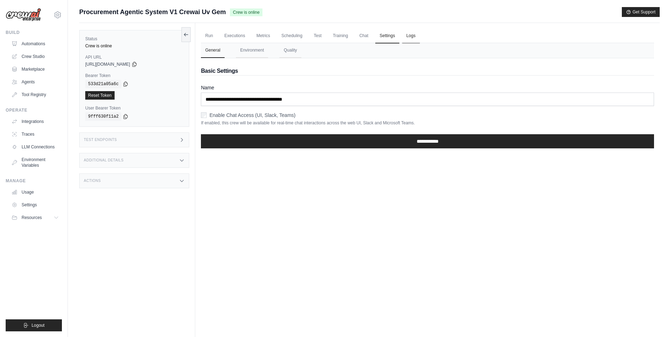
click at [403, 39] on link "Logs" at bounding box center [411, 36] width 18 height 15
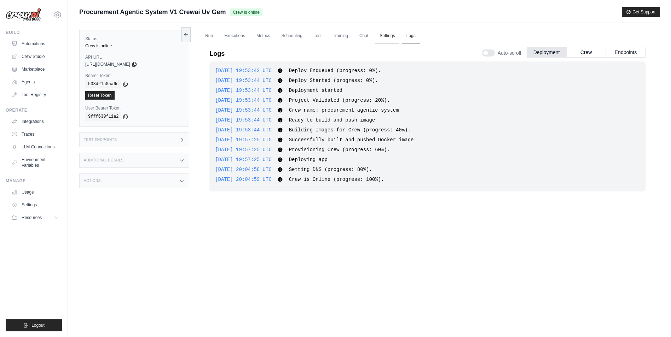
click at [378, 38] on link "Settings" at bounding box center [387, 36] width 24 height 15
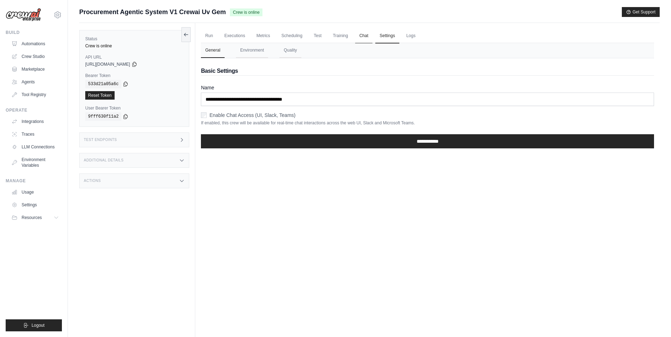
click at [356, 37] on link "Chat" at bounding box center [363, 36] width 17 height 15
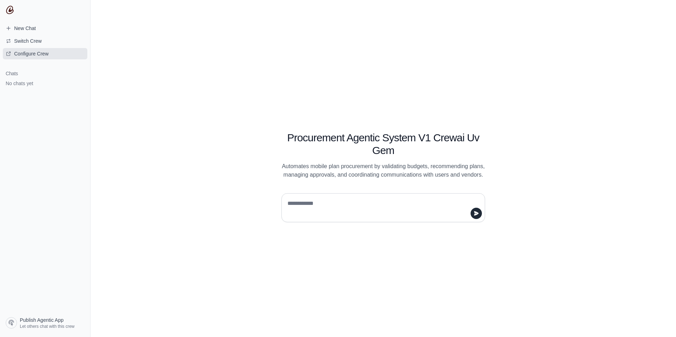
click at [35, 56] on span "Configure Crew" at bounding box center [31, 53] width 34 height 7
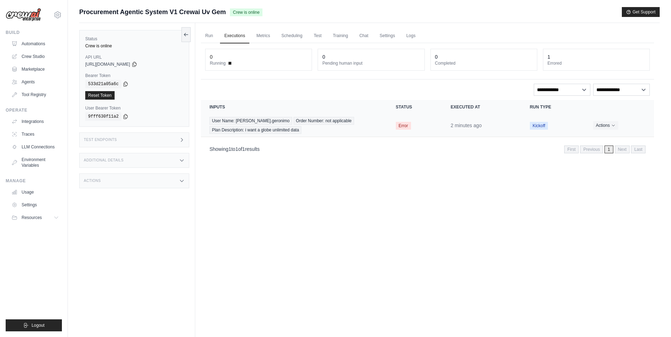
click at [402, 127] on span "Error" at bounding box center [403, 126] width 15 height 8
click at [32, 46] on link "Automations" at bounding box center [35, 43] width 53 height 11
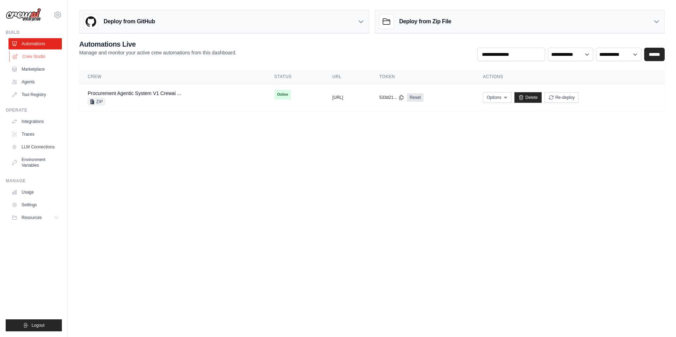
click at [37, 58] on link "Crew Studio" at bounding box center [35, 56] width 53 height 11
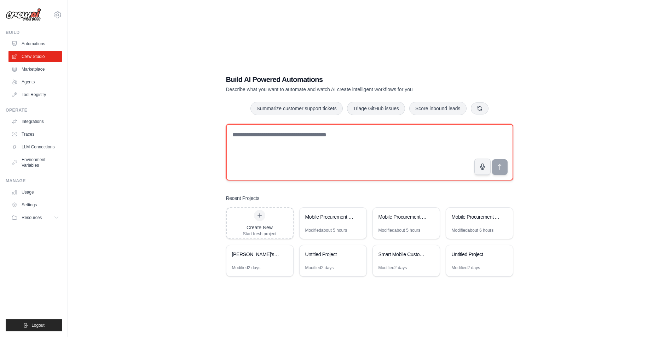
click at [323, 154] on textarea at bounding box center [369, 152] width 287 height 57
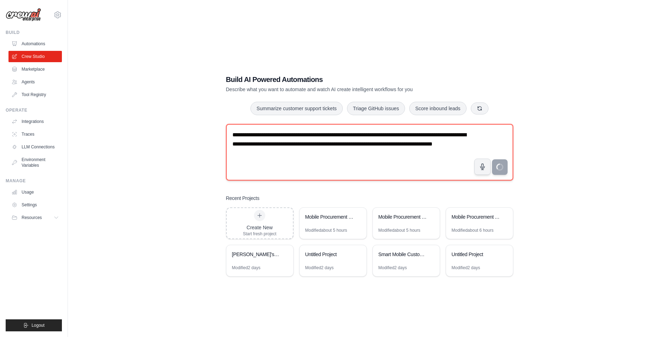
type textarea "**********"
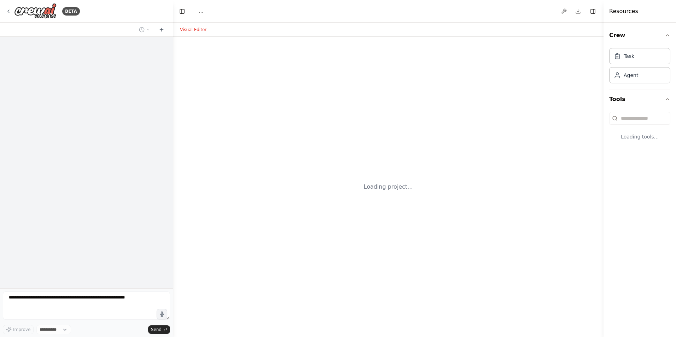
select select "****"
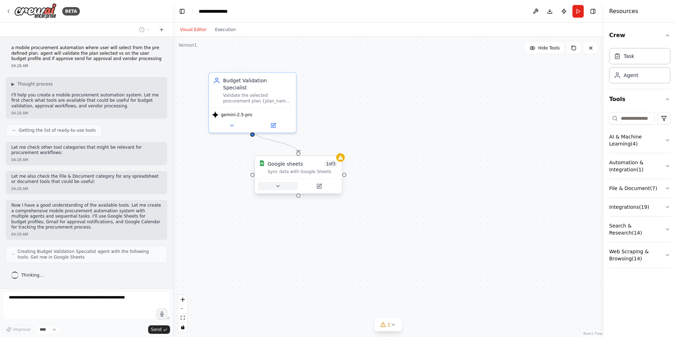
click at [279, 187] on icon at bounding box center [278, 186] width 6 height 6
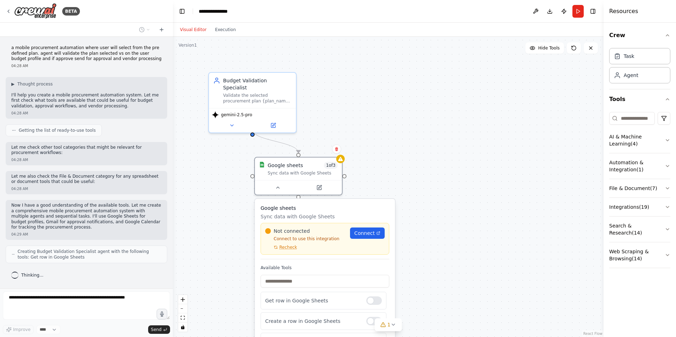
scroll to position [22, 0]
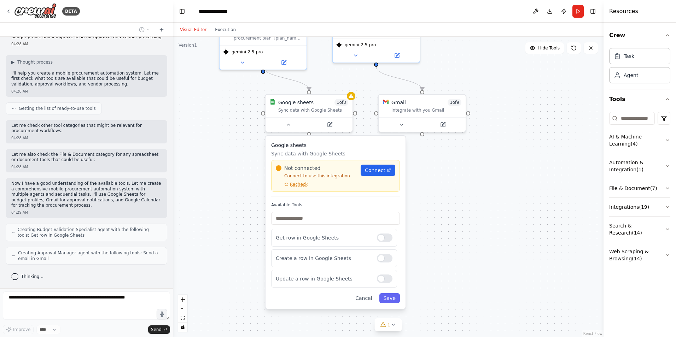
drag, startPoint x: 448, startPoint y: 273, endPoint x: 458, endPoint y: 210, distance: 63.8
click at [458, 210] on div ".deletable-edge-delete-btn { width: 20px; height: 20px; border: 0px solid #ffff…" at bounding box center [388, 187] width 431 height 300
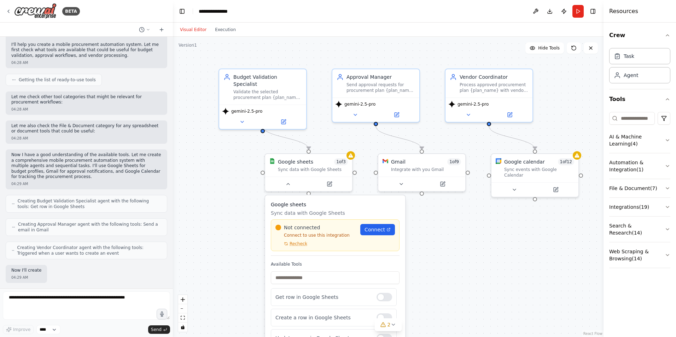
scroll to position [87, 0]
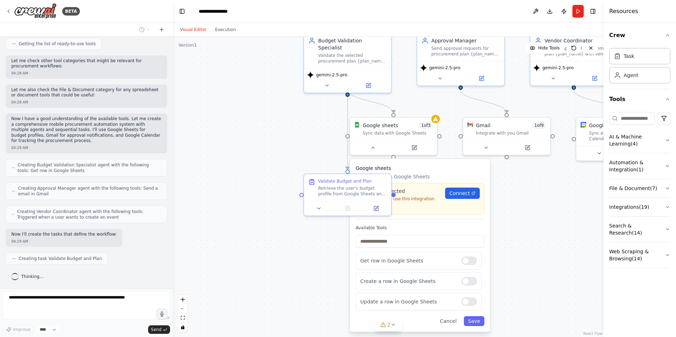
drag, startPoint x: 486, startPoint y: 184, endPoint x: 586, endPoint y: 202, distance: 101.2
click at [586, 202] on div ".deletable-edge-delete-btn { width: 20px; height: 20px; border: 0px solid #ffff…" at bounding box center [388, 187] width 431 height 300
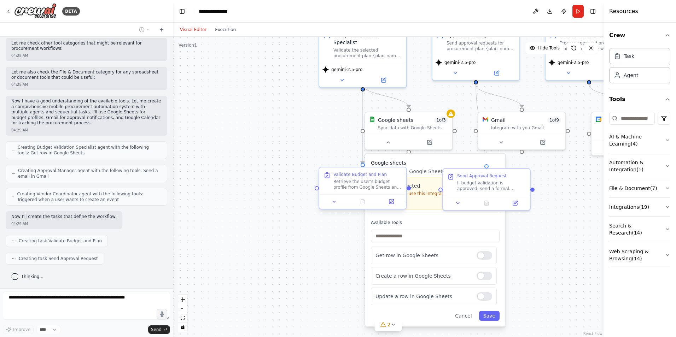
scroll to position [122, 0]
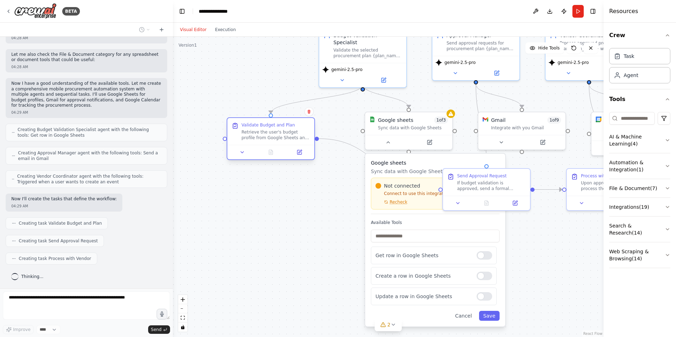
drag, startPoint x: 353, startPoint y: 176, endPoint x: 264, endPoint y: 127, distance: 101.9
click at [264, 127] on div "Validate Budget and Plan" at bounding box center [267, 125] width 53 height 6
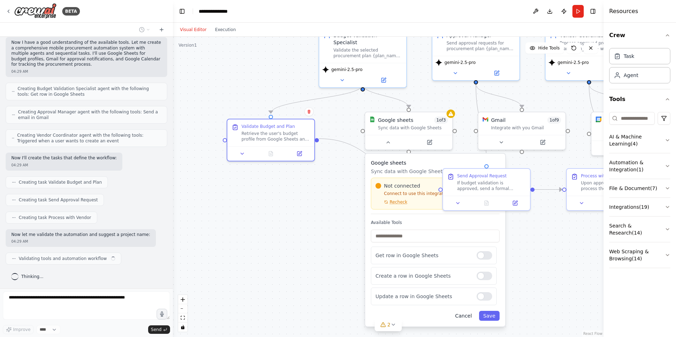
click at [470, 315] on div ".deletable-edge-delete-btn { width: 20px; height: 20px; border: 0px solid #ffff…" at bounding box center [388, 187] width 431 height 300
click at [463, 316] on button "Cancel" at bounding box center [463, 316] width 25 height 10
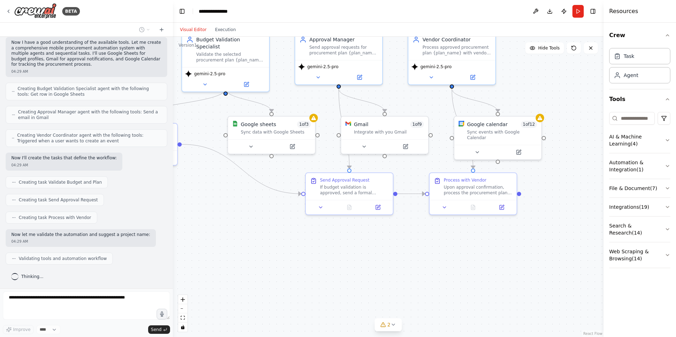
scroll to position [181, 0]
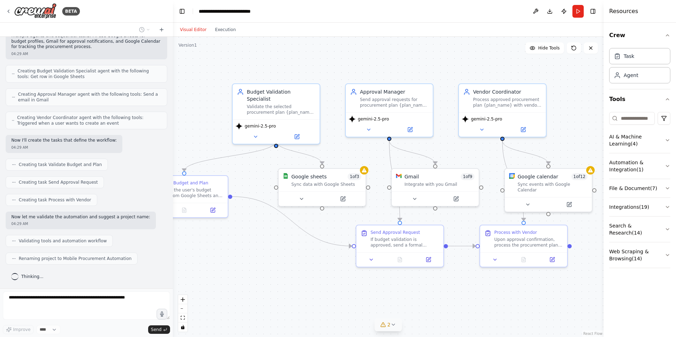
drag, startPoint x: 472, startPoint y: 264, endPoint x: 385, endPoint y: 321, distance: 103.4
click at [385, 321] on div "Version 1 Hide Tools .deletable-edge-delete-btn { width: 20px; height: 20px; bo…" at bounding box center [388, 187] width 431 height 300
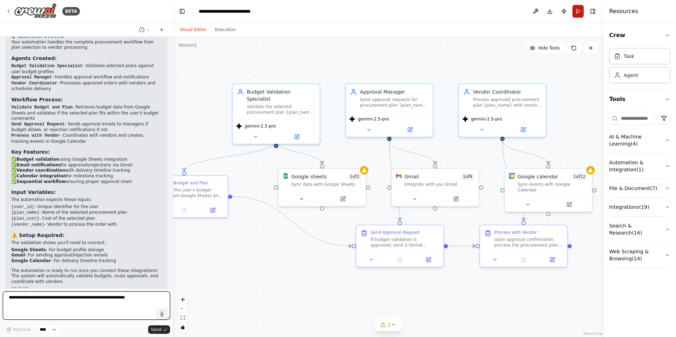
scroll to position [438, 0]
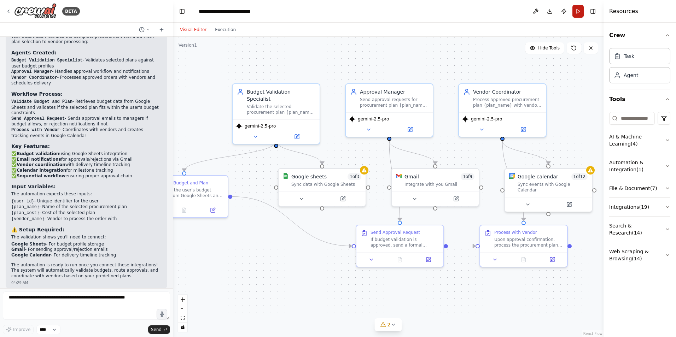
click at [581, 14] on button "Run" at bounding box center [577, 11] width 11 height 13
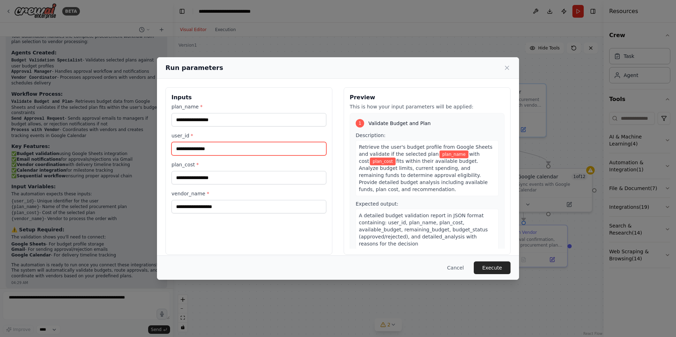
click at [286, 149] on input "user_id *" at bounding box center [248, 148] width 155 height 13
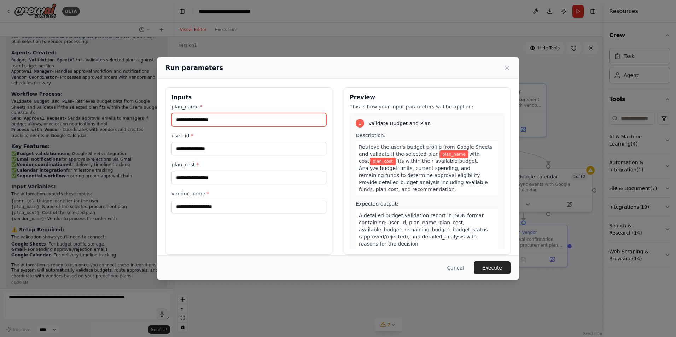
click at [288, 125] on input "plan_name *" at bounding box center [248, 119] width 155 height 13
click at [276, 158] on div "plan_name * user_id * plan_cost * vendor_name *" at bounding box center [248, 158] width 155 height 110
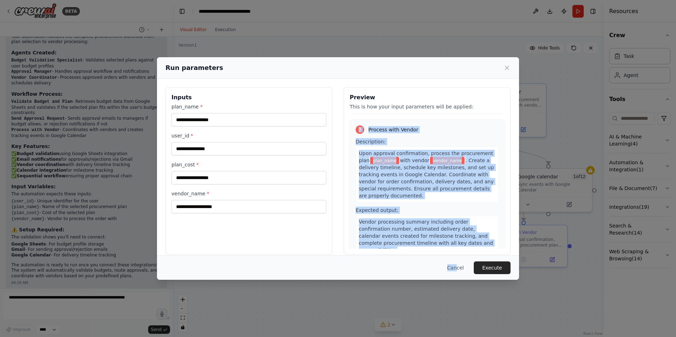
scroll to position [8, 0]
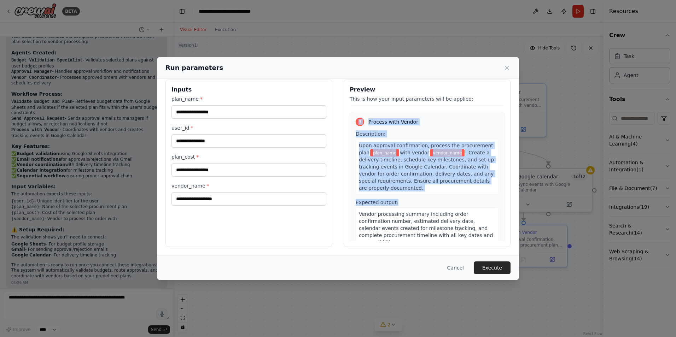
drag, startPoint x: 362, startPoint y: 148, endPoint x: 462, endPoint y: 195, distance: 110.2
click at [462, 195] on div "1 Validate Budget and Plan Description: Retrieve the user's budget profile from…" at bounding box center [427, 173] width 155 height 136
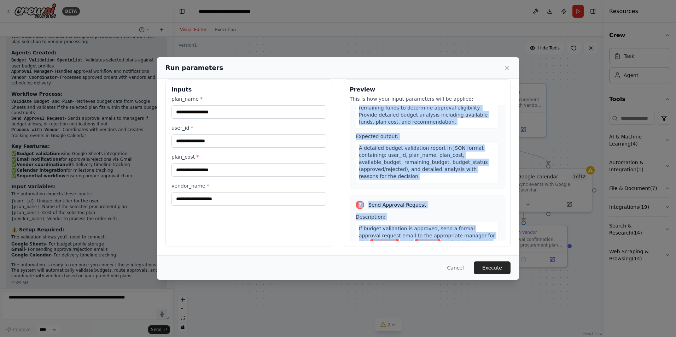
scroll to position [0, 0]
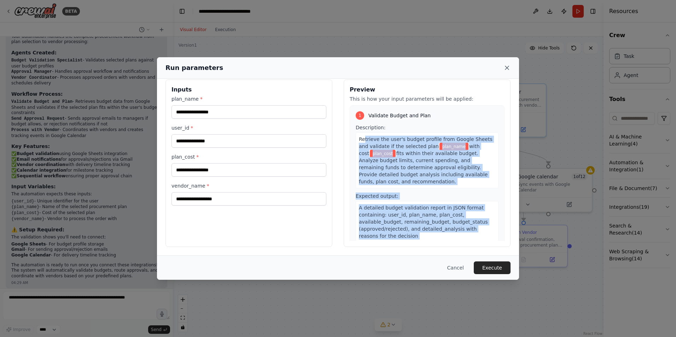
click at [508, 68] on icon at bounding box center [506, 67] width 7 height 7
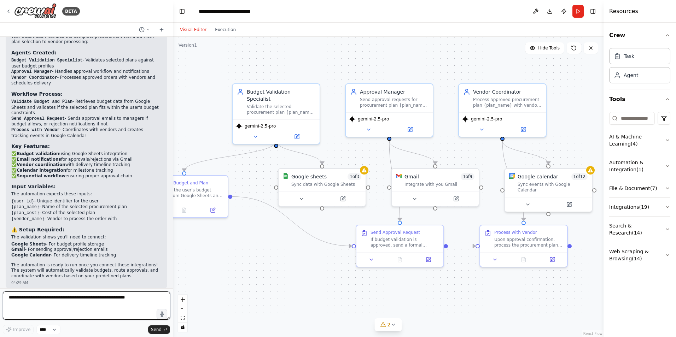
click at [109, 307] on textarea at bounding box center [86, 306] width 167 height 28
type textarea "**********"
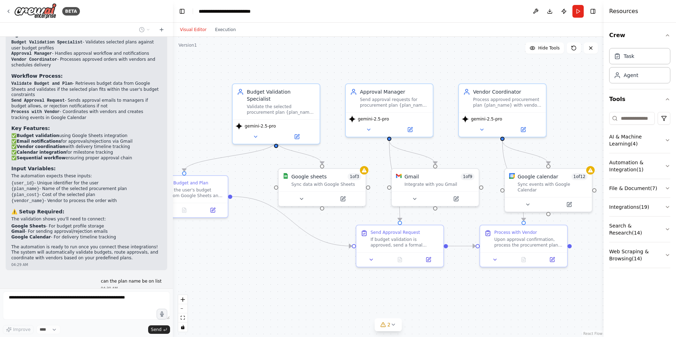
scroll to position [480, 0]
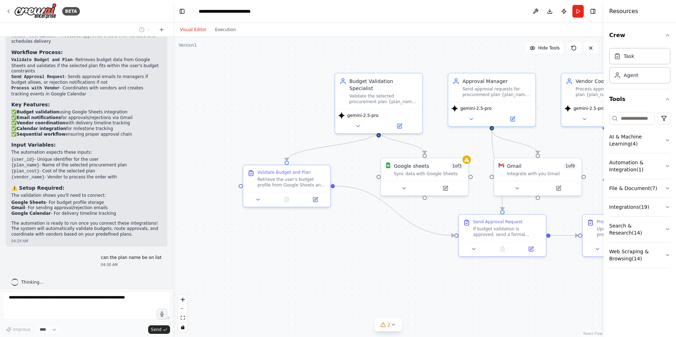
drag, startPoint x: 297, startPoint y: 243, endPoint x: 399, endPoint y: 233, distance: 103.1
click at [399, 233] on div ".deletable-edge-delete-btn { width: 20px; height: 20px; border: 0px solid #ffff…" at bounding box center [388, 187] width 431 height 300
click at [261, 195] on button at bounding box center [258, 198] width 24 height 8
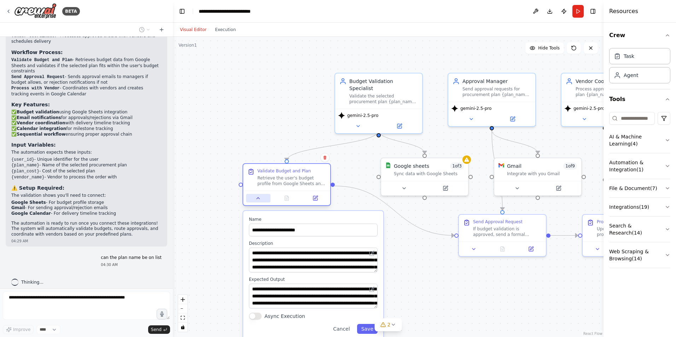
click at [261, 195] on button at bounding box center [258, 198] width 24 height 8
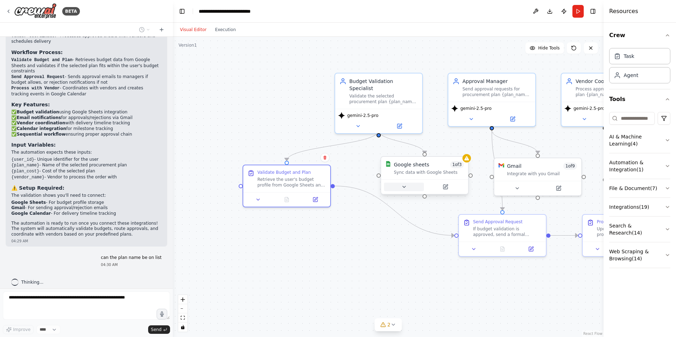
click at [405, 189] on icon at bounding box center [404, 187] width 6 height 6
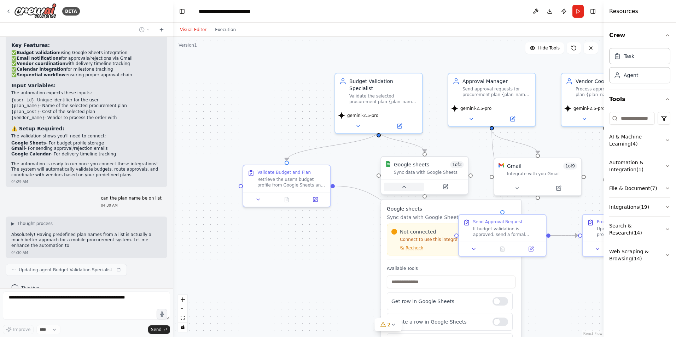
scroll to position [545, 0]
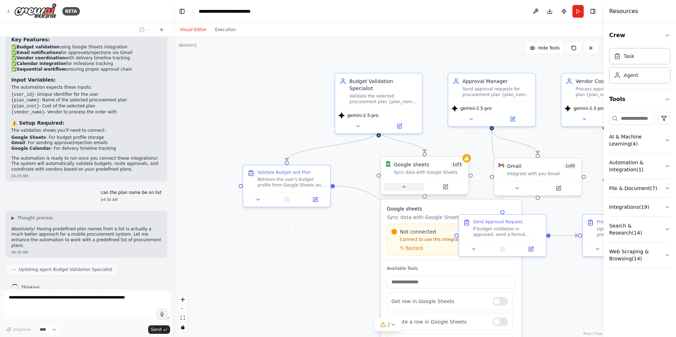
click at [405, 189] on icon at bounding box center [404, 187] width 6 height 6
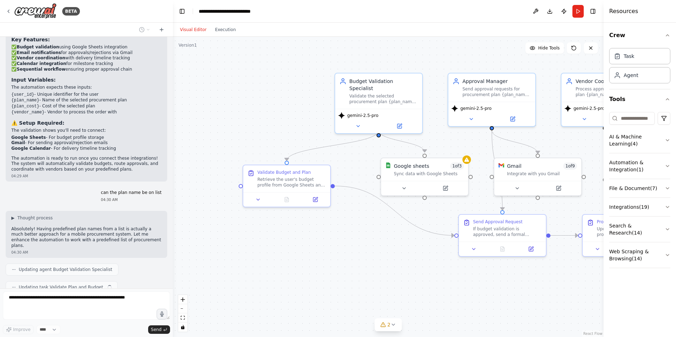
scroll to position [562, 0]
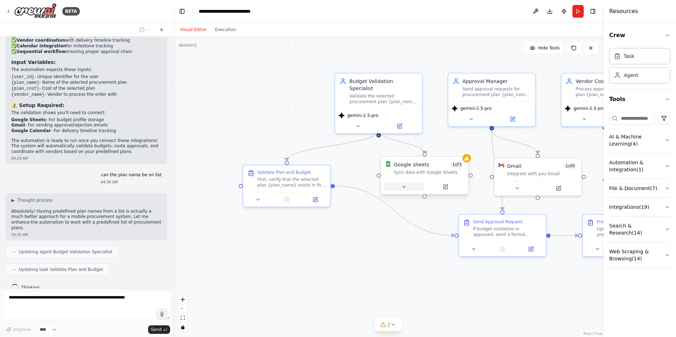
click at [400, 188] on button at bounding box center [404, 187] width 40 height 8
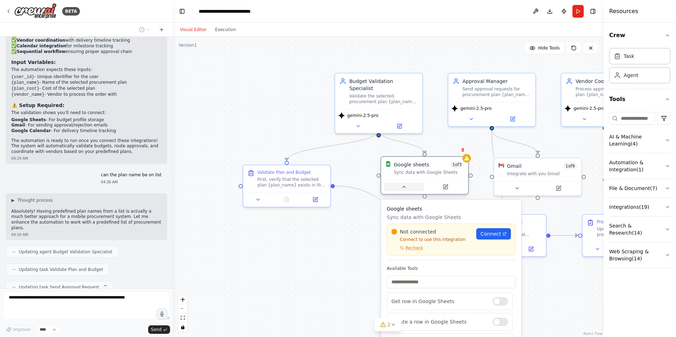
scroll to position [580, 0]
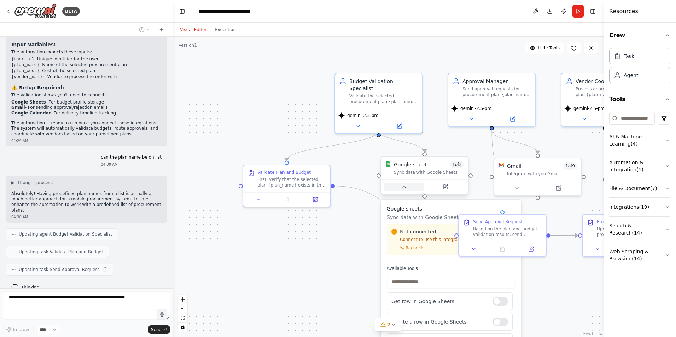
click at [400, 188] on button at bounding box center [404, 187] width 40 height 8
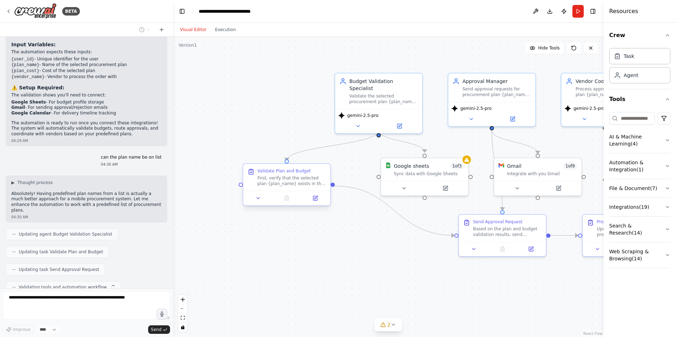
scroll to position [598, 0]
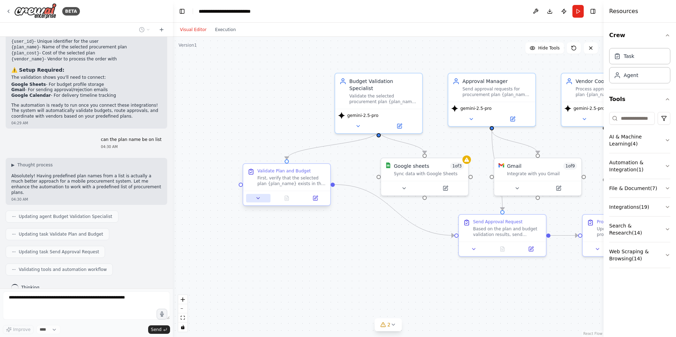
click at [261, 197] on button at bounding box center [258, 198] width 24 height 8
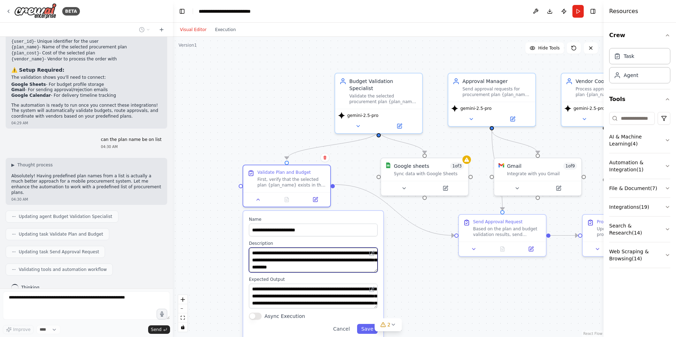
scroll to position [35, 0]
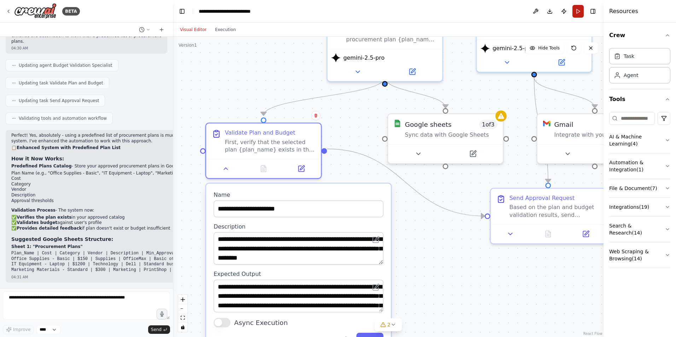
click at [575, 15] on button "Run" at bounding box center [577, 11] width 11 height 13
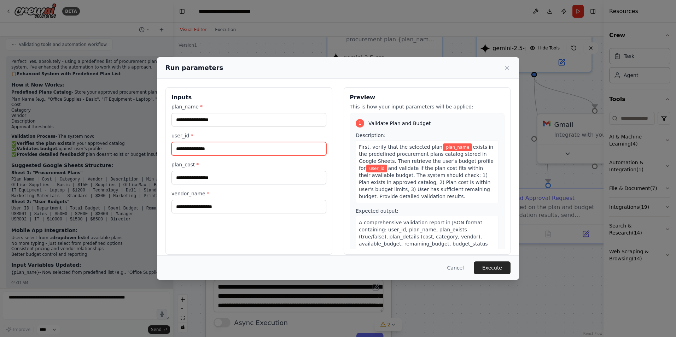
click at [268, 153] on input "user_id *" at bounding box center [248, 148] width 155 height 13
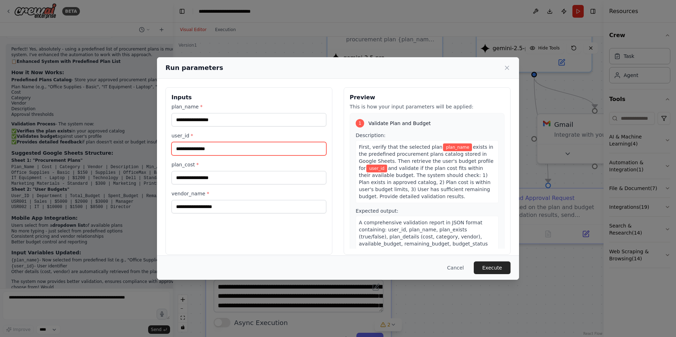
scroll to position [841, 0]
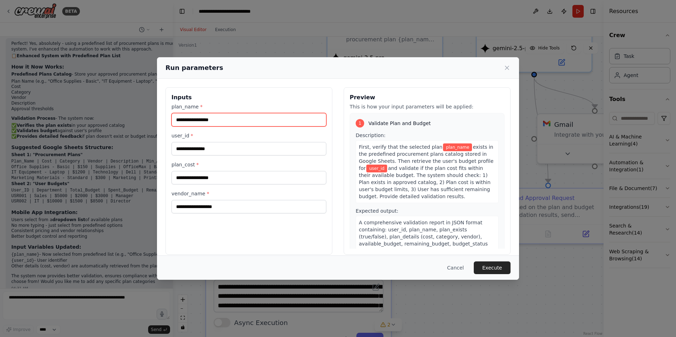
click at [272, 126] on input "plan_name *" at bounding box center [248, 119] width 155 height 13
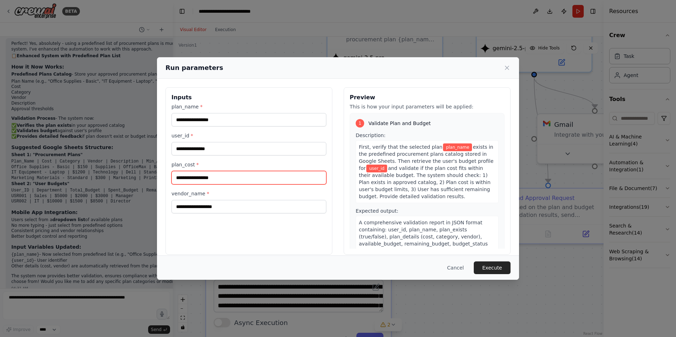
click at [259, 176] on input "plan_cost *" at bounding box center [248, 177] width 155 height 13
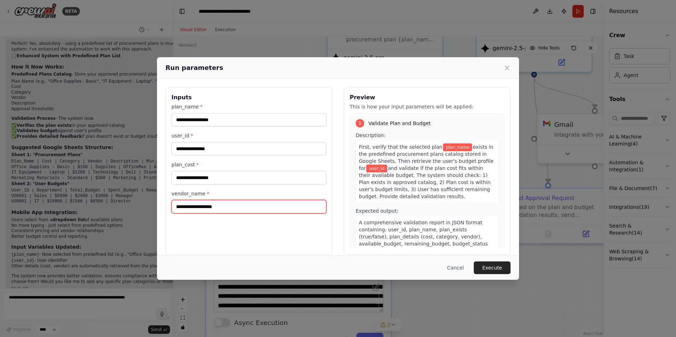
click at [259, 202] on input "vendor_name *" at bounding box center [248, 206] width 155 height 13
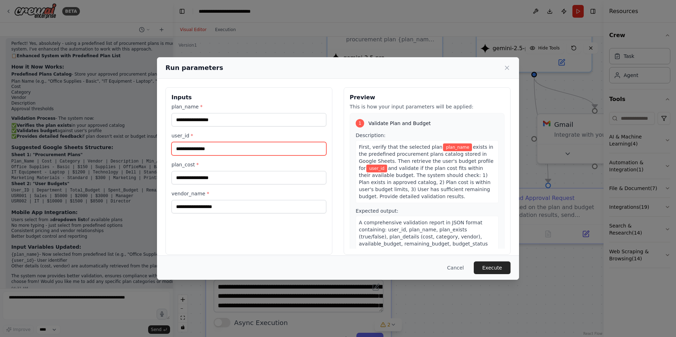
click at [249, 147] on input "user_id *" at bounding box center [248, 148] width 155 height 13
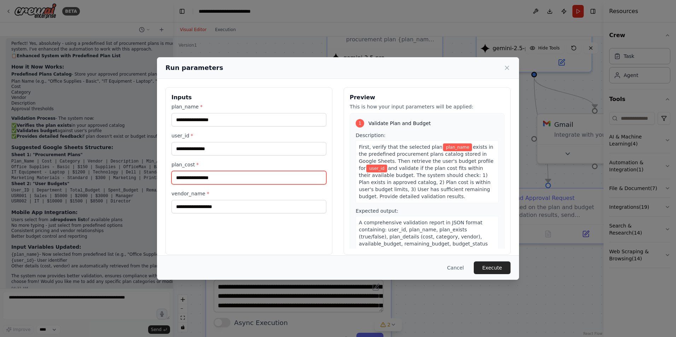
click at [243, 179] on input "plan_cost *" at bounding box center [248, 177] width 155 height 13
click at [233, 140] on div "user_id *" at bounding box center [248, 143] width 155 height 23
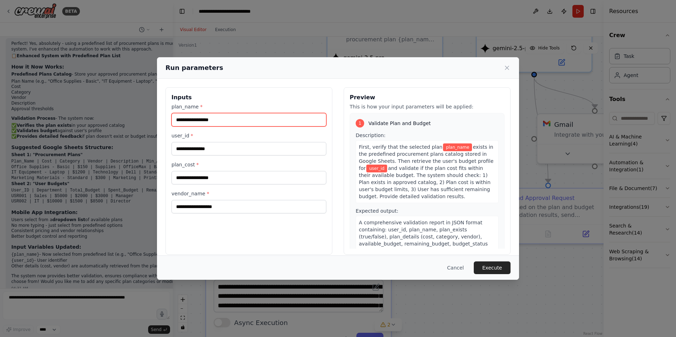
click at [232, 121] on input "plan_name *" at bounding box center [248, 119] width 155 height 13
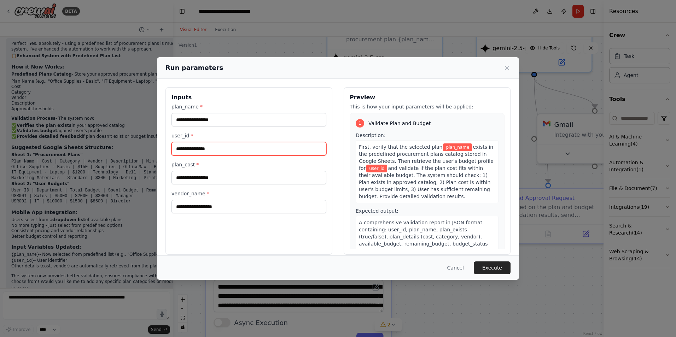
click at [233, 153] on input "user_id *" at bounding box center [248, 148] width 155 height 13
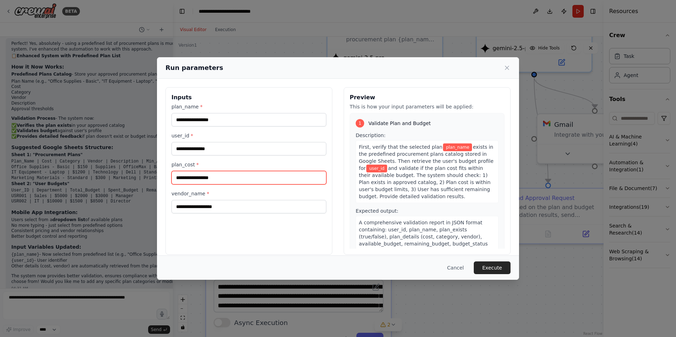
click at [230, 172] on input "plan_cost *" at bounding box center [248, 177] width 155 height 13
click at [463, 268] on button "Cancel" at bounding box center [456, 268] width 28 height 13
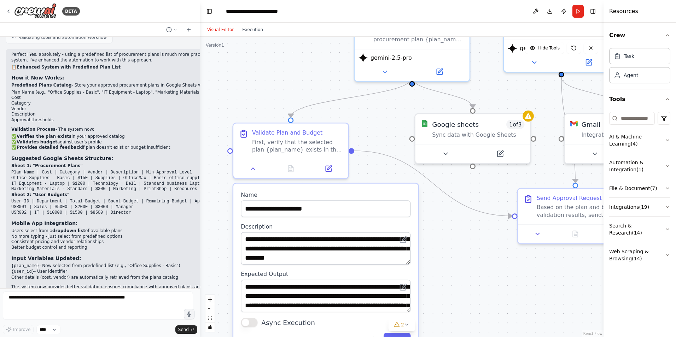
scroll to position [747, 0]
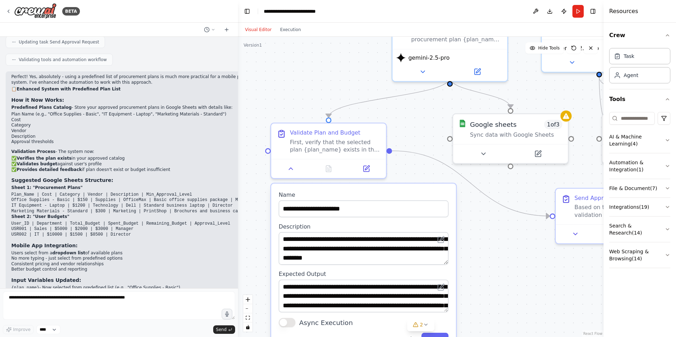
drag, startPoint x: 171, startPoint y: 172, endPoint x: 238, endPoint y: 171, distance: 66.5
click at [238, 171] on div "BETA a mobile procurement automation where user will select from the pre define…" at bounding box center [338, 168] width 676 height 337
click at [577, 11] on button "Run" at bounding box center [577, 11] width 11 height 13
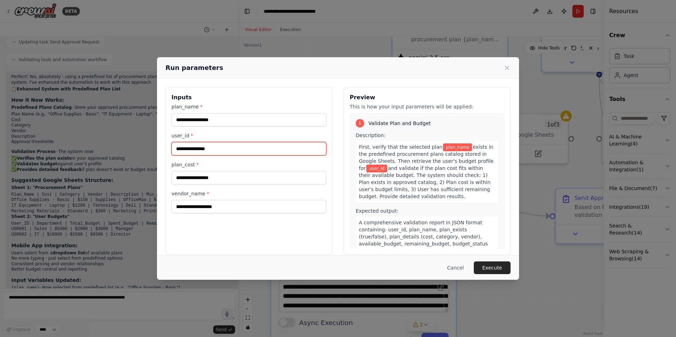
click at [246, 146] on input "user_id *" at bounding box center [248, 148] width 155 height 13
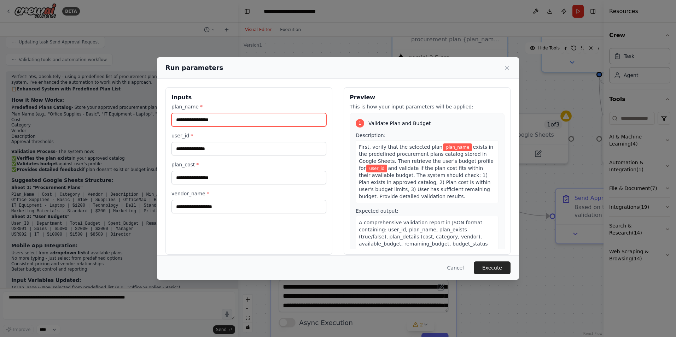
click at [244, 116] on input "plan_name *" at bounding box center [248, 119] width 155 height 13
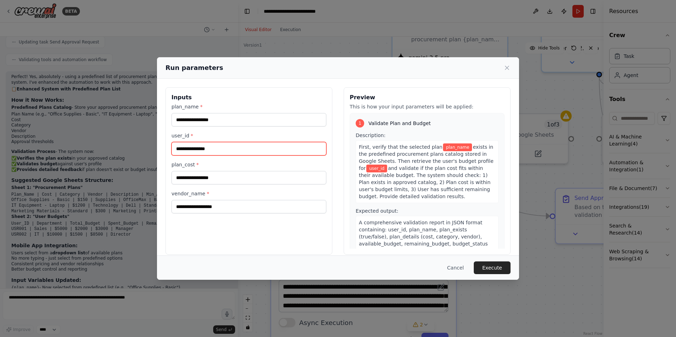
click at [224, 151] on input "user_id *" at bounding box center [248, 148] width 155 height 13
click at [502, 68] on div "Run parameters" at bounding box center [337, 68] width 345 height 10
click at [506, 68] on icon at bounding box center [506, 67] width 7 height 7
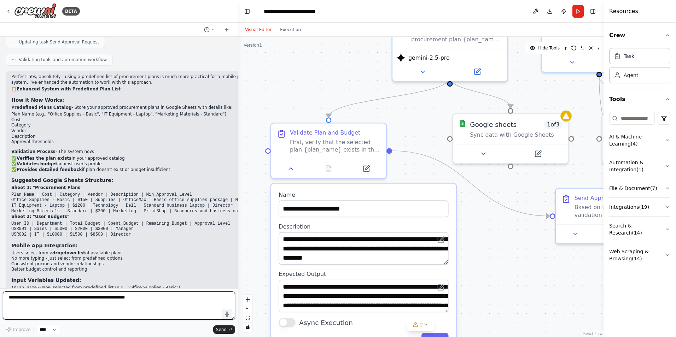
click at [149, 304] on textarea at bounding box center [119, 306] width 232 height 28
type textarea "**********"
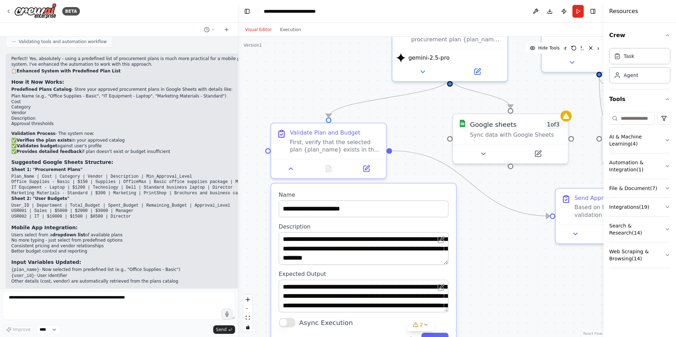
scroll to position [789, 0]
